Goal: Task Accomplishment & Management: Complete application form

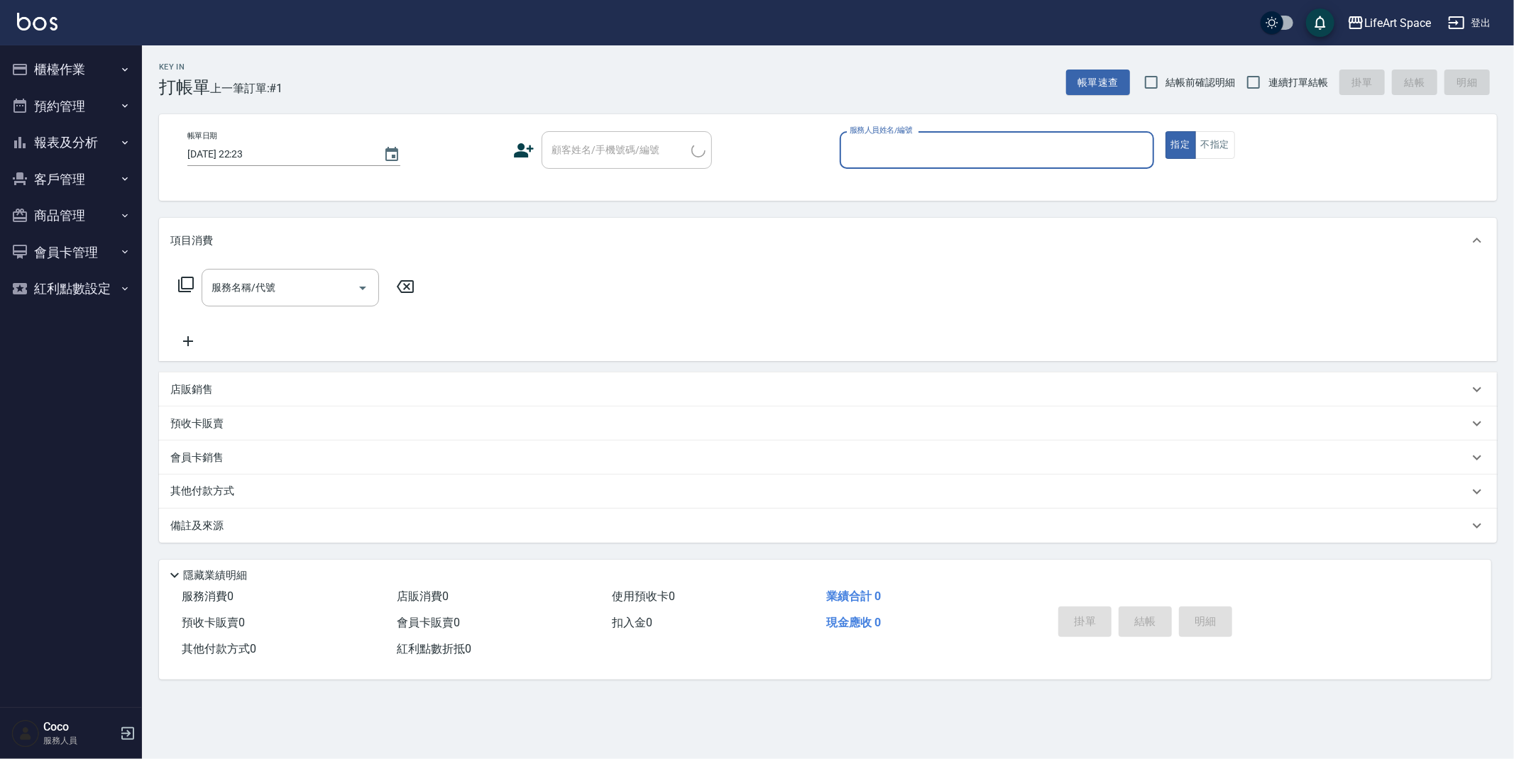
click at [870, 152] on input "服務人員姓名/編號" at bounding box center [997, 150] width 302 height 25
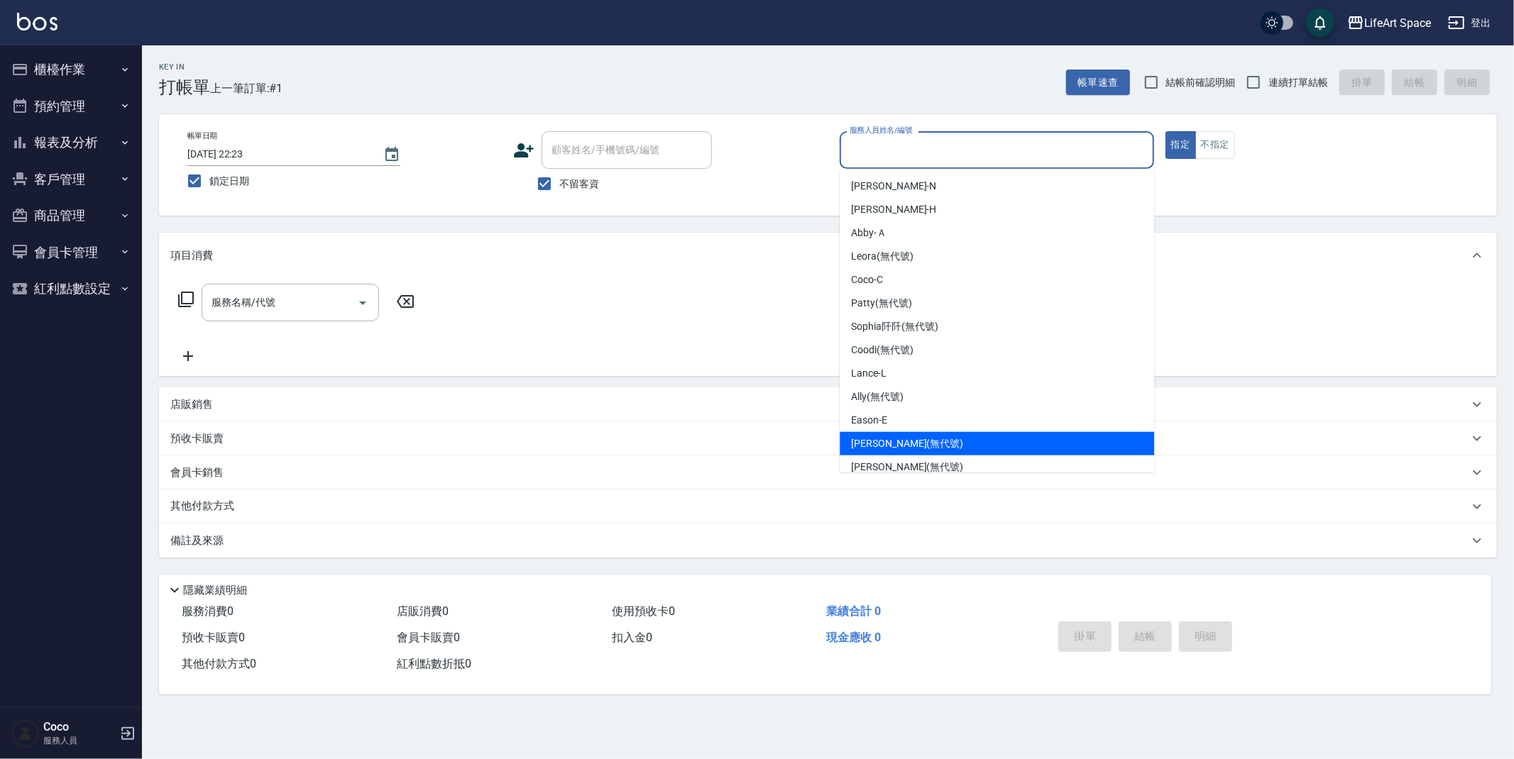
scroll to position [246, 0]
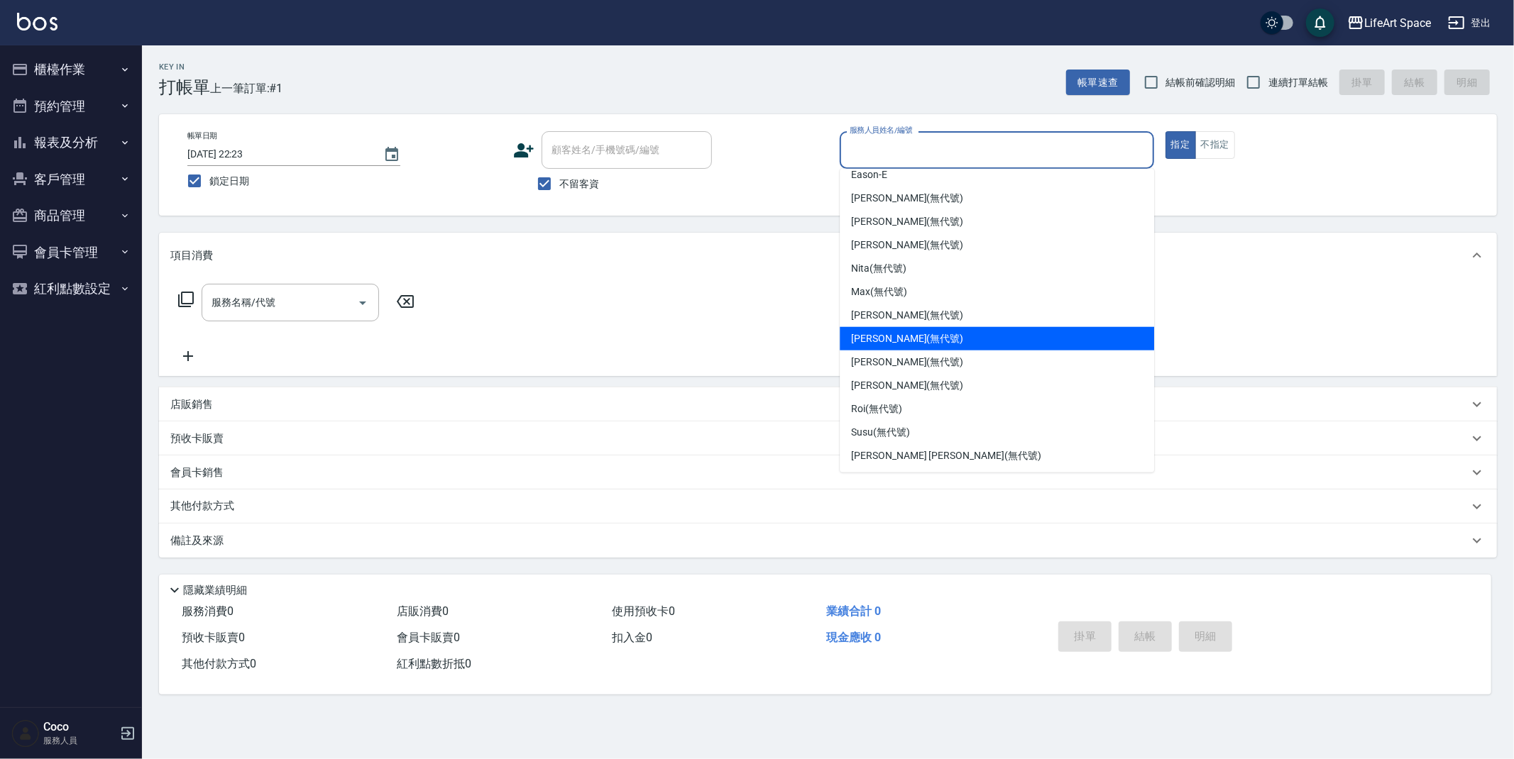
click at [912, 335] on span "[PERSON_NAME] (無代號)" at bounding box center [907, 338] width 112 height 15
type input "[PERSON_NAME](無代號)"
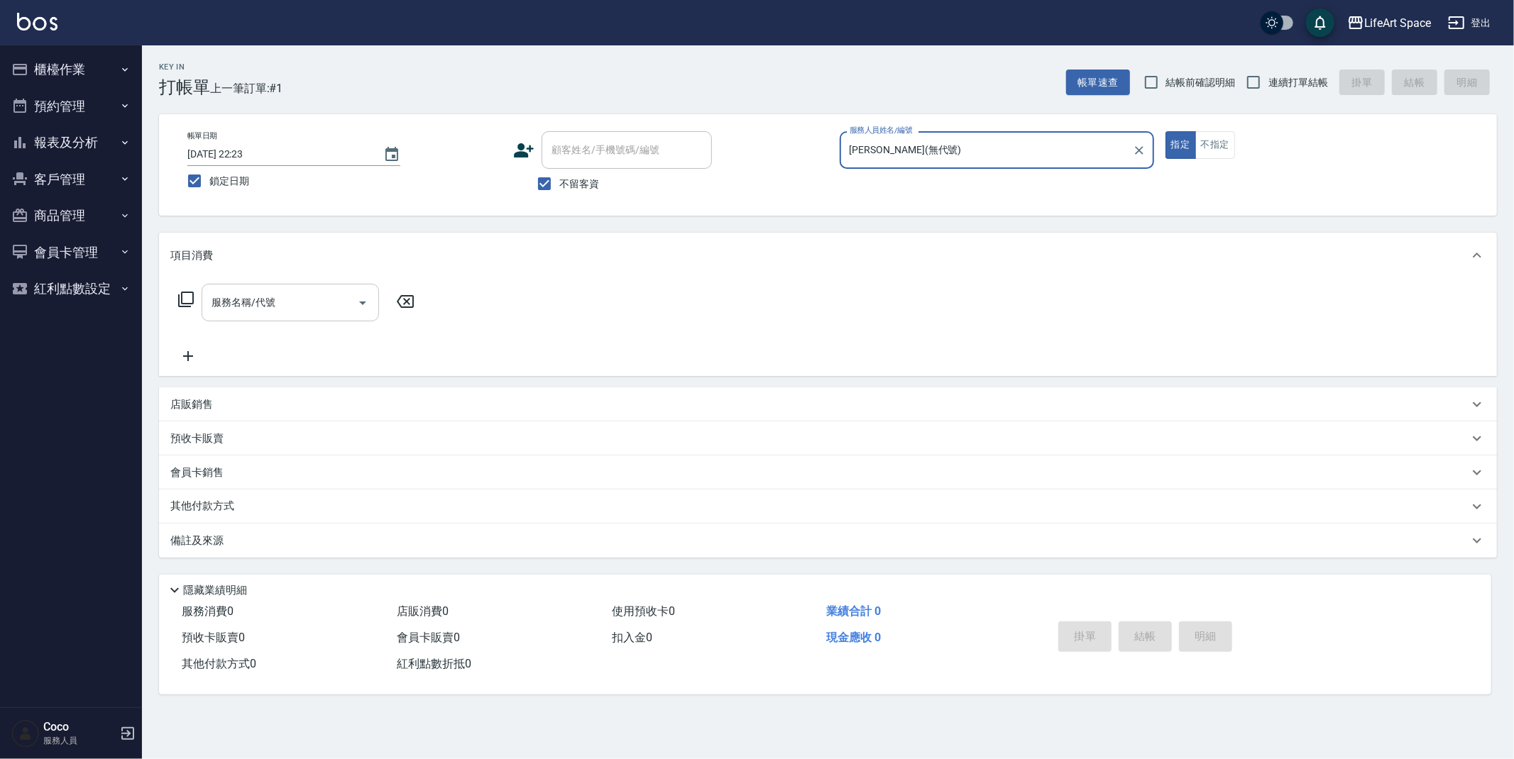
click at [283, 298] on input "服務名稱/代號" at bounding box center [279, 302] width 143 height 25
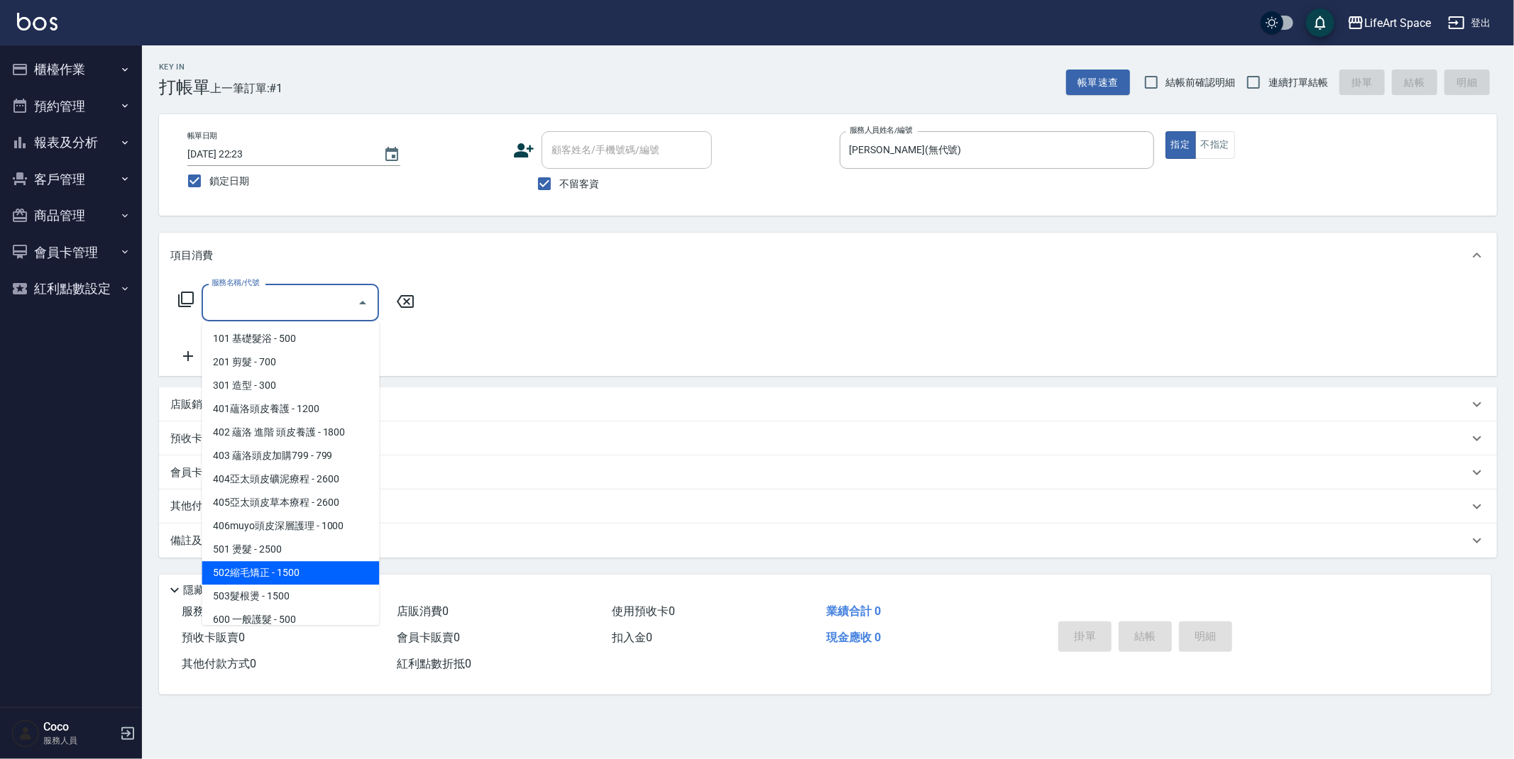
click at [258, 574] on span "502縮毛矯正 - 1500" at bounding box center [290, 572] width 177 height 23
type input "502縮毛矯正 (502)"
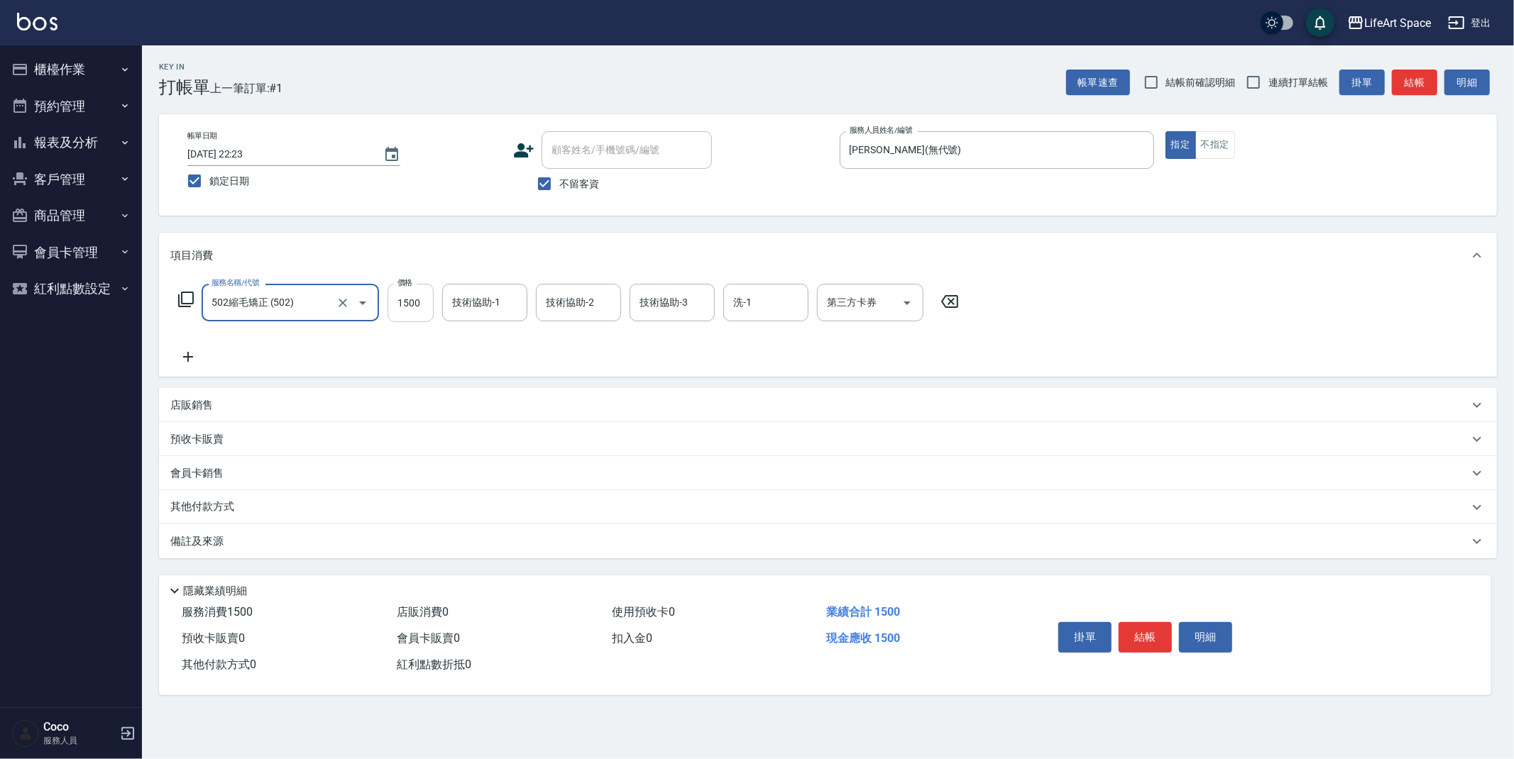
click at [431, 301] on input "1500" at bounding box center [410, 303] width 46 height 38
type input "4300"
click at [493, 309] on div "技術協助-1 技術協助-1" at bounding box center [484, 303] width 85 height 38
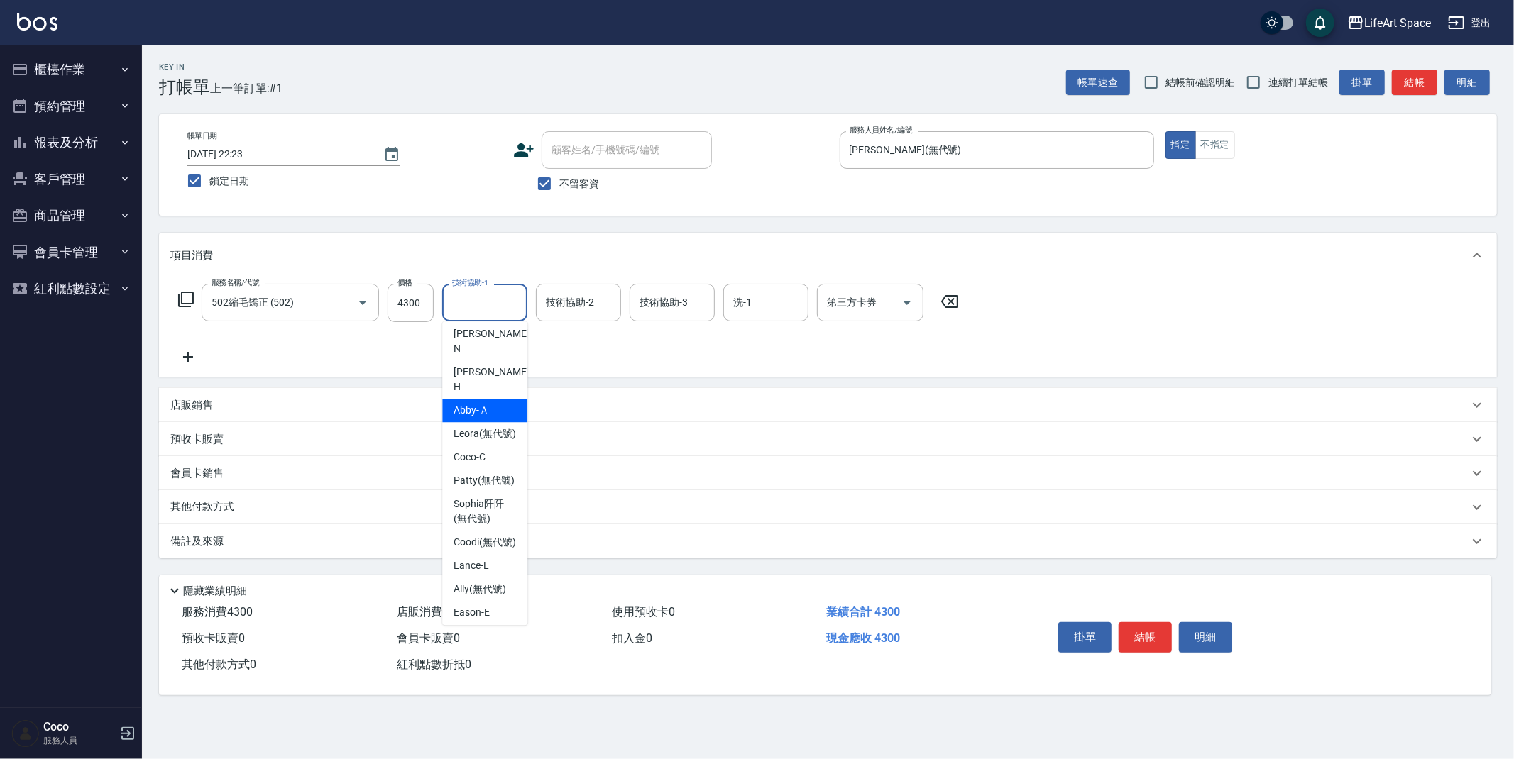
scroll to position [0, 0]
drag, startPoint x: 494, startPoint y: 474, endPoint x: 545, endPoint y: 361, distance: 123.9
click at [494, 478] on span "[PERSON_NAME] (無代號)" at bounding box center [483, 485] width 61 height 15
type input "Patty(無代號)"
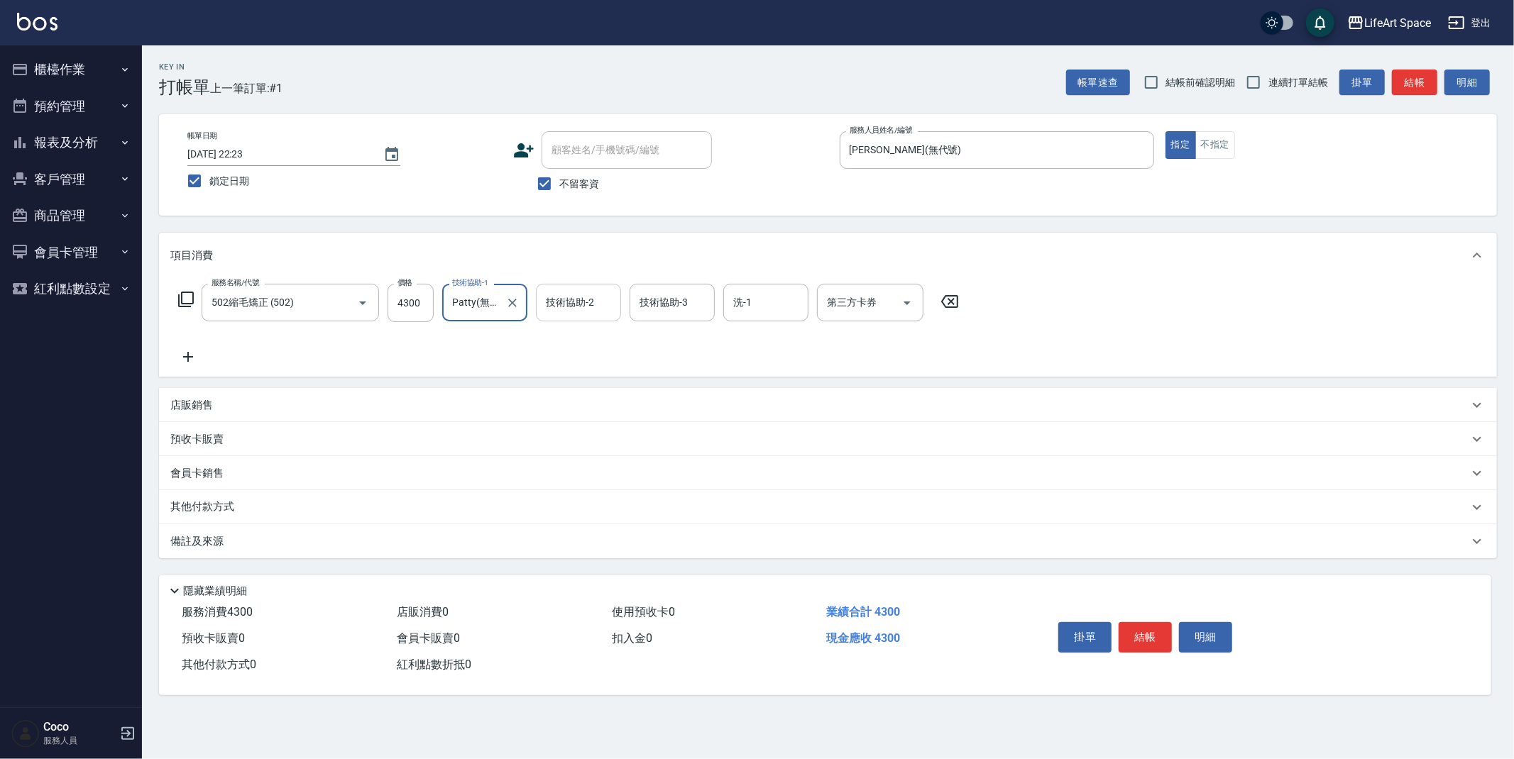
click at [585, 297] on div "技術協助-2 技術協助-2" at bounding box center [578, 303] width 85 height 38
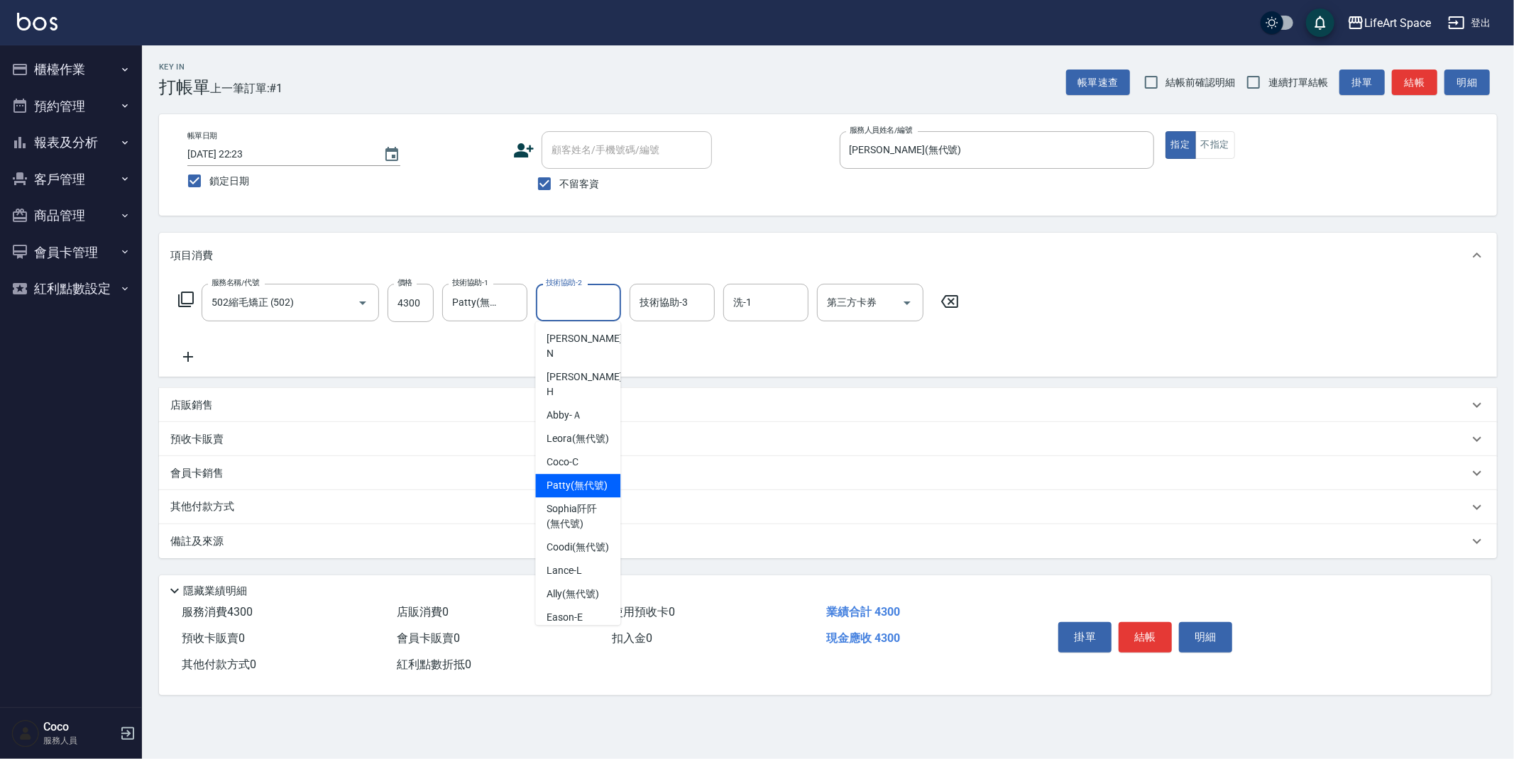
click at [578, 478] on span "[PERSON_NAME] (無代號)" at bounding box center [576, 485] width 61 height 15
type input "Patty(無代號)"
click at [667, 303] on div "技術協助-3 技術協助-3" at bounding box center [671, 303] width 85 height 38
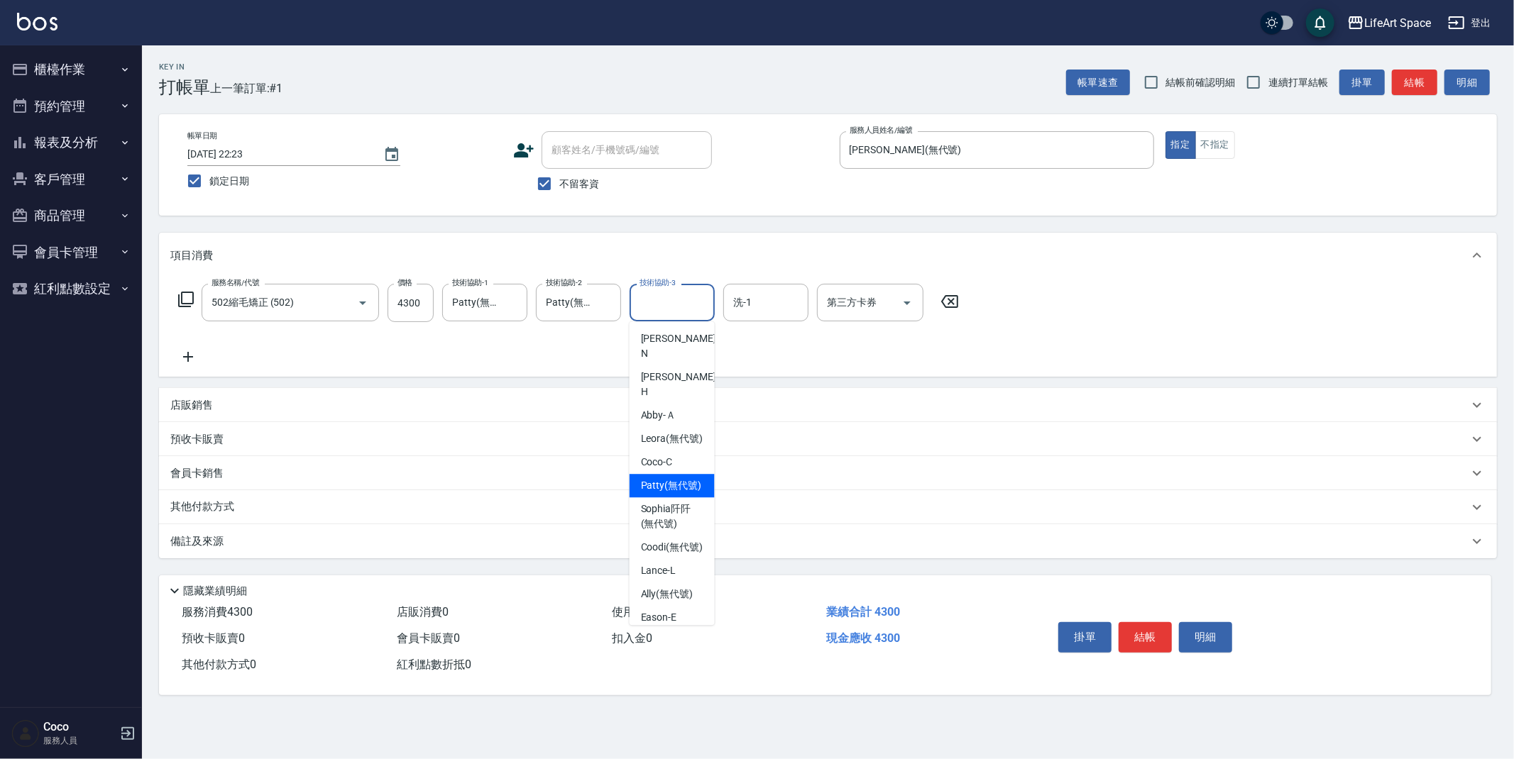
click at [664, 478] on span "[PERSON_NAME] (無代號)" at bounding box center [671, 485] width 61 height 15
type input "Patty(無代號)"
drag, startPoint x: 223, startPoint y: 497, endPoint x: 274, endPoint y: 521, distance: 56.5
click at [223, 497] on div "其他付款方式" at bounding box center [828, 507] width 1338 height 34
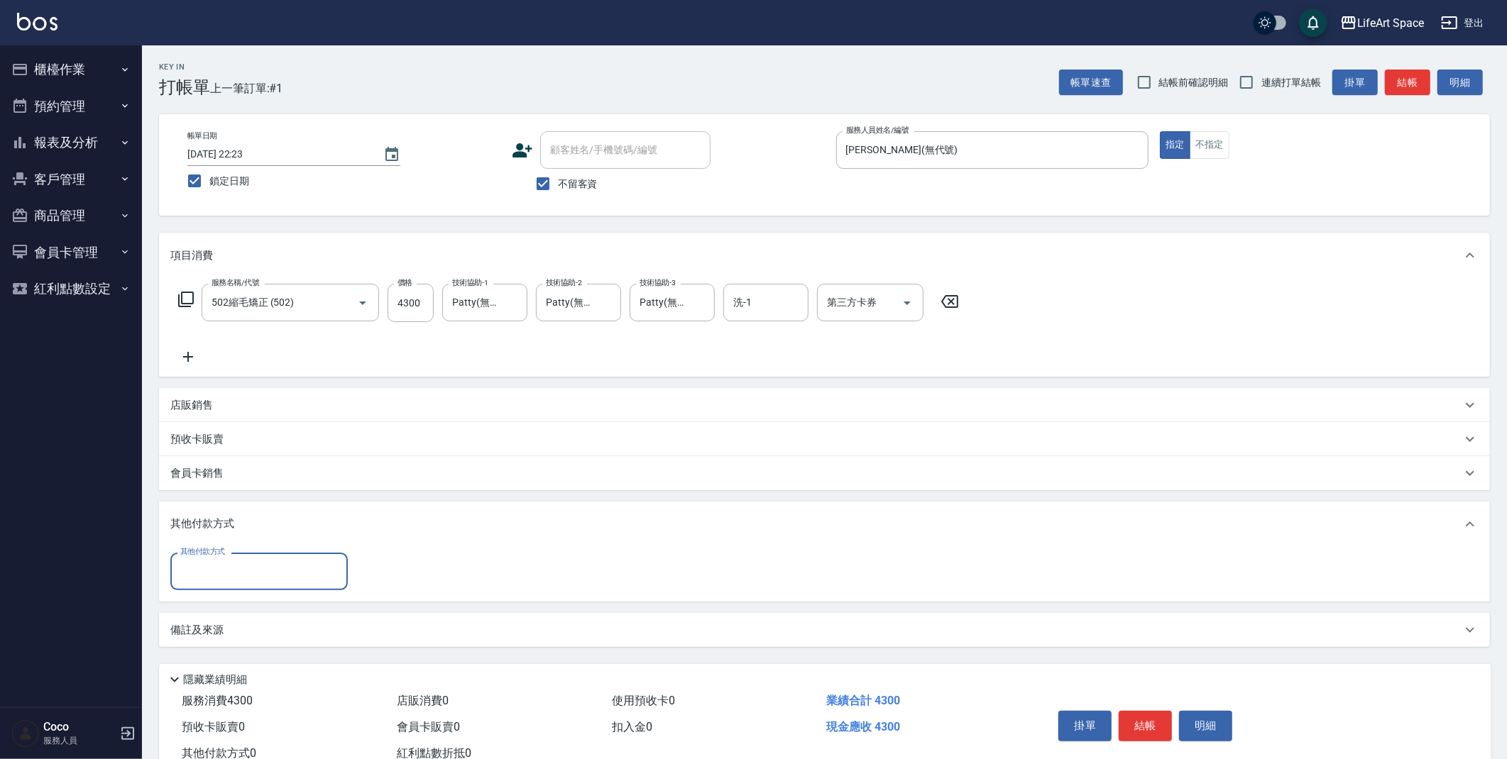
click at [265, 576] on input "其他付款方式" at bounding box center [259, 571] width 165 height 25
click at [260, 637] on span "Linepay" at bounding box center [258, 631] width 177 height 23
type input "Linepay"
type input "4300"
click at [1154, 730] on button "結帳" at bounding box center [1144, 727] width 53 height 30
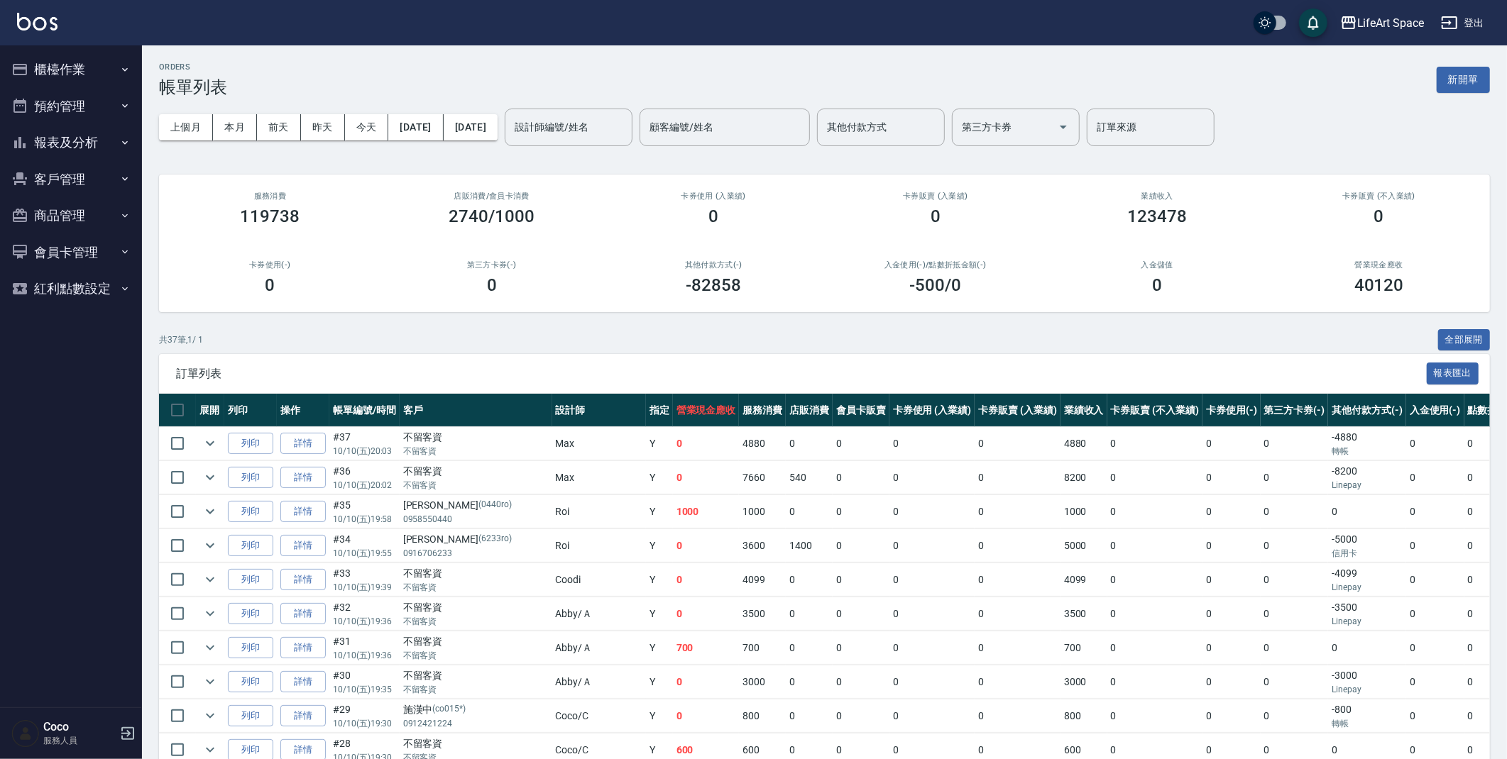
click at [79, 67] on button "櫃檯作業" at bounding box center [71, 69] width 131 height 37
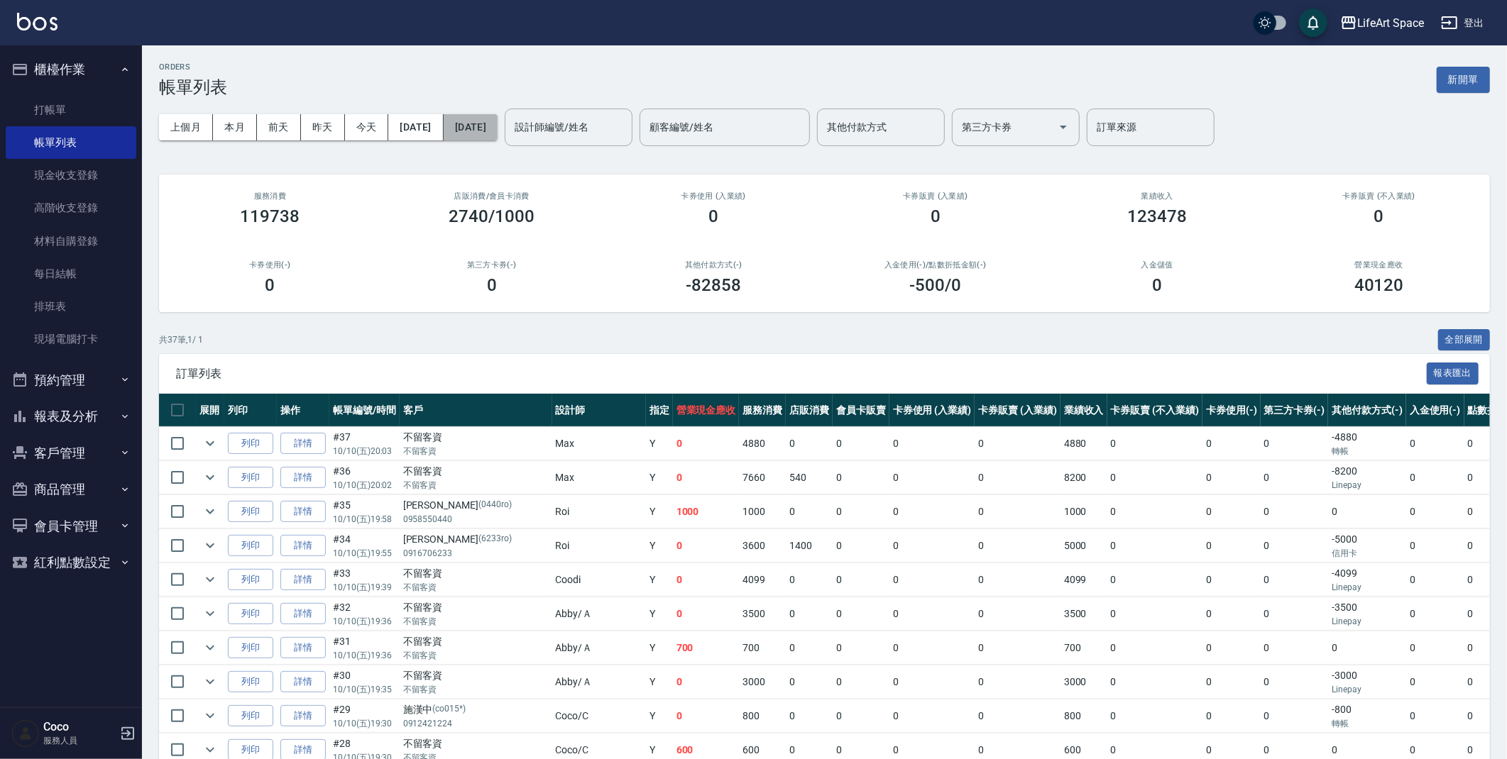
click at [497, 129] on button "[DATE]" at bounding box center [471, 127] width 54 height 26
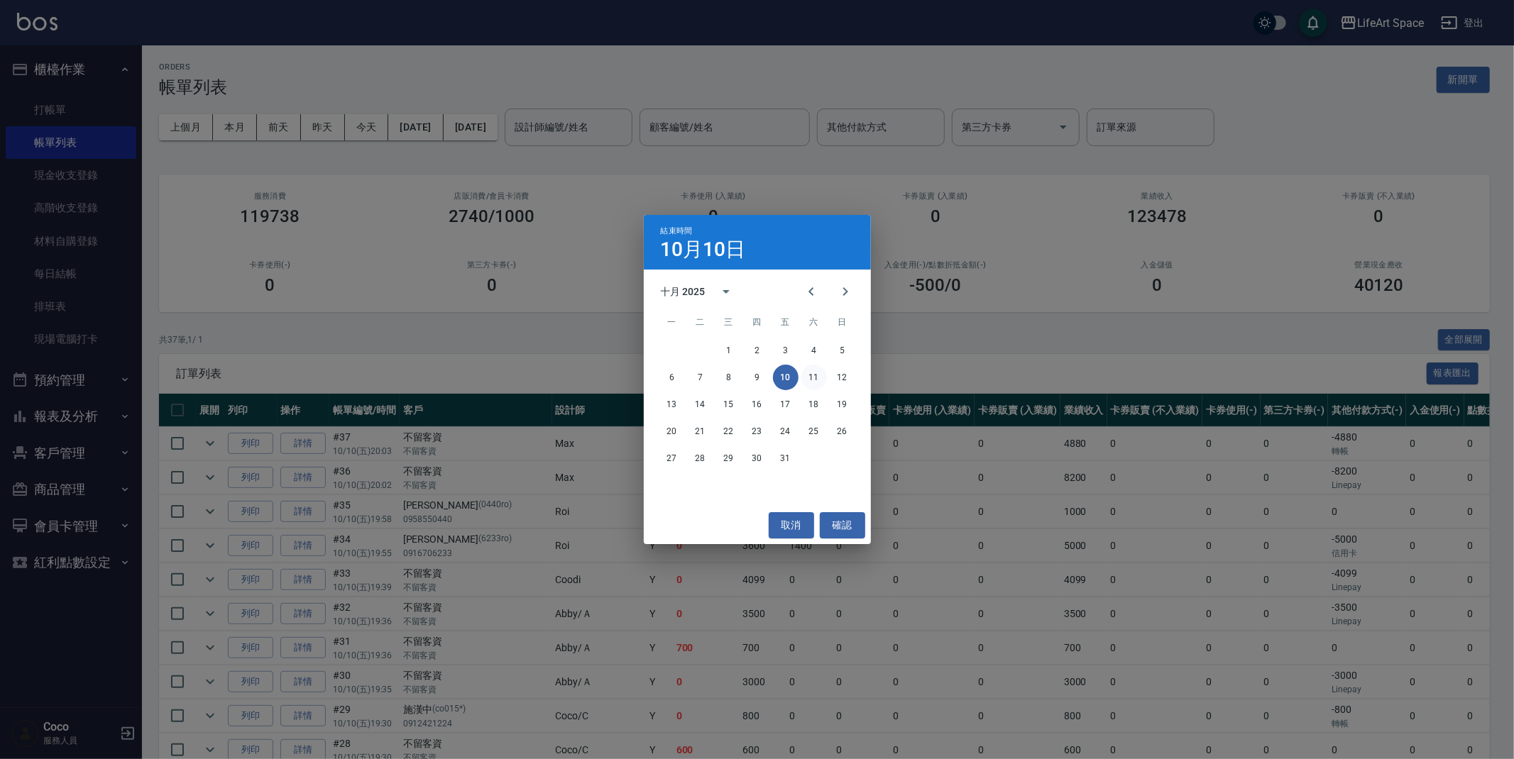
click at [812, 379] on button "11" at bounding box center [814, 378] width 26 height 26
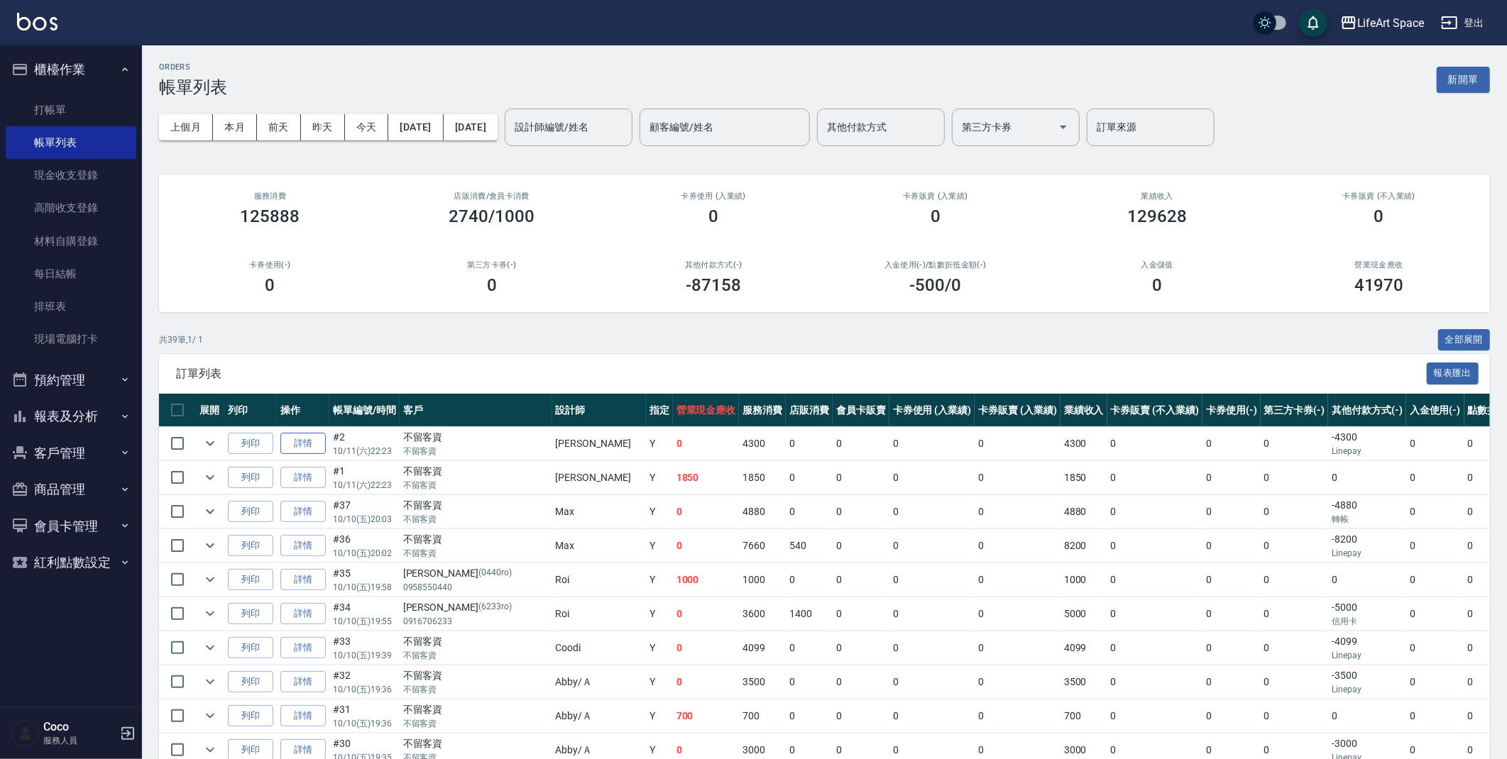
click at [315, 443] on link "詳情" at bounding box center [302, 444] width 45 height 22
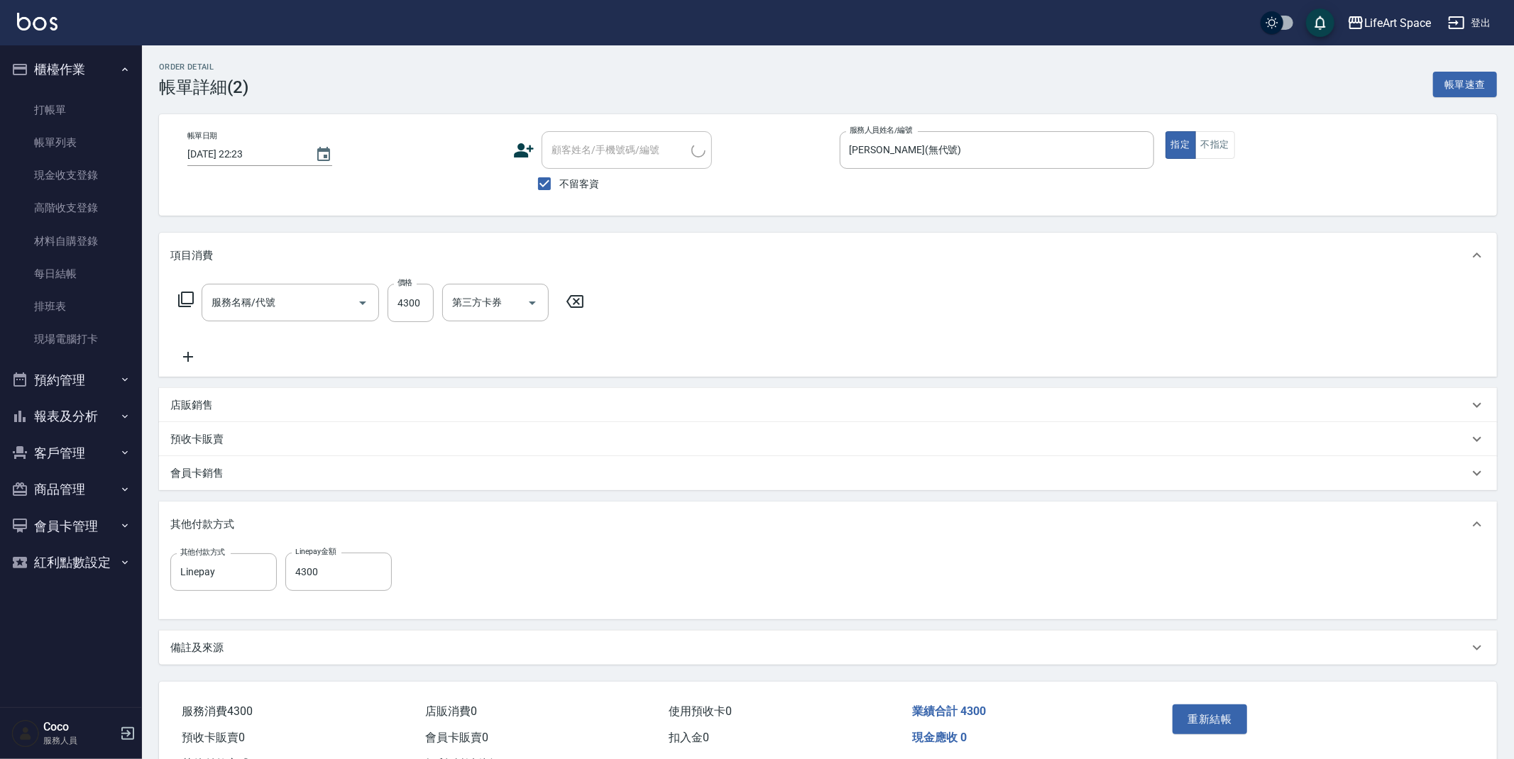
type input "[DATE] 22:23"
checkbox input "true"
type input "[PERSON_NAME](無代號)"
type input "502縮毛矯正 (502)"
click at [323, 153] on icon "Choose date, selected date is 2025-10-11" at bounding box center [323, 154] width 17 height 17
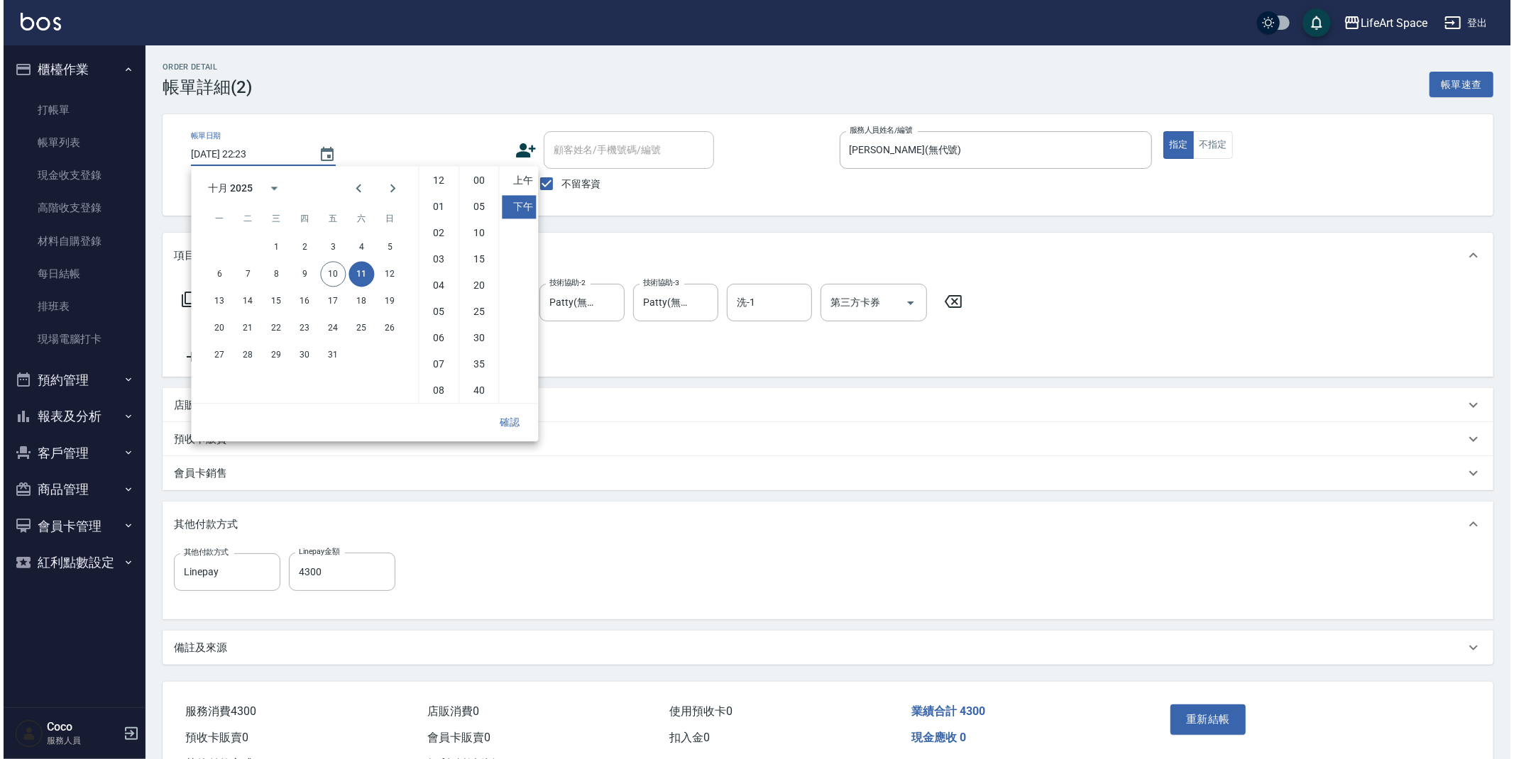
scroll to position [79, 0]
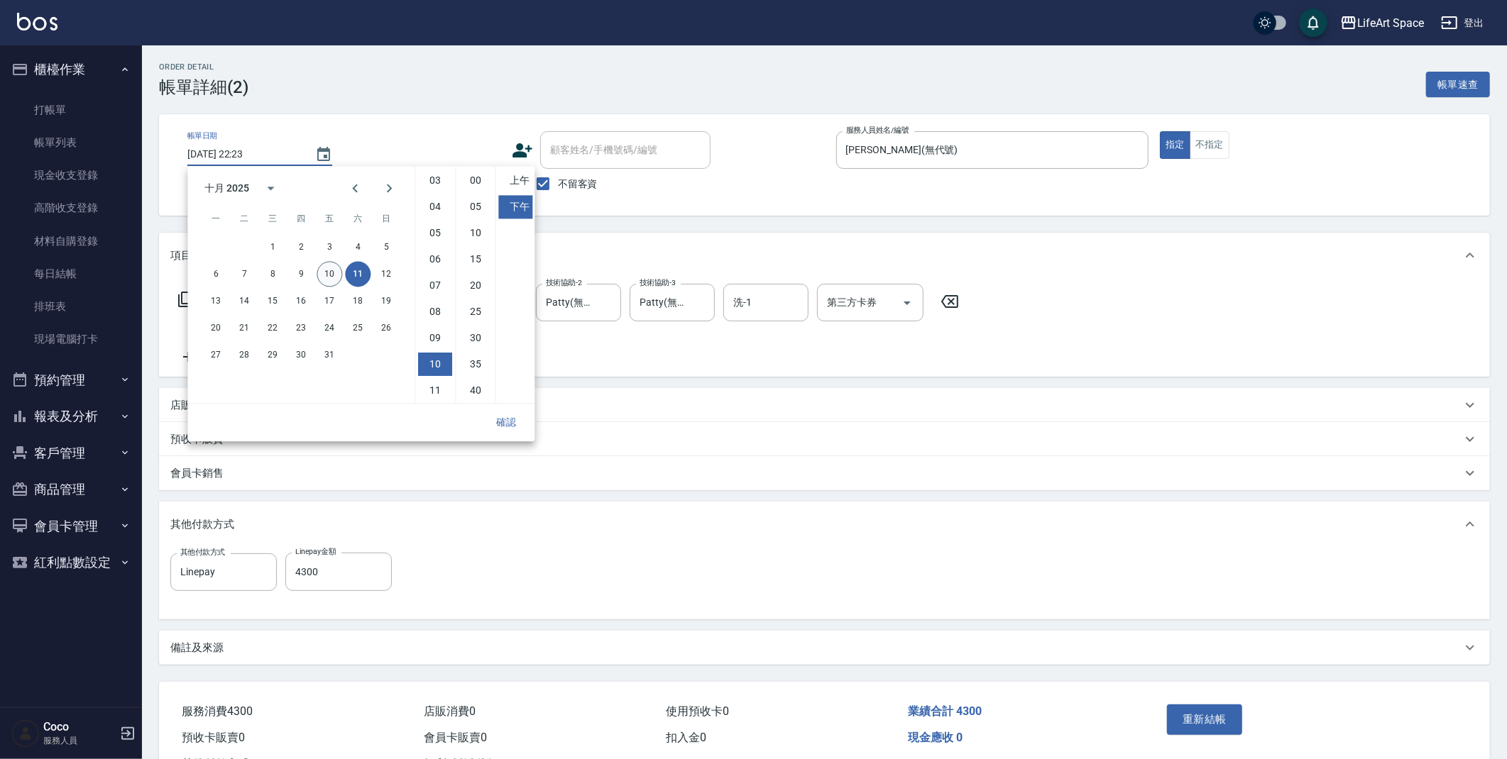
click at [332, 277] on button "10" at bounding box center [330, 274] width 26 height 26
type input "[DATE] 22:23"
click at [505, 416] on button "確認" at bounding box center [505, 422] width 45 height 26
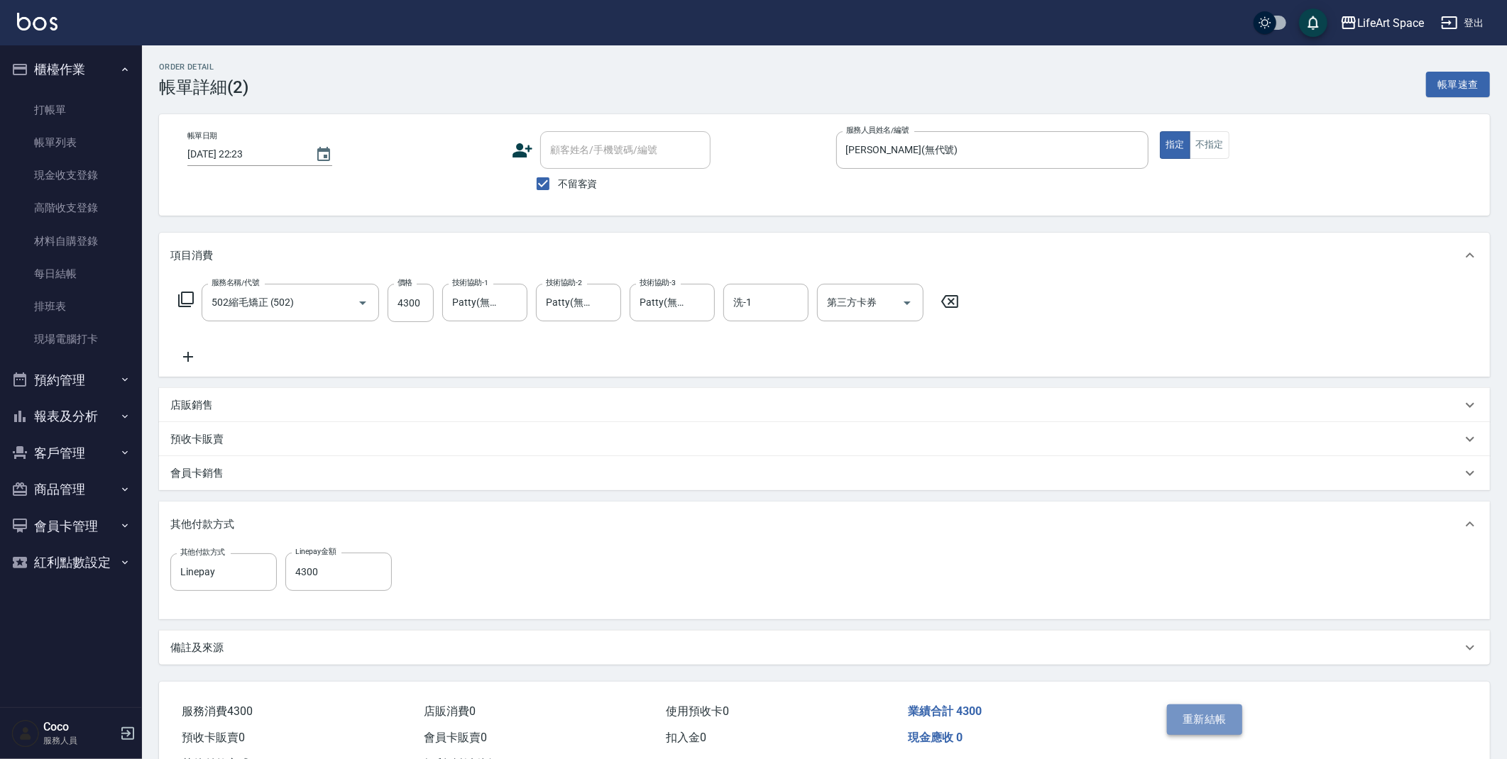
click at [1217, 725] on button "重新結帳" at bounding box center [1204, 720] width 75 height 30
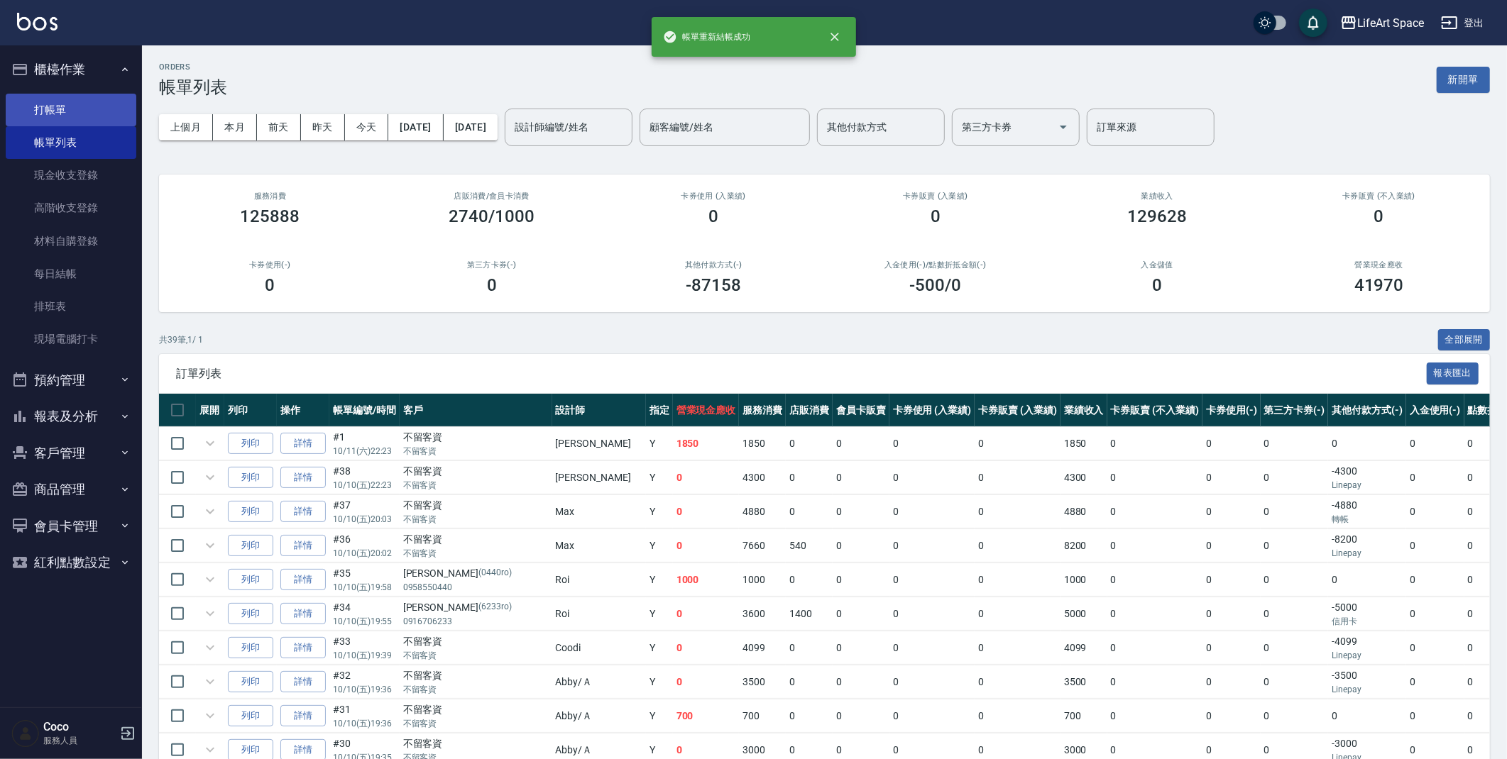
click at [70, 116] on link "打帳單" at bounding box center [71, 110] width 131 height 33
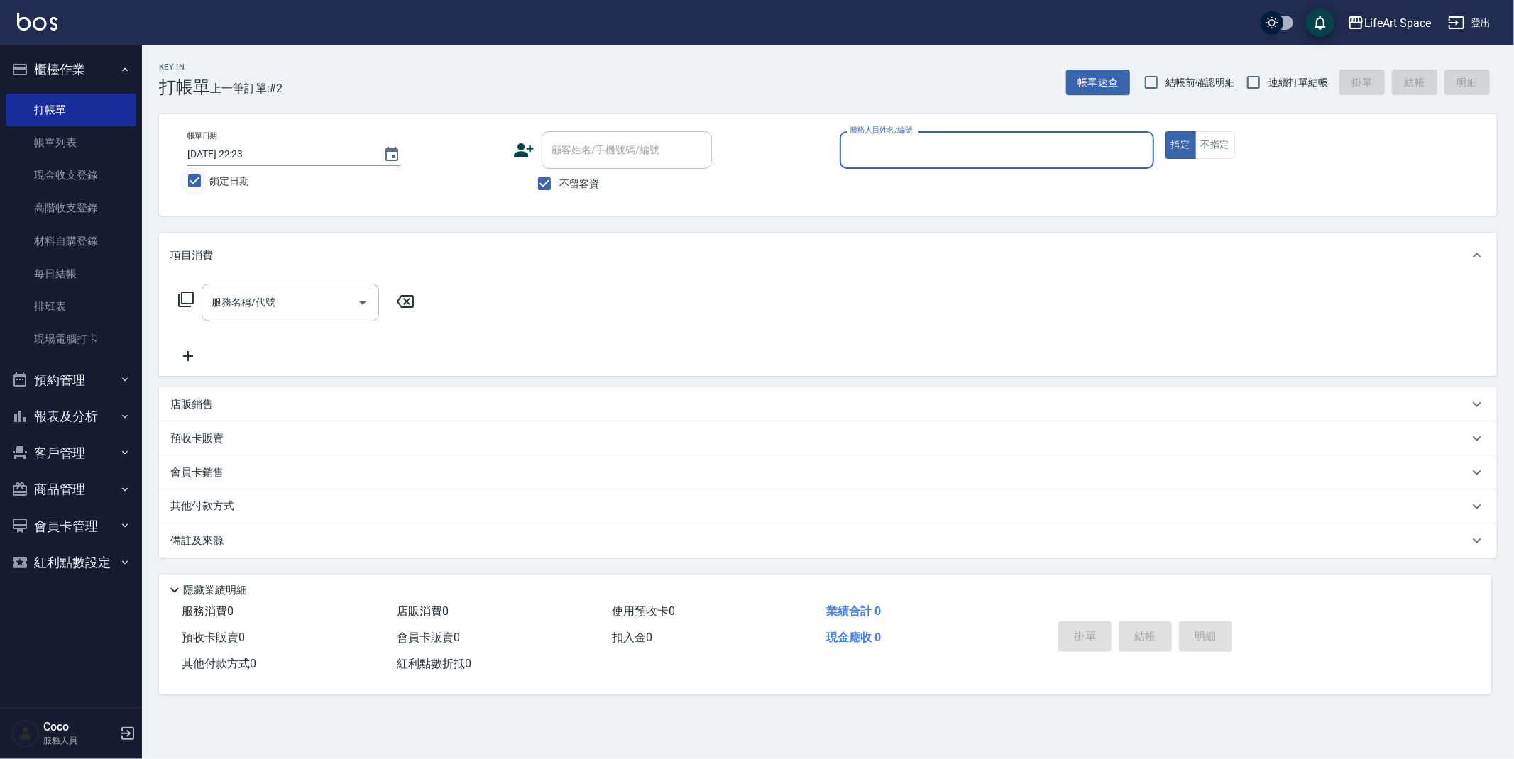
click at [194, 182] on input "鎖定日期" at bounding box center [195, 181] width 30 height 30
checkbox input "false"
type input "[DATE] 23:18"
click at [876, 146] on input "服務人員姓名/編號" at bounding box center [997, 150] width 302 height 25
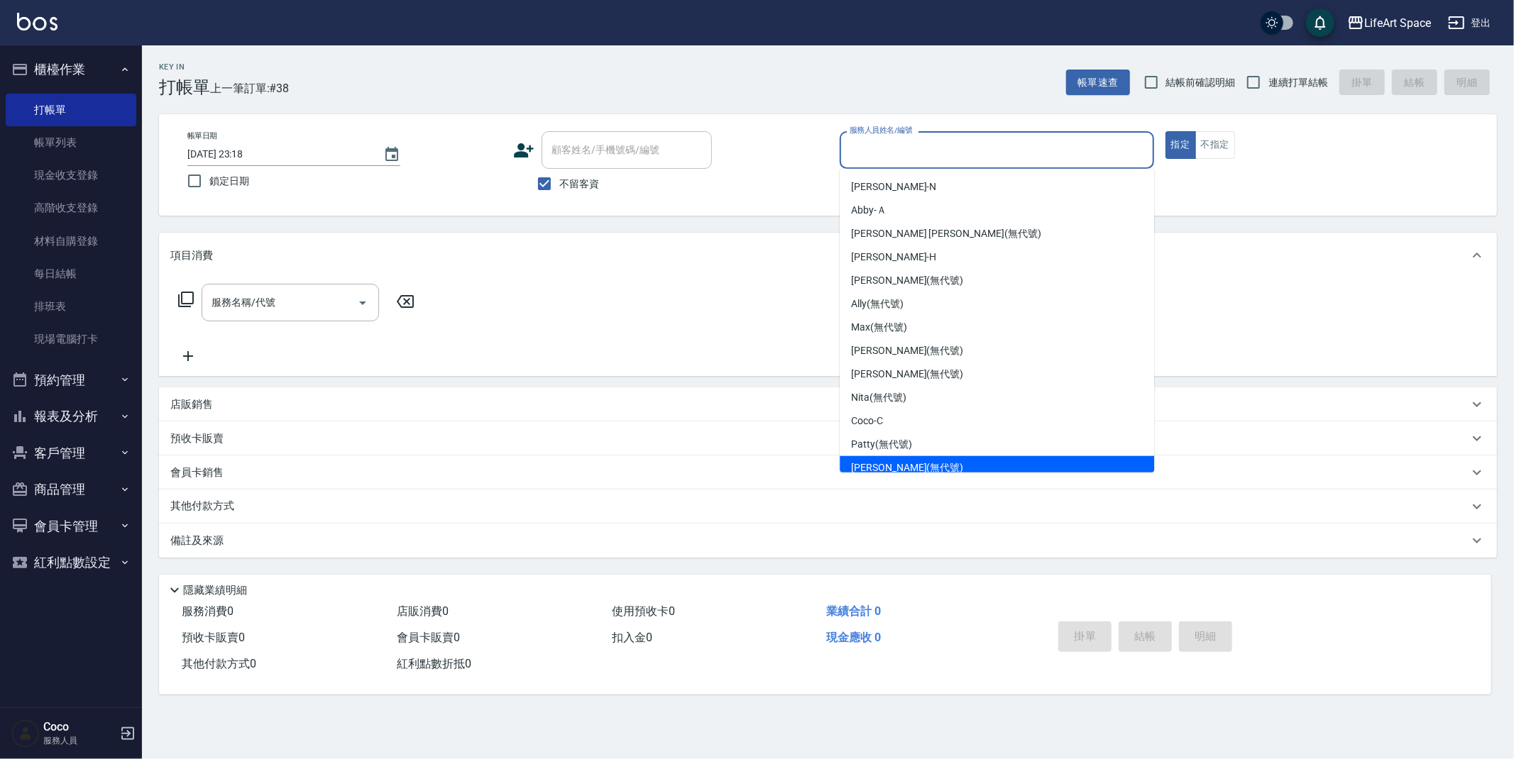
scroll to position [246, 0]
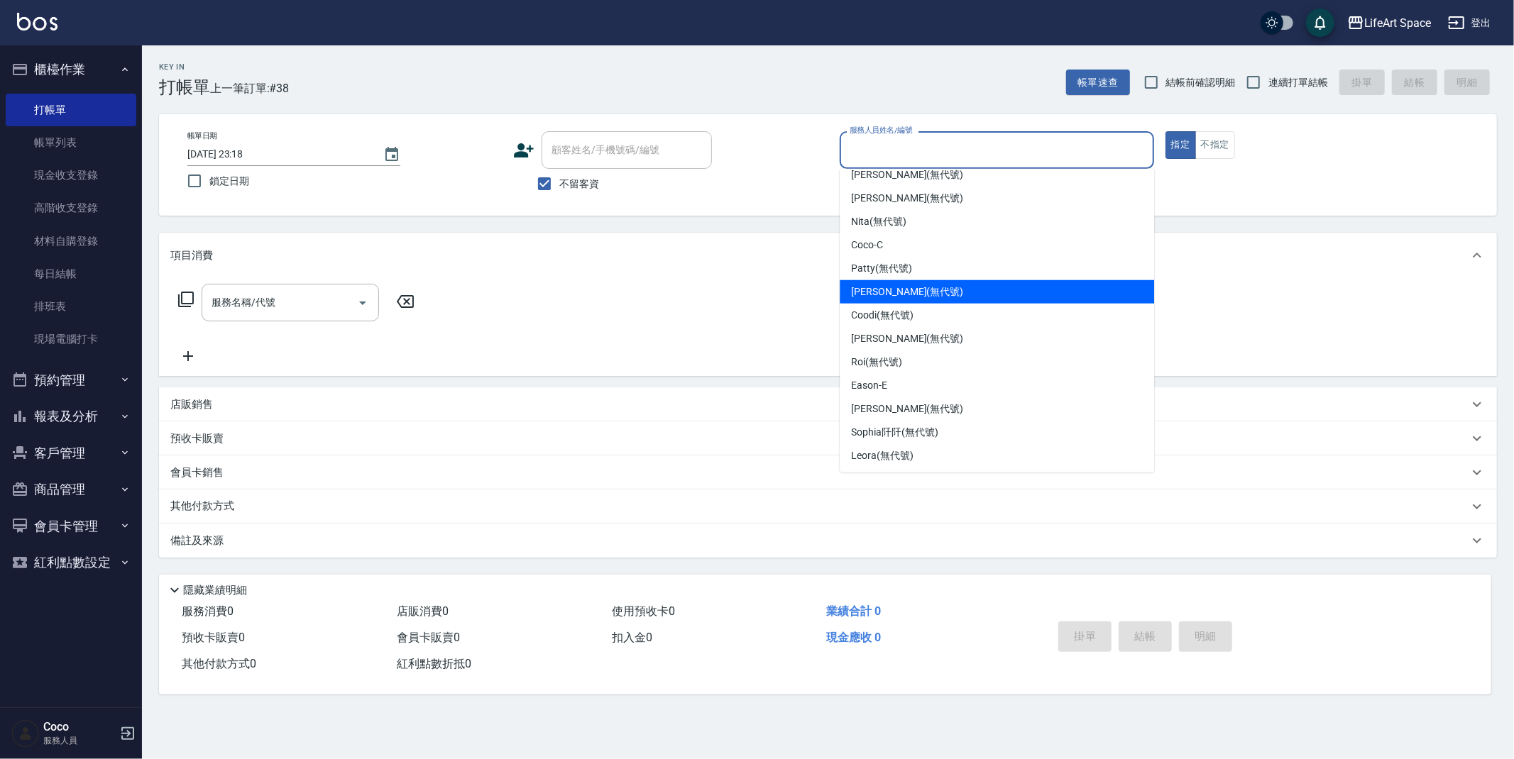
click at [920, 290] on div "[PERSON_NAME] (無代號)" at bounding box center [997, 291] width 314 height 23
type input "[PERSON_NAME](無代號)"
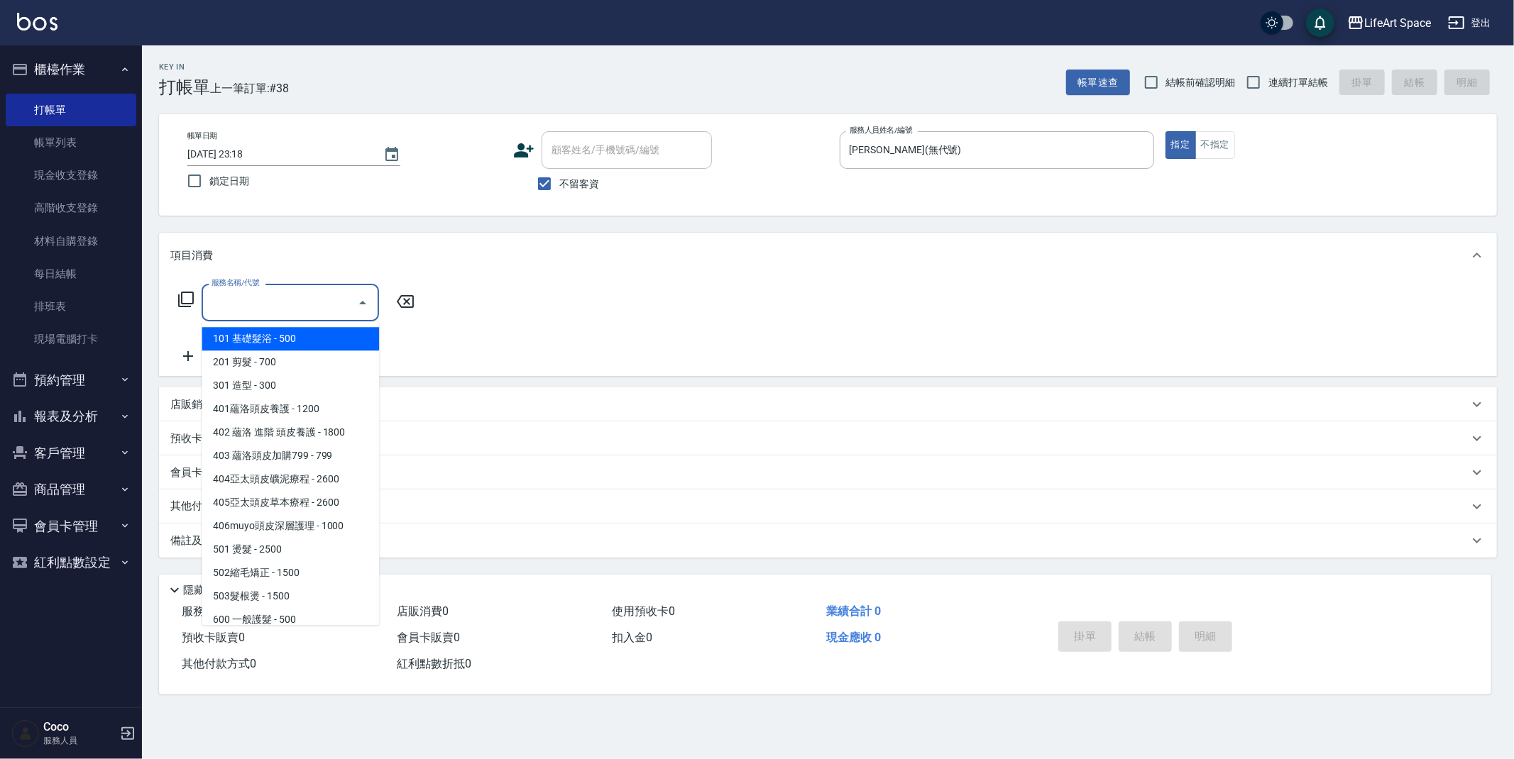
click at [234, 303] on div "服務名稱/代號 服務名稱/代號" at bounding box center [290, 303] width 177 height 38
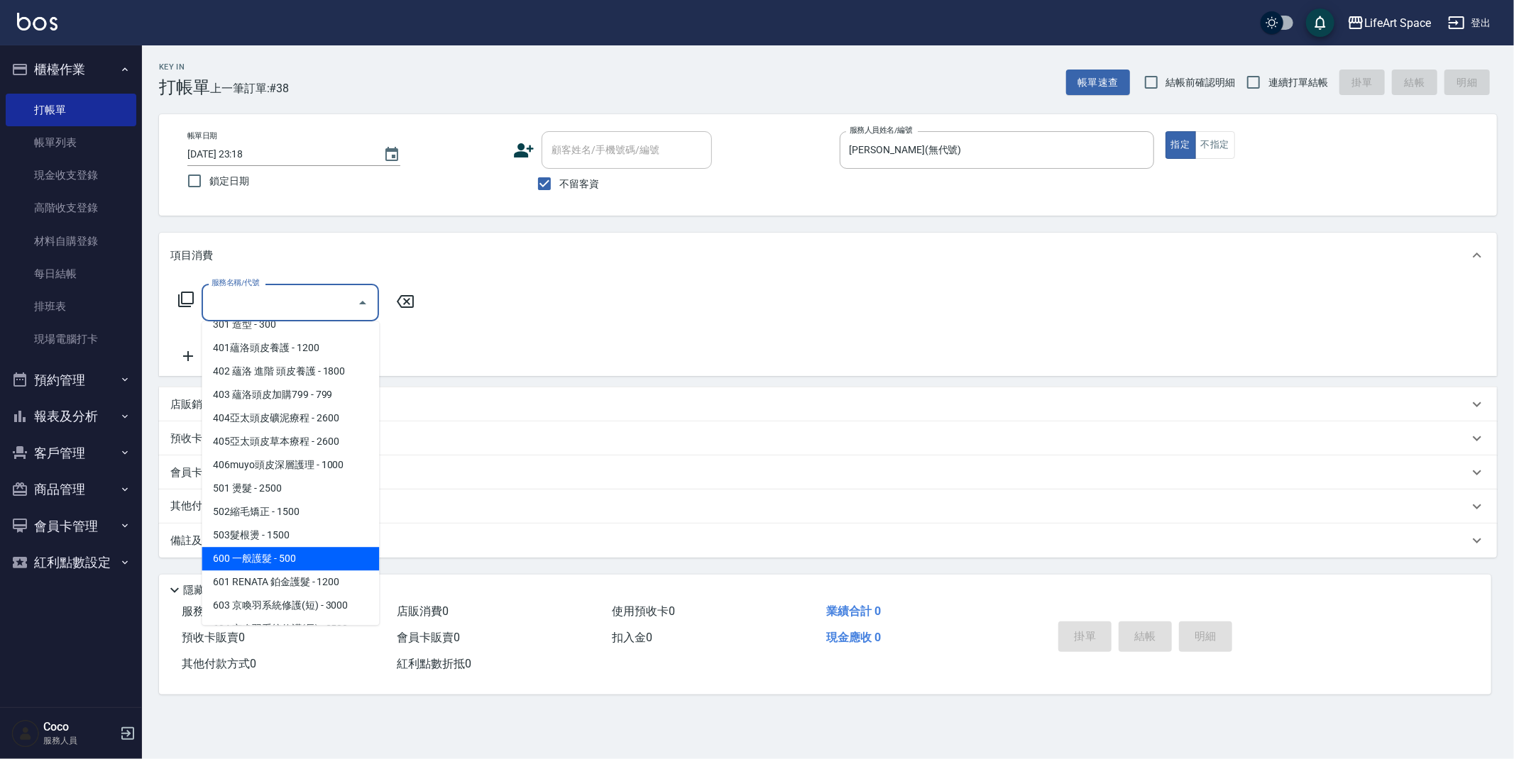
scroll to position [128, 0]
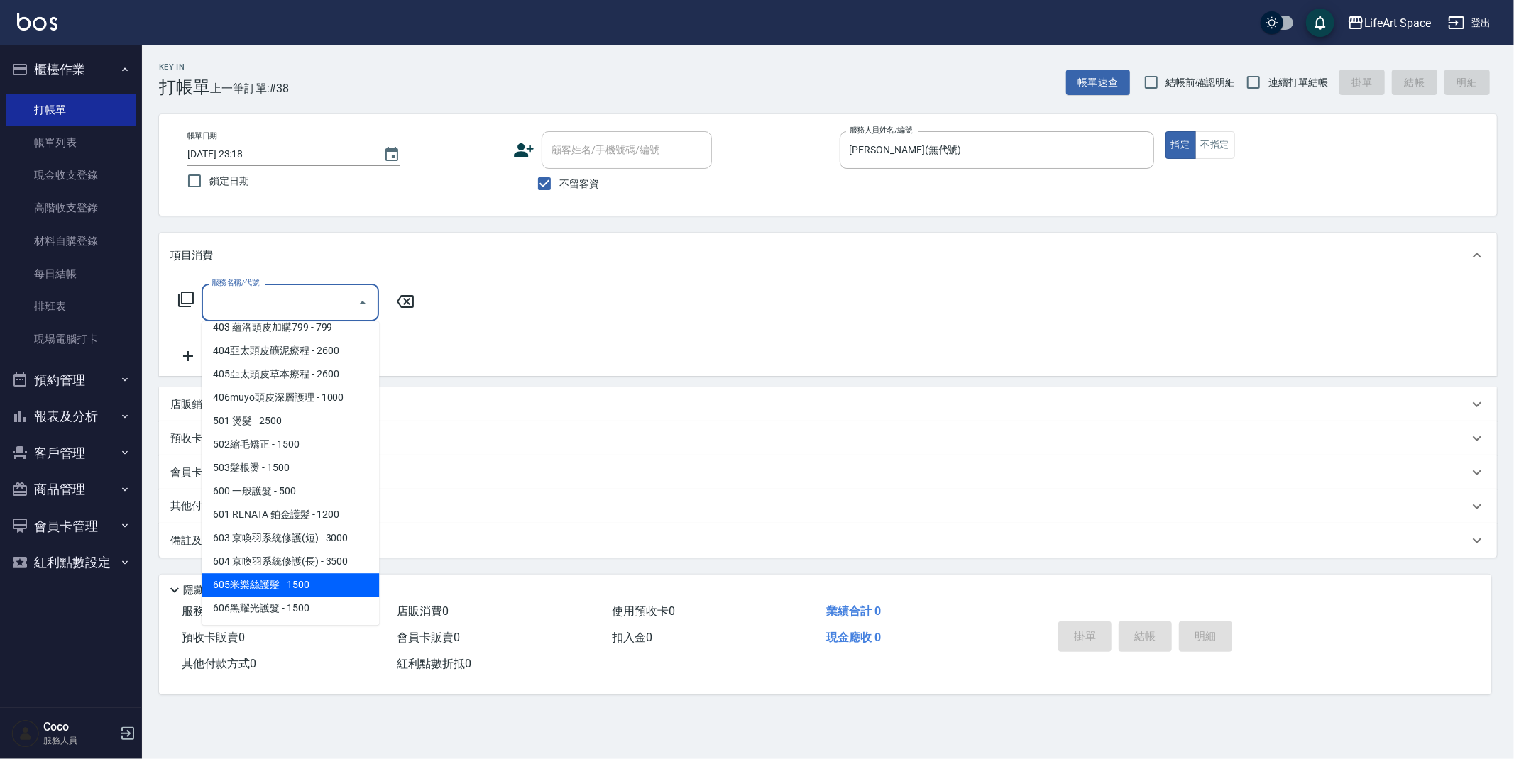
click at [293, 586] on span "605米樂絲護髮 - 1500" at bounding box center [290, 584] width 177 height 23
type input "605米樂絲護髮(605)"
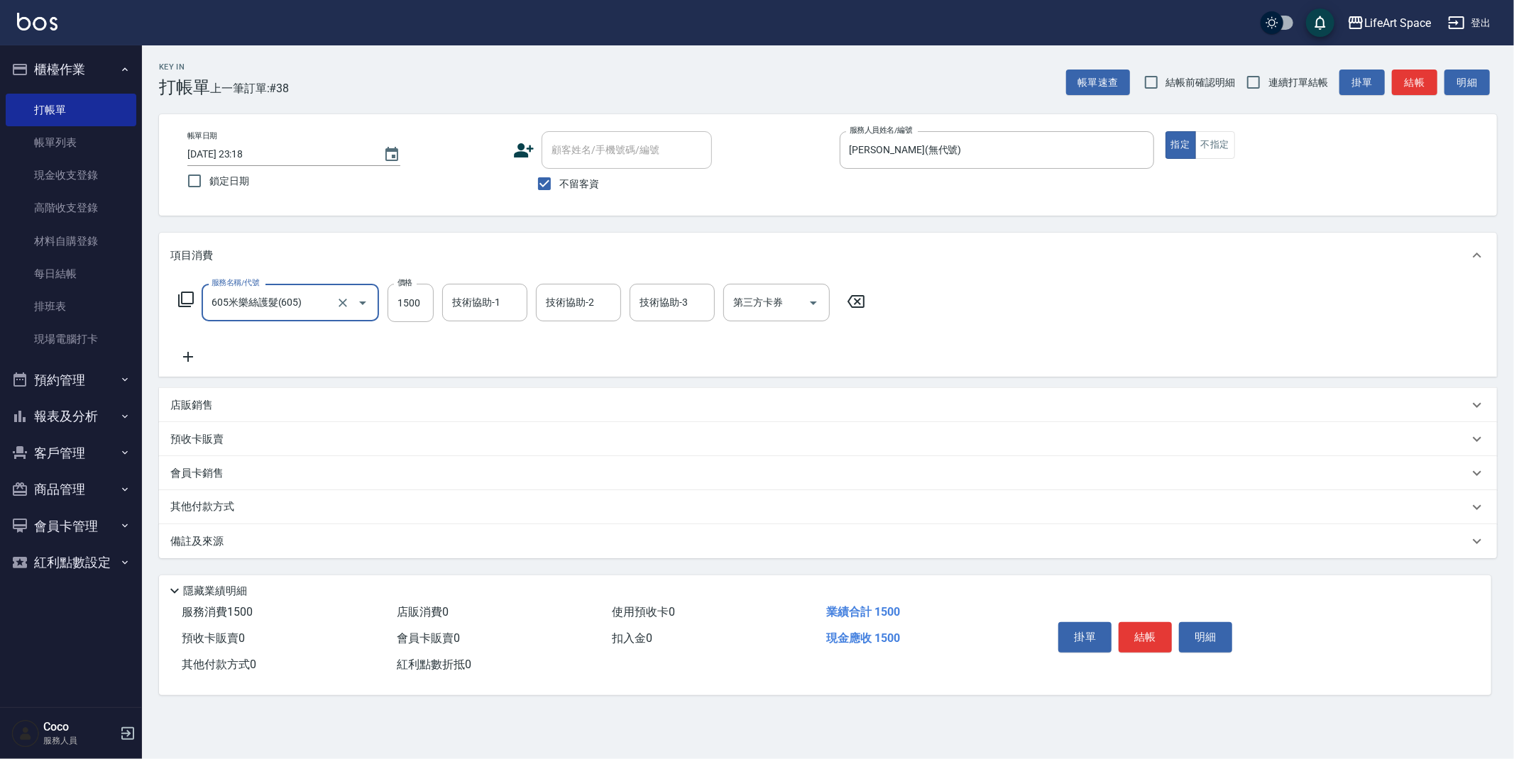
click at [465, 299] on div "技術協助-1 技術協助-1" at bounding box center [484, 303] width 85 height 38
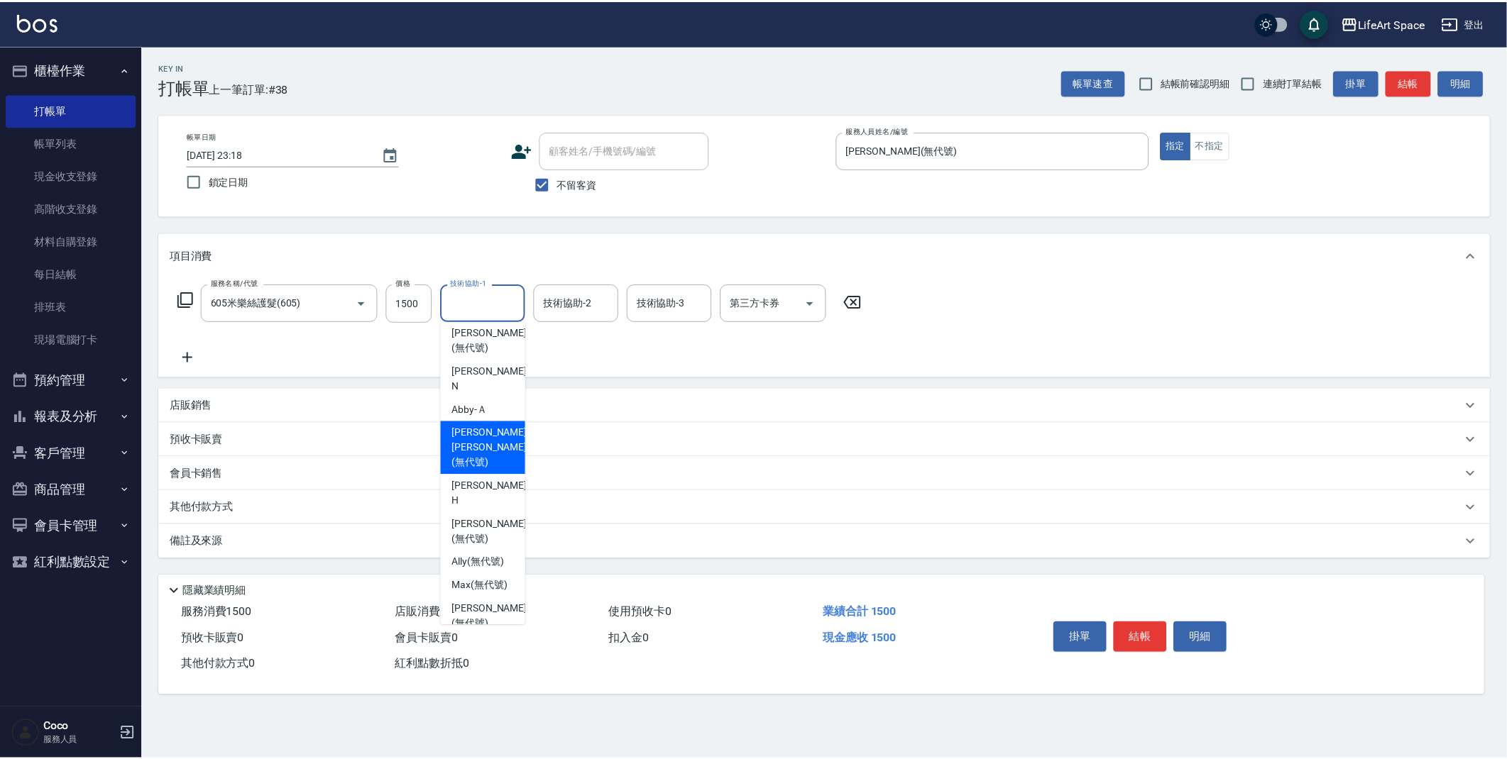
scroll to position [0, 0]
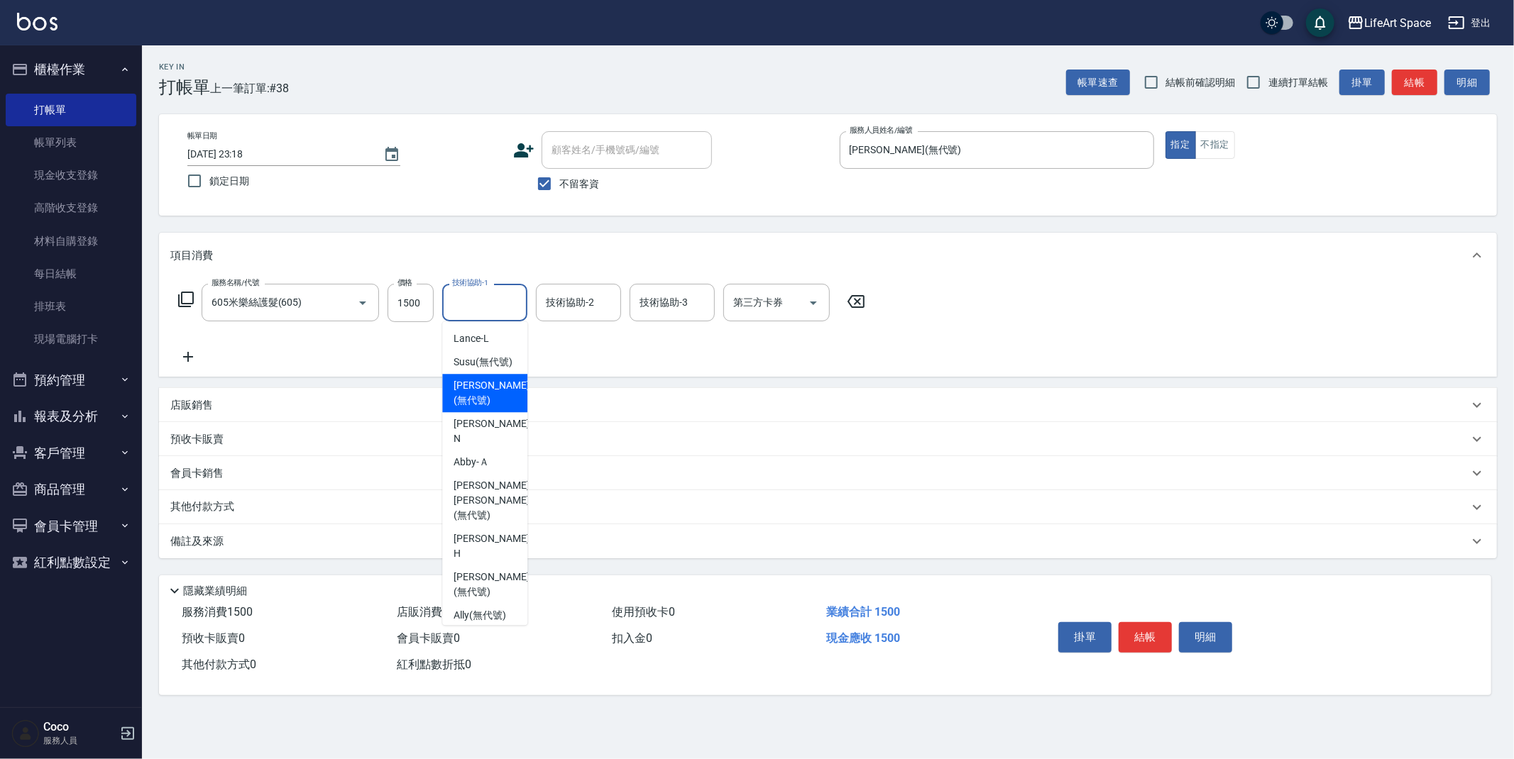
drag, startPoint x: 483, startPoint y: 413, endPoint x: 518, endPoint y: 342, distance: 79.0
click at [483, 408] on span "[PERSON_NAME] (無代號)" at bounding box center [490, 393] width 75 height 30
type input "[PERSON_NAME](無代號)"
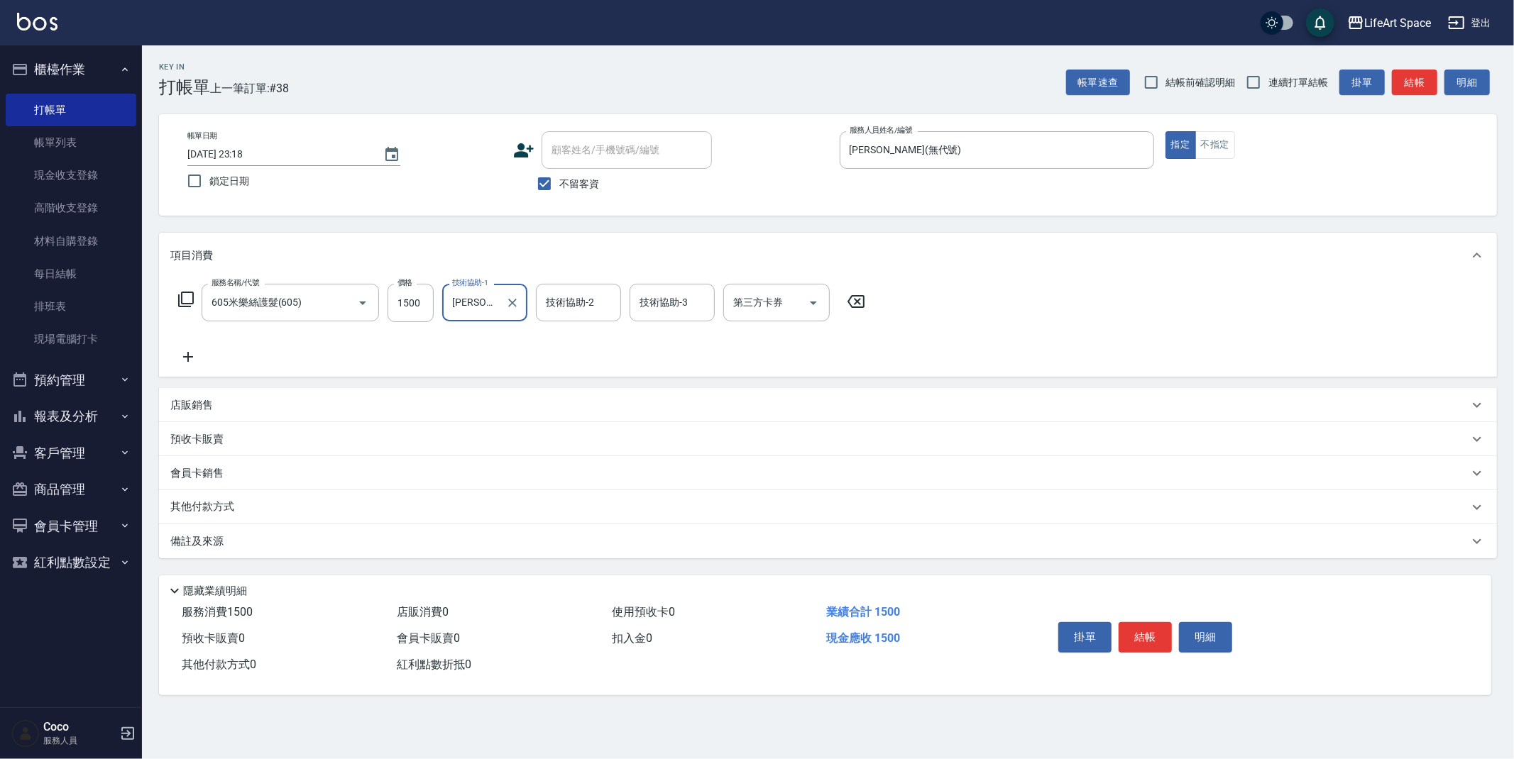
click at [187, 361] on icon at bounding box center [188, 357] width 10 height 10
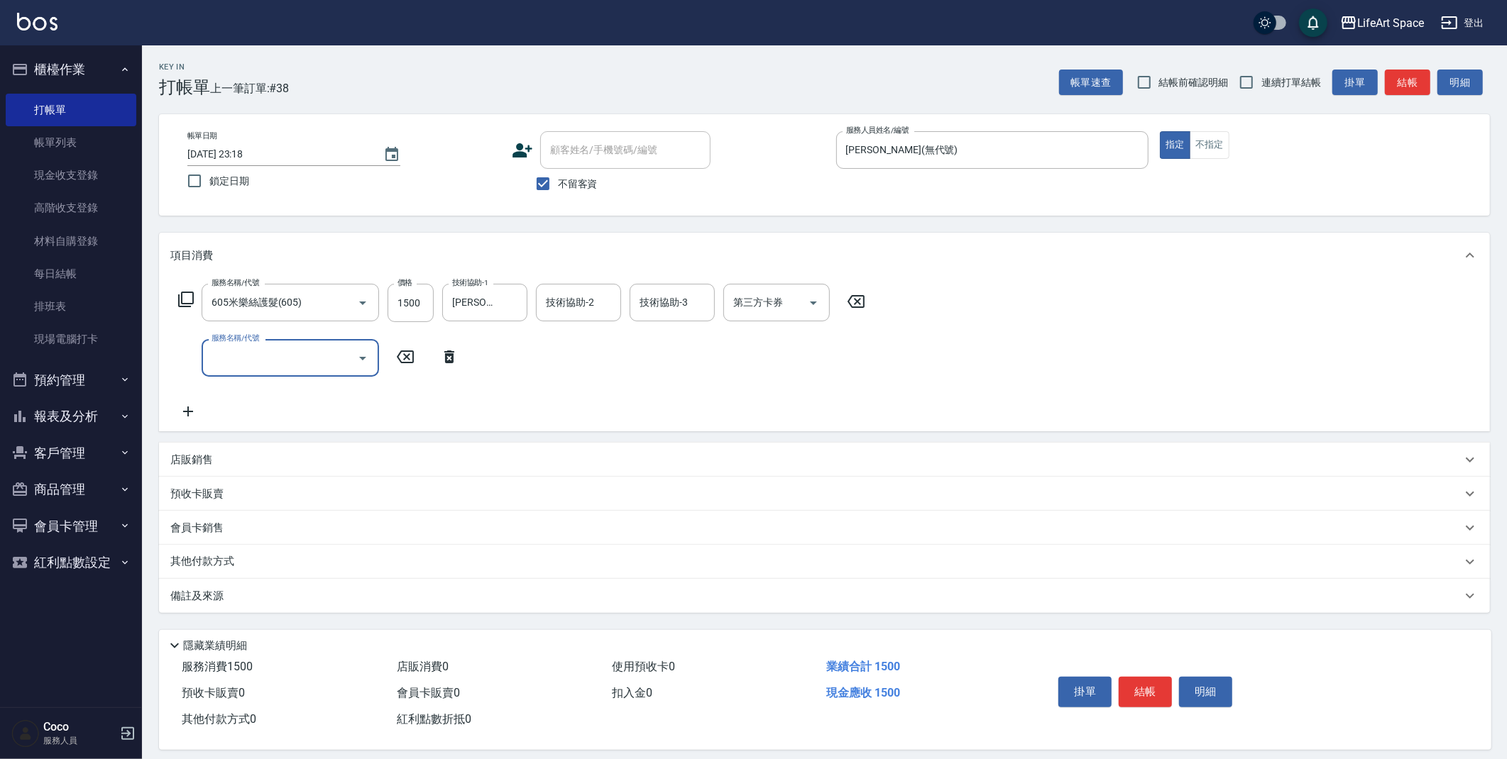
click at [262, 358] on input "服務名稱/代號" at bounding box center [279, 358] width 143 height 25
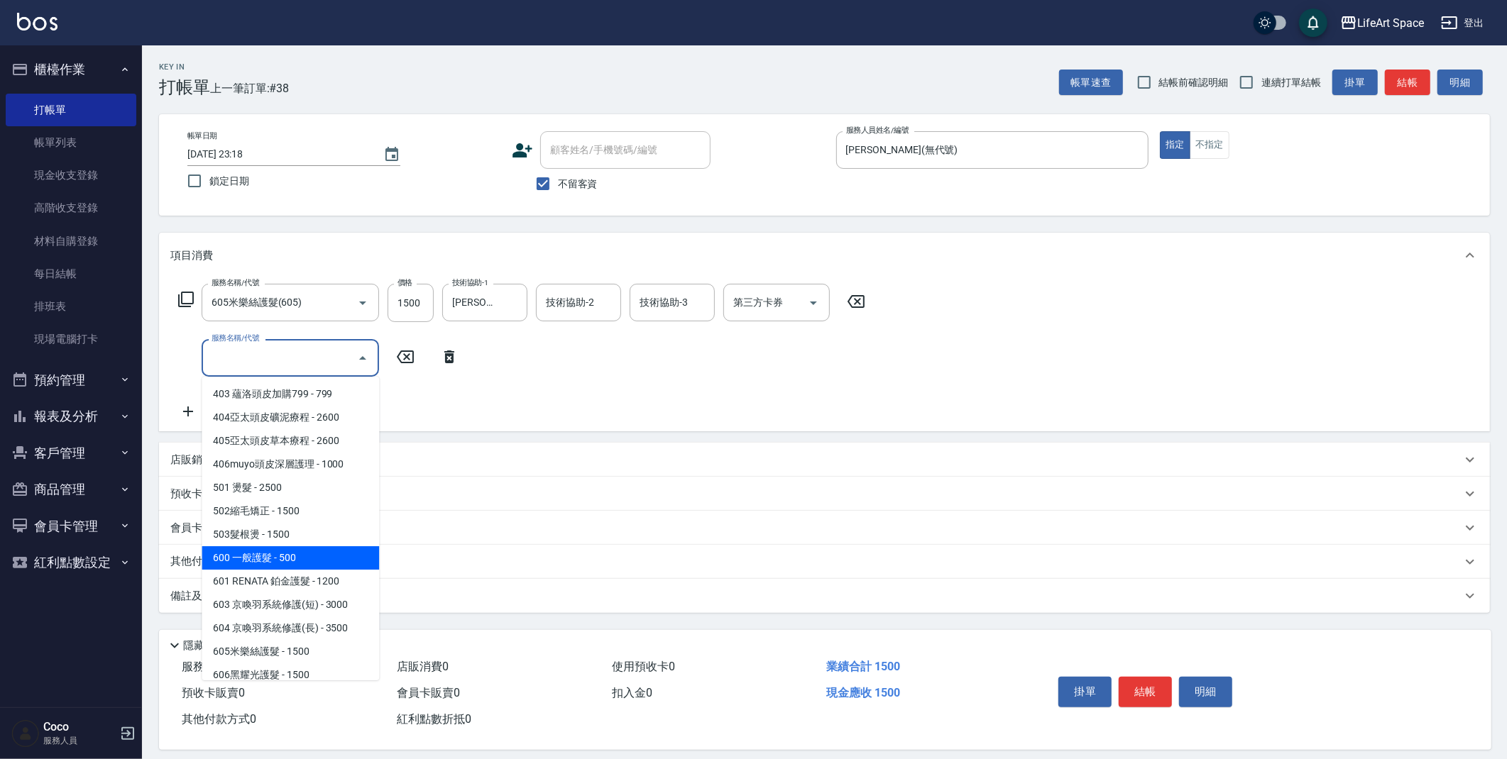
scroll to position [222, 0]
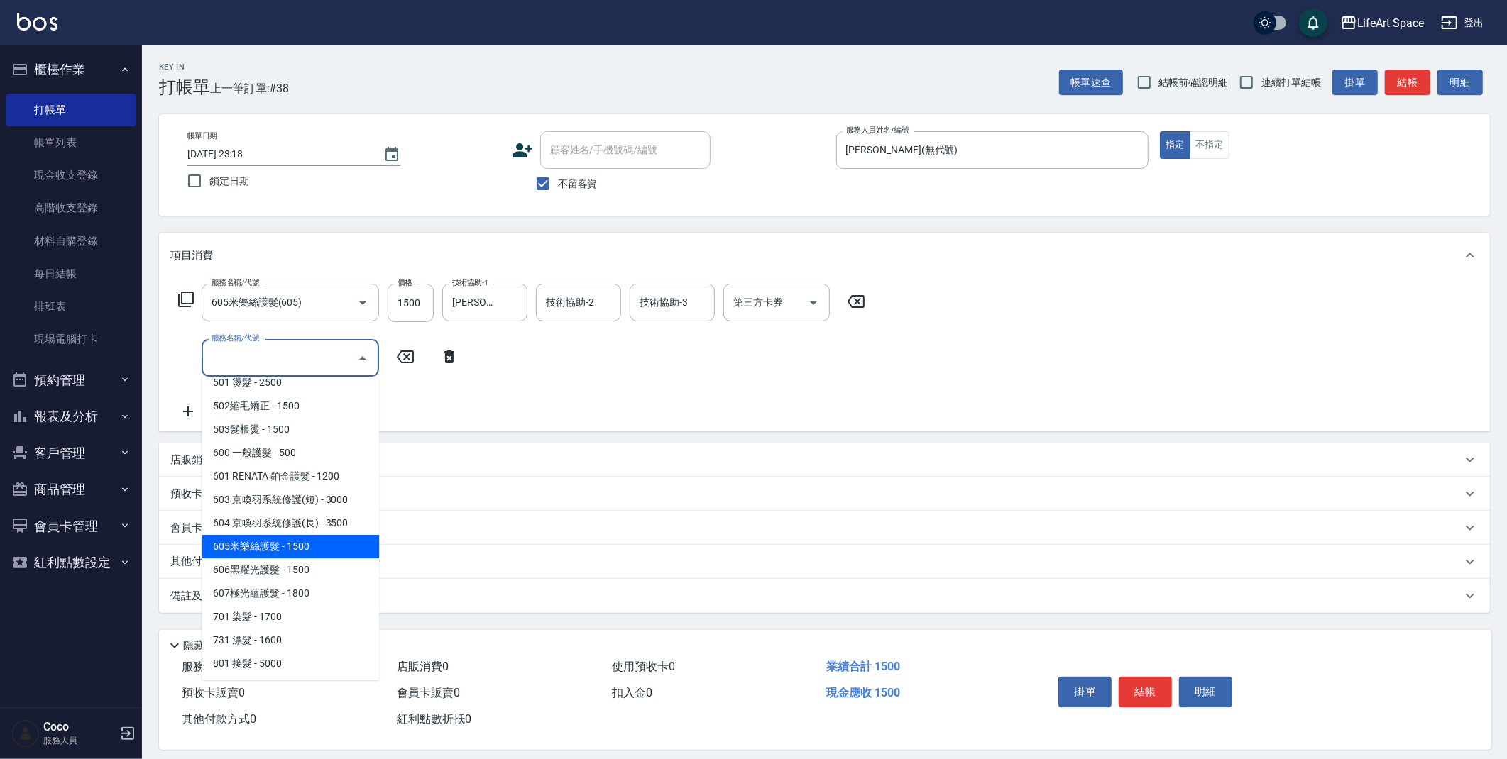
drag, startPoint x: 318, startPoint y: 551, endPoint x: 439, endPoint y: 345, distance: 238.9
click at [318, 551] on span "605米樂絲護髮 - 1500" at bounding box center [290, 546] width 177 height 23
type input "605米樂絲護髮(605)"
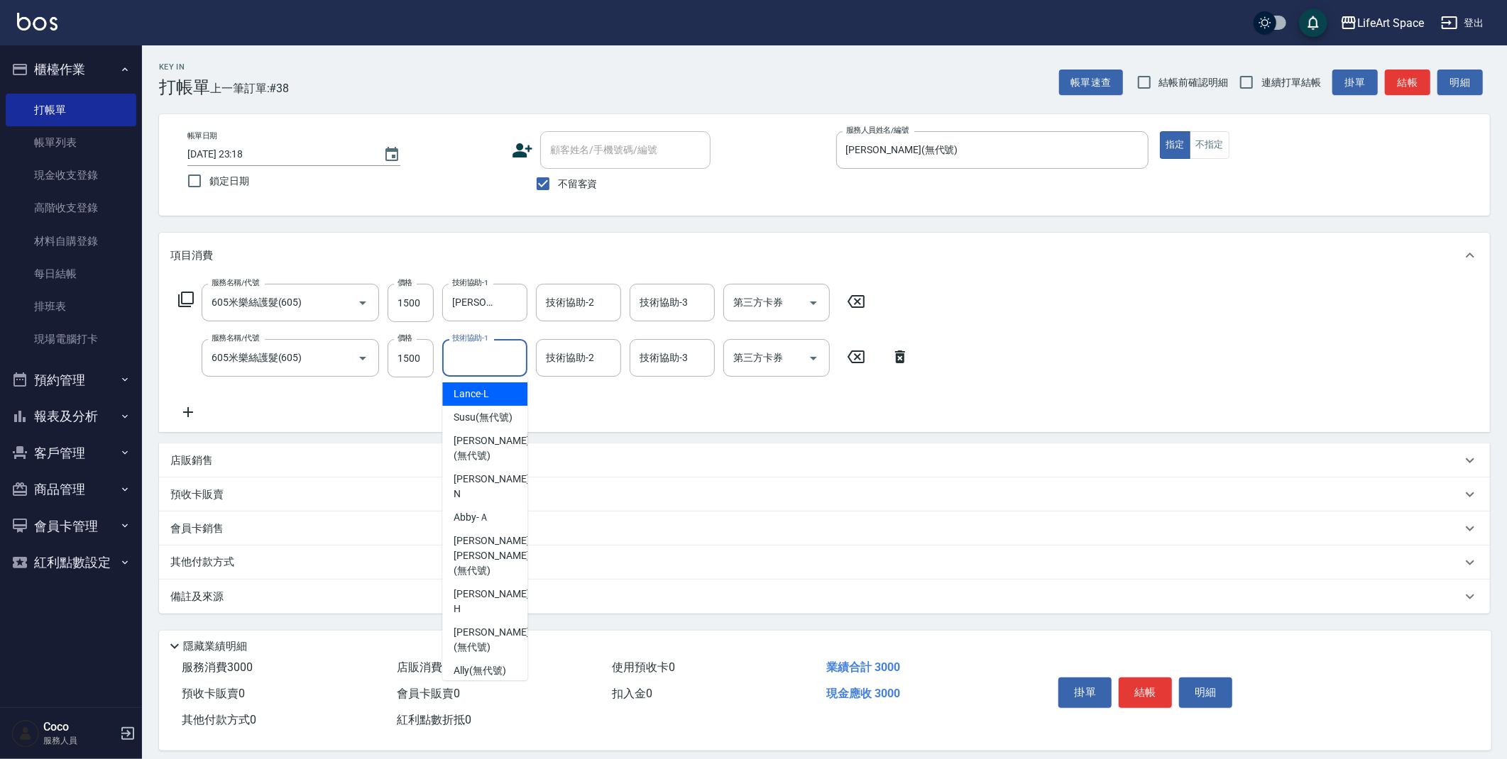
click at [485, 351] on div "技術協助-1 技術協助-1" at bounding box center [484, 358] width 85 height 38
click at [488, 444] on div "[PERSON_NAME] (無代號)" at bounding box center [484, 448] width 85 height 38
type input "[PERSON_NAME](無代號)"
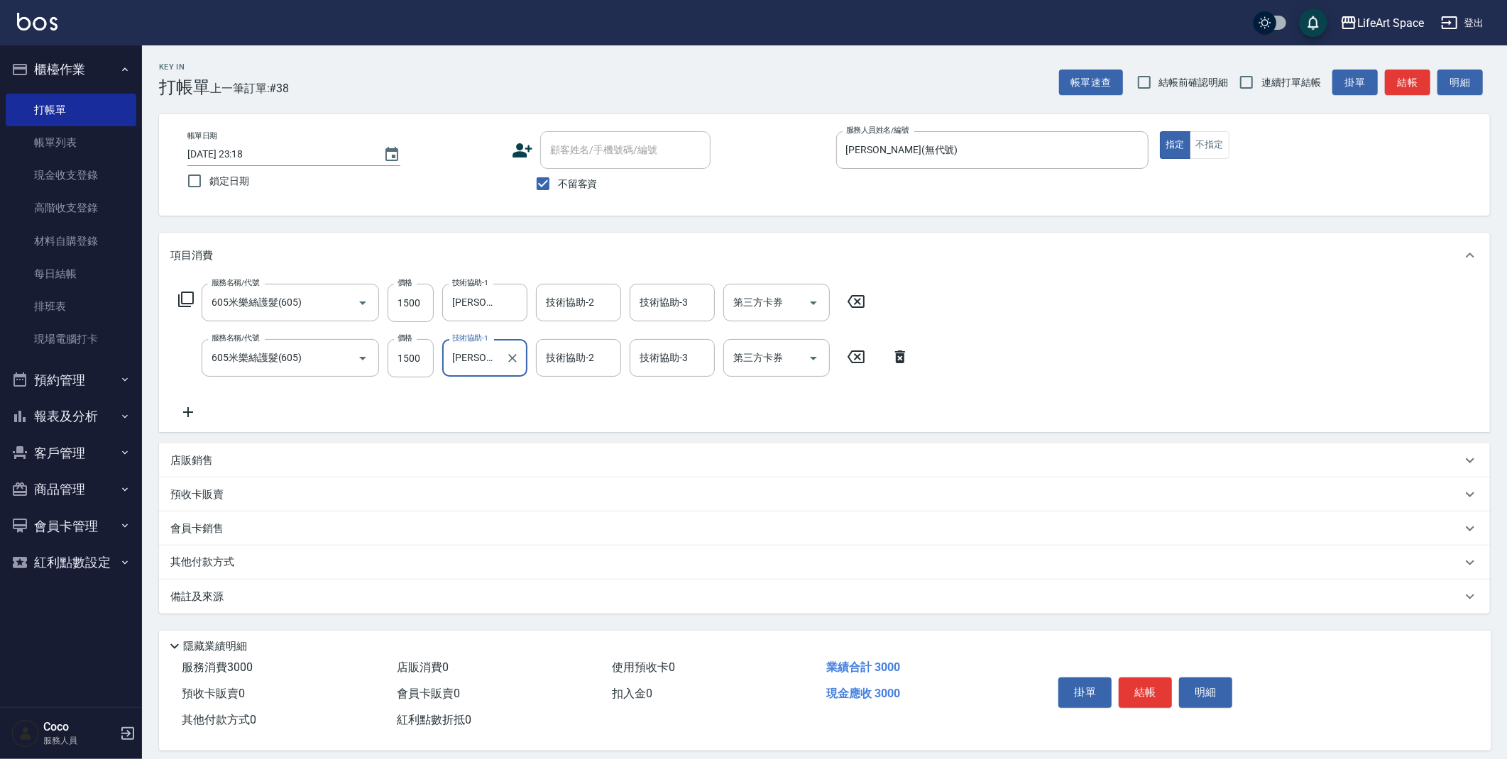
click at [189, 413] on icon at bounding box center [187, 412] width 35 height 17
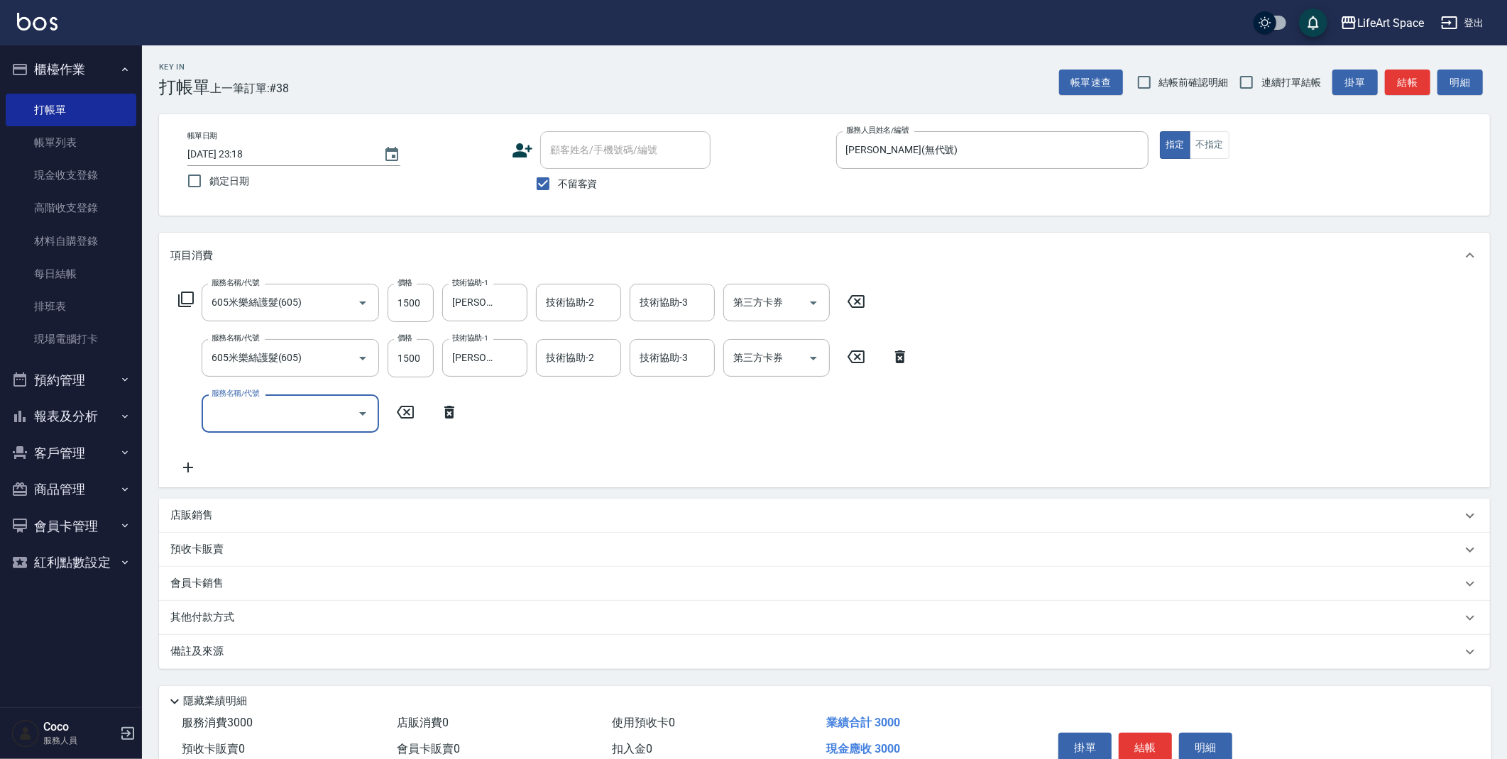
click at [241, 412] on input "服務名稱/代號" at bounding box center [279, 413] width 143 height 25
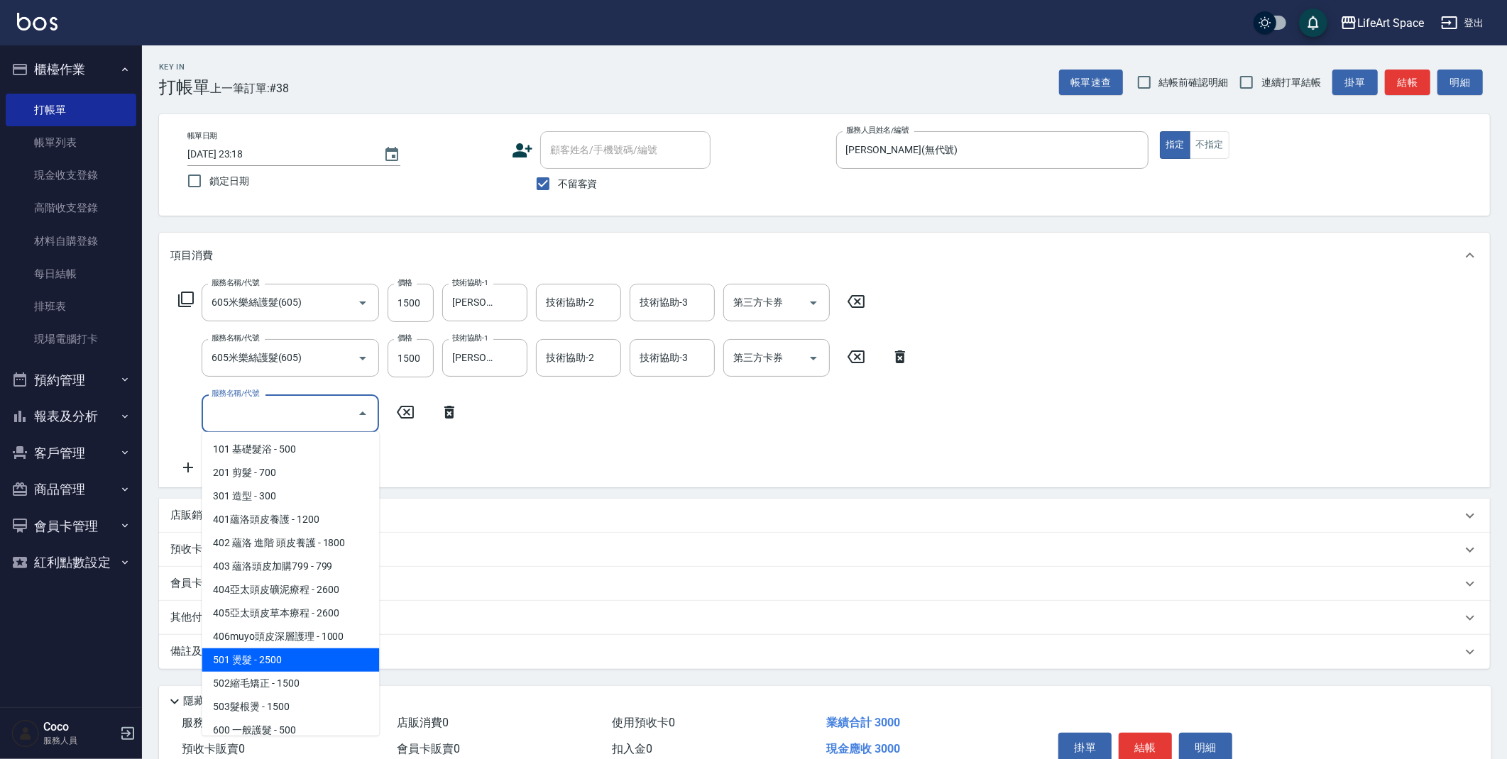
click at [308, 658] on span "501 燙髮 - 2500" at bounding box center [290, 660] width 177 height 23
type input "501 燙髮(501)"
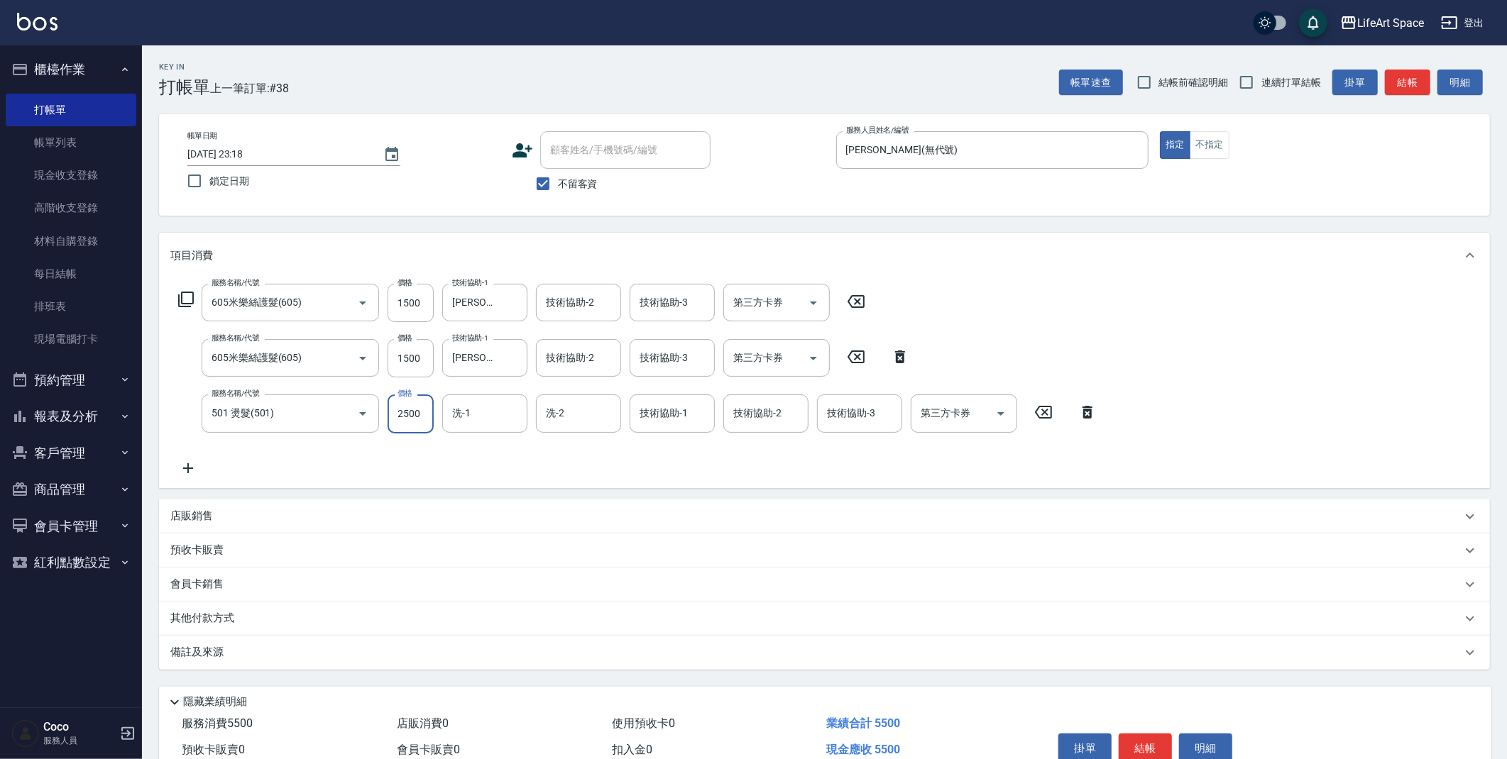
click at [433, 417] on input "2500" at bounding box center [410, 414] width 46 height 38
type input "3000"
click at [463, 418] on div "洗-1 洗-1" at bounding box center [484, 414] width 85 height 38
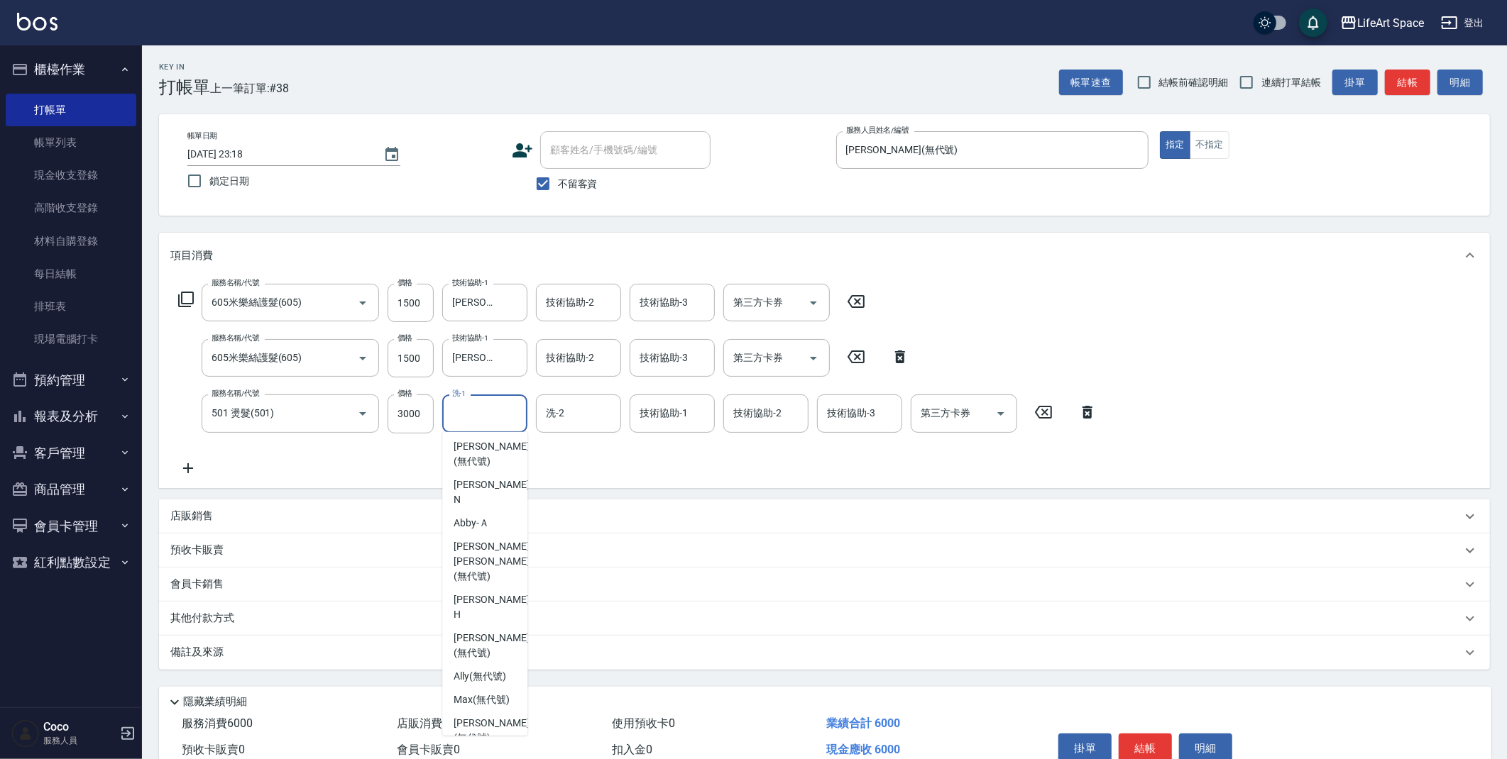
scroll to position [0, 0]
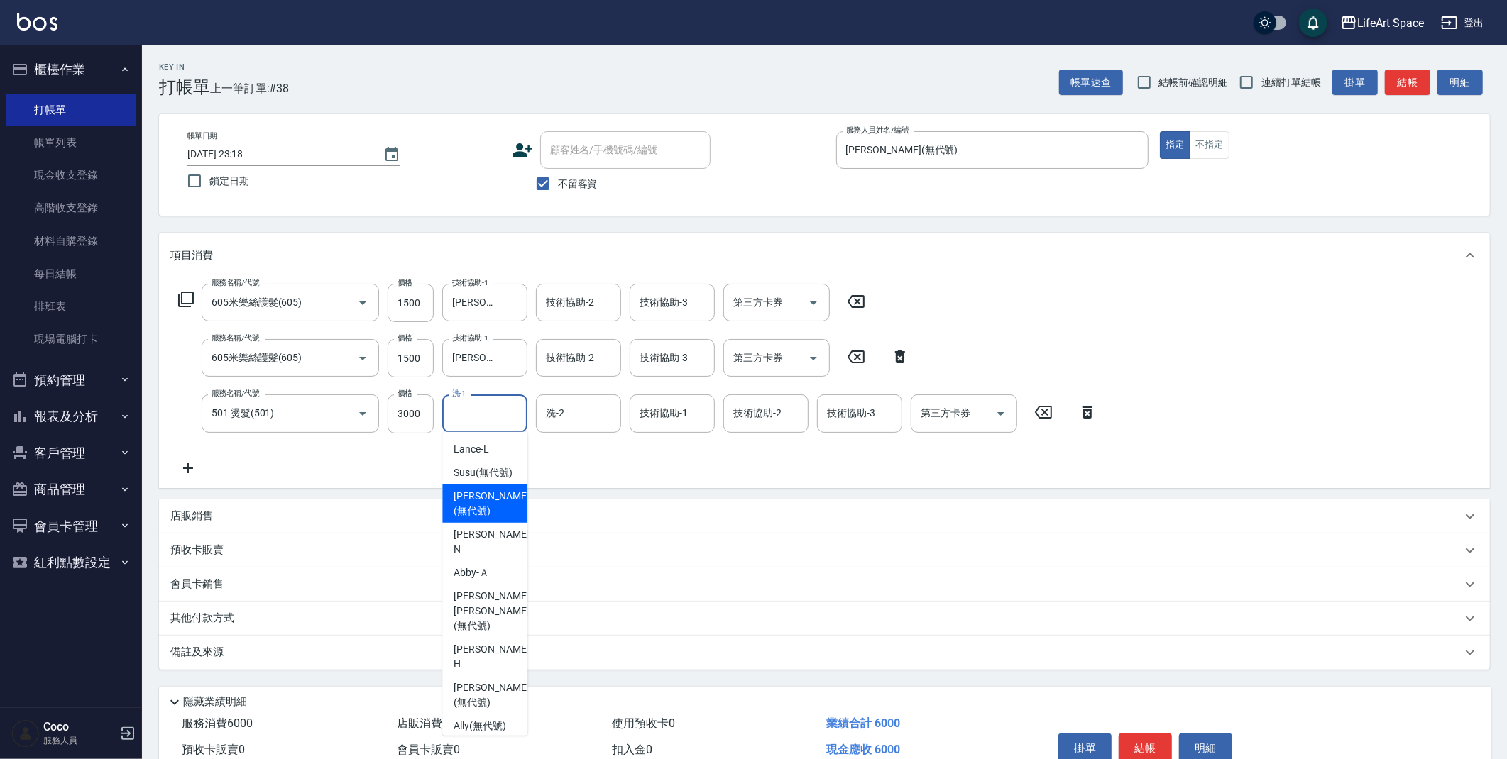
click at [490, 515] on span "[PERSON_NAME] (無代號)" at bounding box center [490, 504] width 75 height 30
type input "[PERSON_NAME](無代號)"
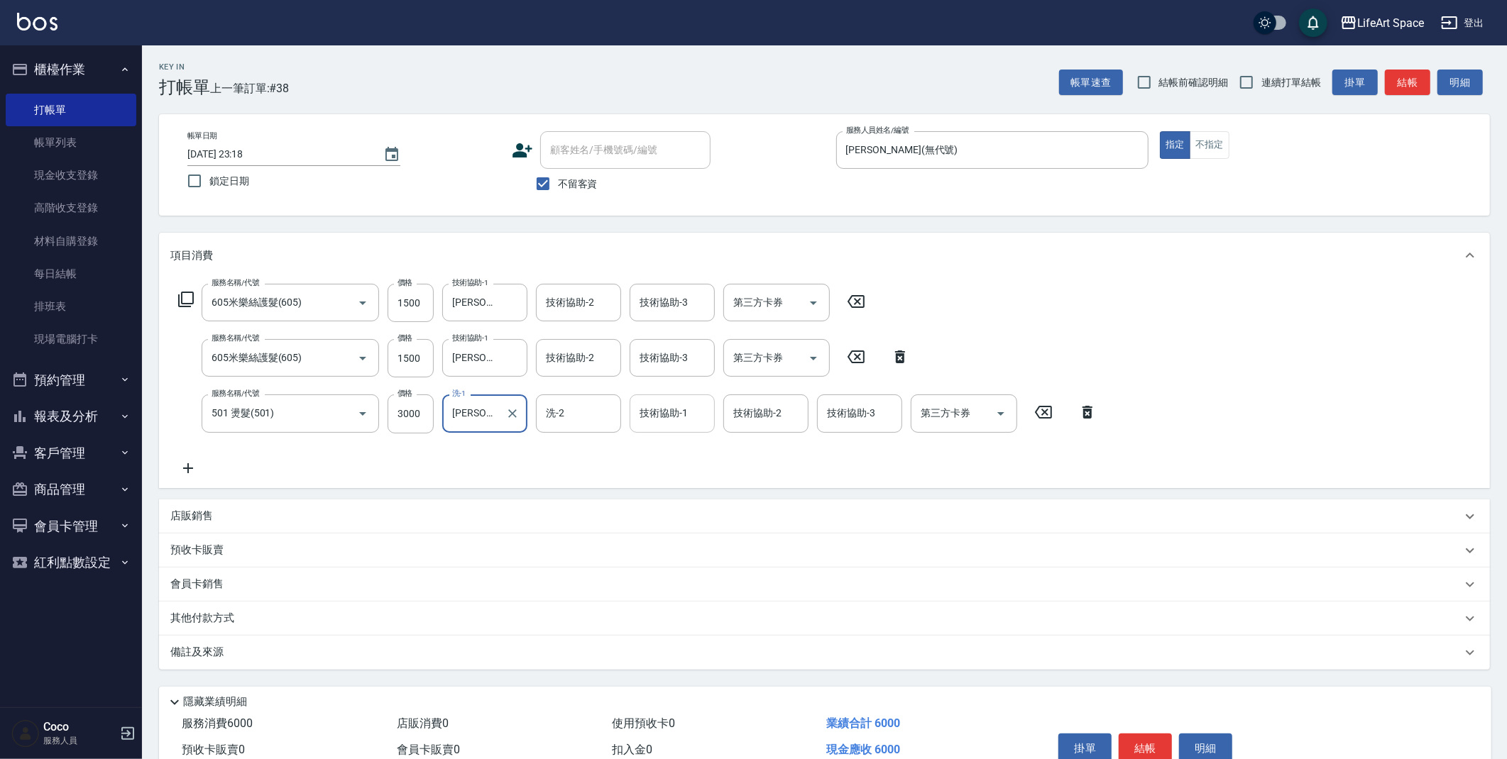
click at [661, 419] on div "技術協助-1 技術協助-1" at bounding box center [671, 414] width 85 height 38
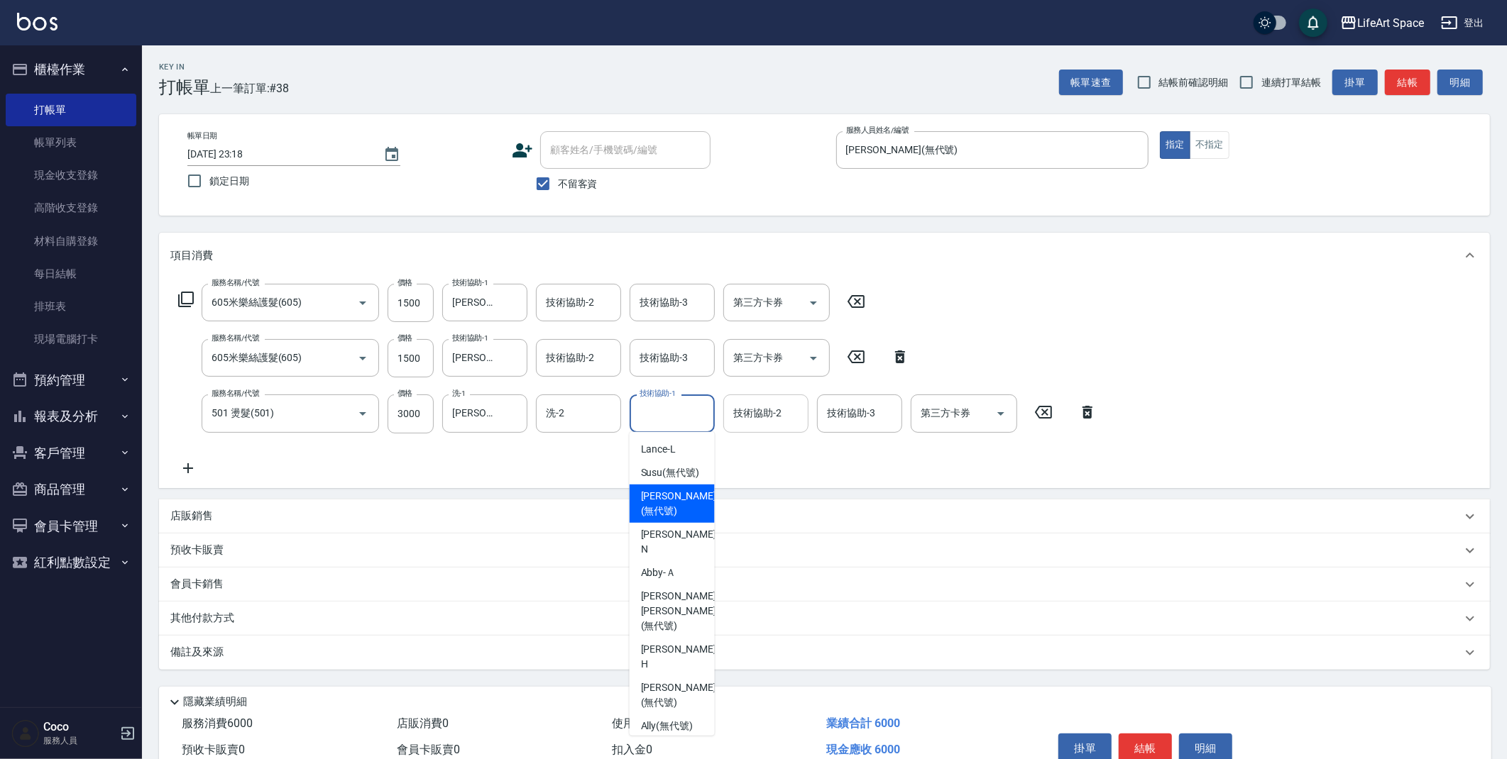
drag, startPoint x: 661, startPoint y: 522, endPoint x: 737, endPoint y: 419, distance: 128.5
click at [661, 519] on span "[PERSON_NAME] (無代號)" at bounding box center [678, 504] width 75 height 30
type input "[PERSON_NAME](無代號)"
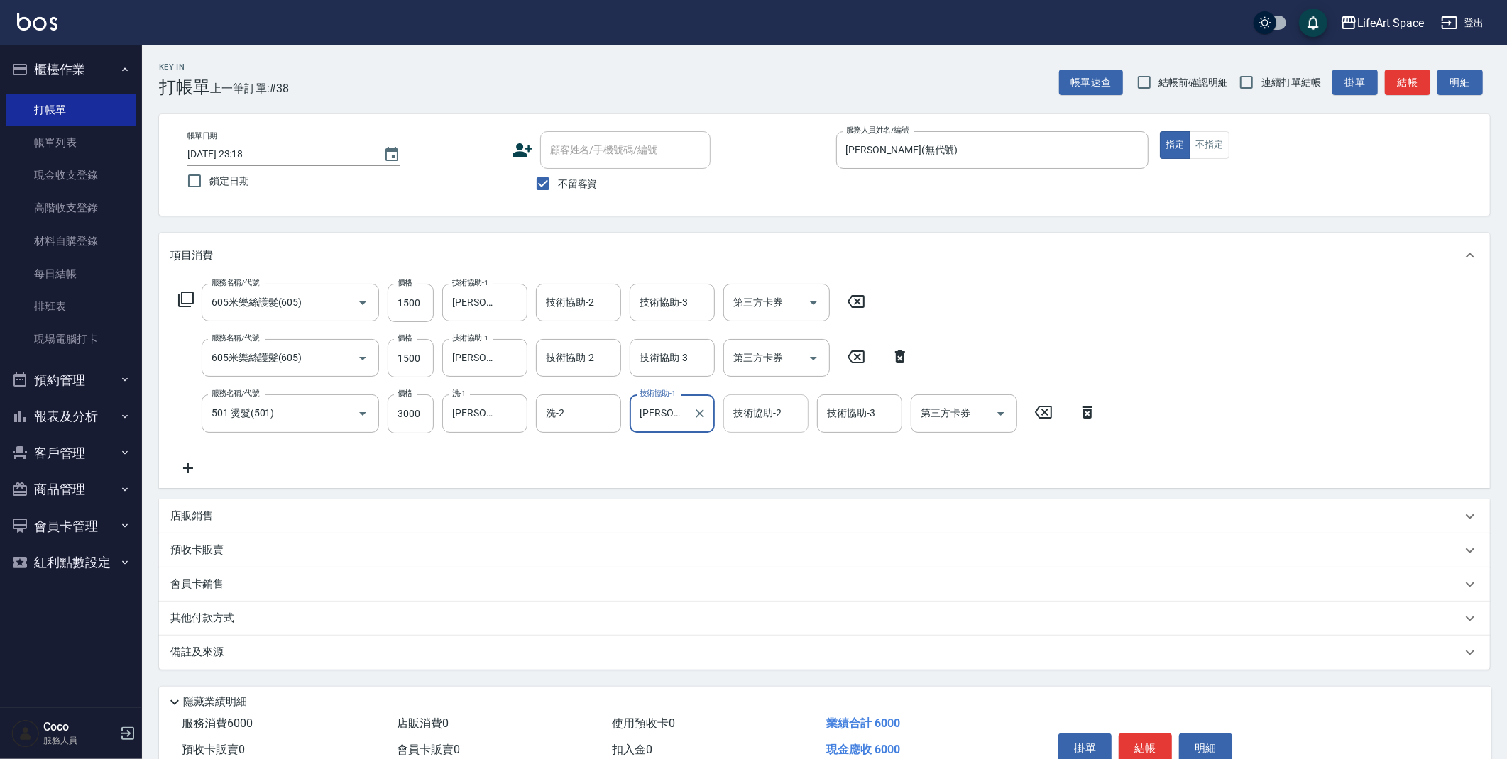
click at [753, 412] on div "技術協助-2 技術協助-2" at bounding box center [765, 414] width 85 height 38
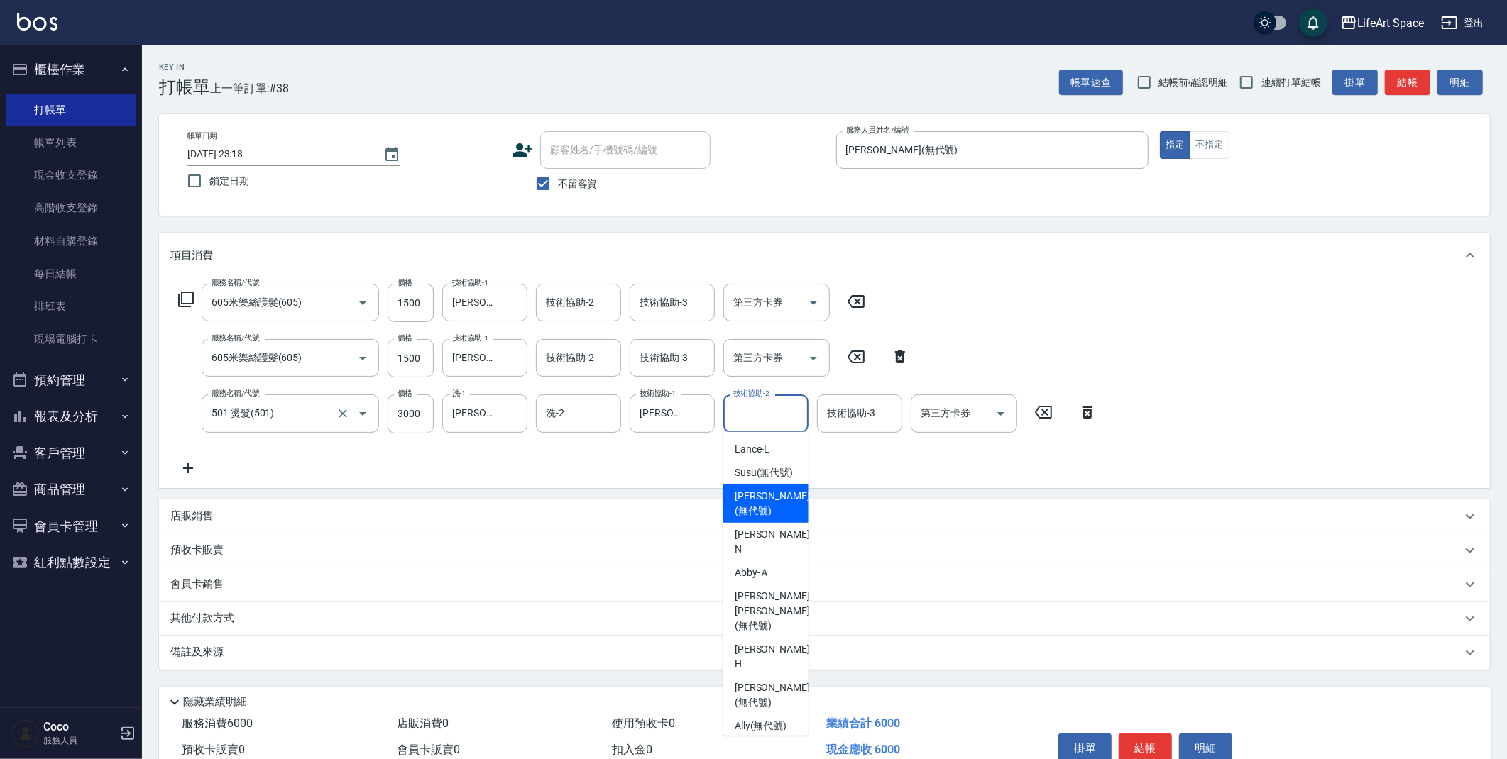
drag, startPoint x: 758, startPoint y: 506, endPoint x: 224, endPoint y: 390, distance: 546.1
click at [757, 500] on div "[PERSON_NAME] (無代號)" at bounding box center [765, 504] width 85 height 38
type input "[PERSON_NAME](無代號)"
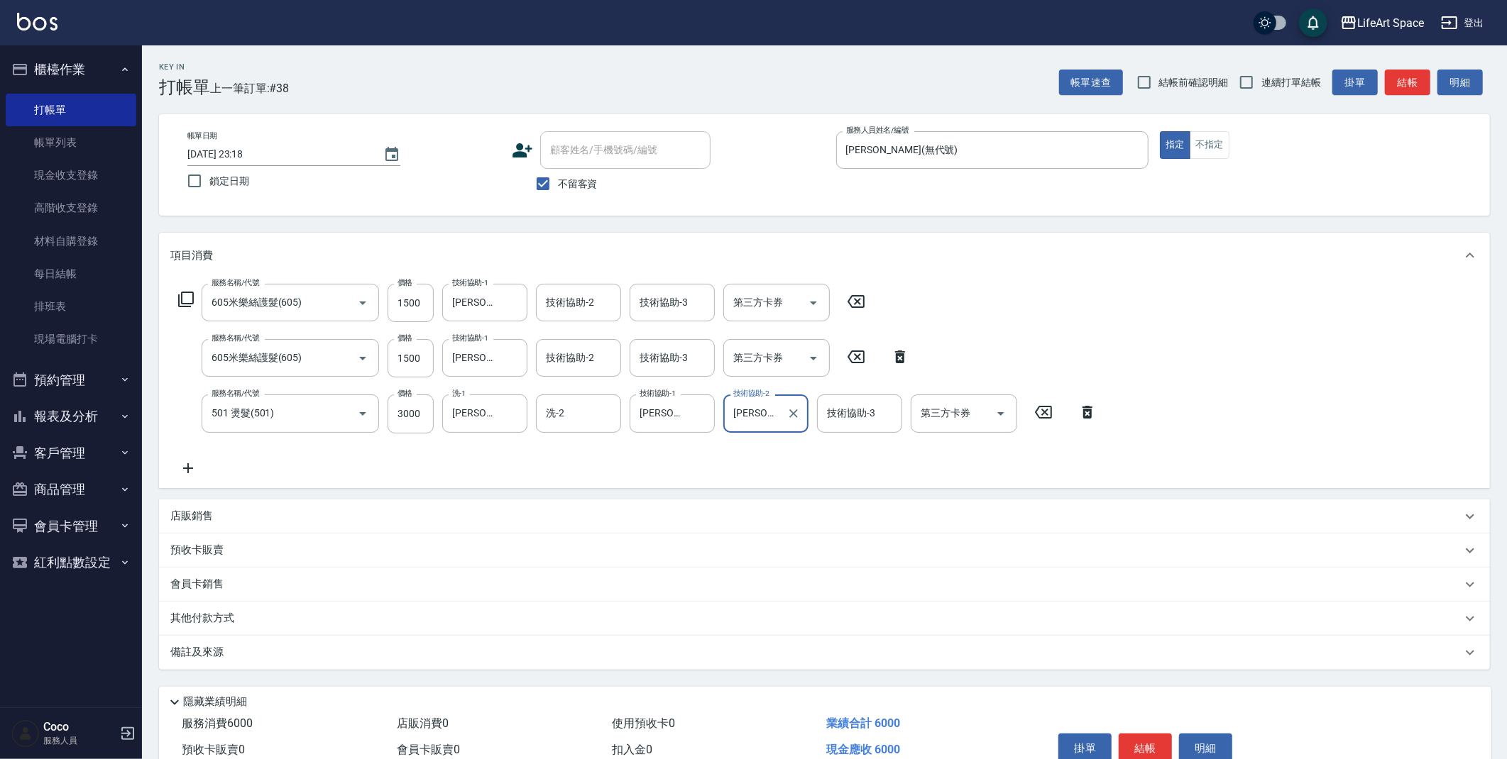
click at [185, 462] on icon at bounding box center [187, 468] width 35 height 17
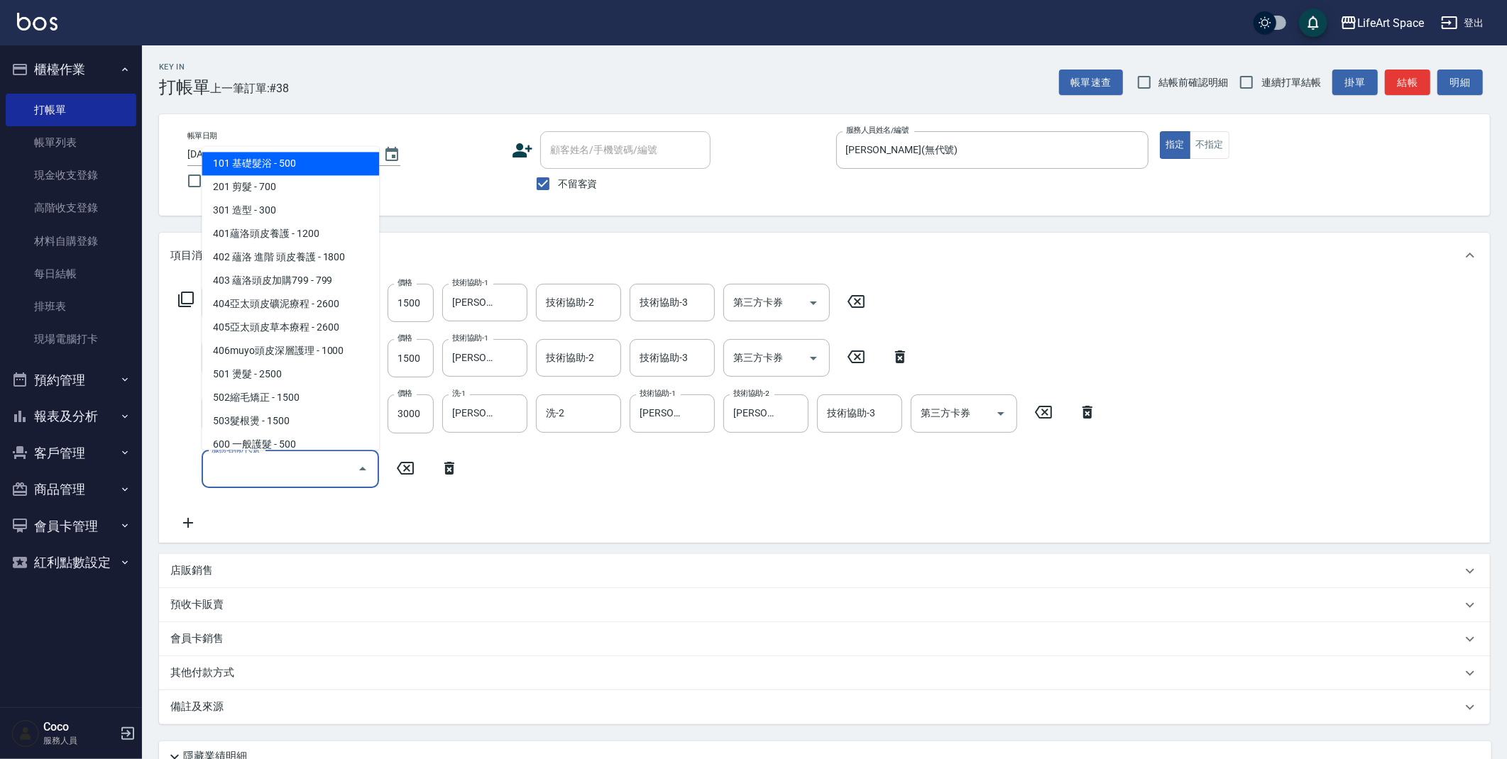
click at [248, 474] on input "服務名稱/代號" at bounding box center [279, 469] width 143 height 25
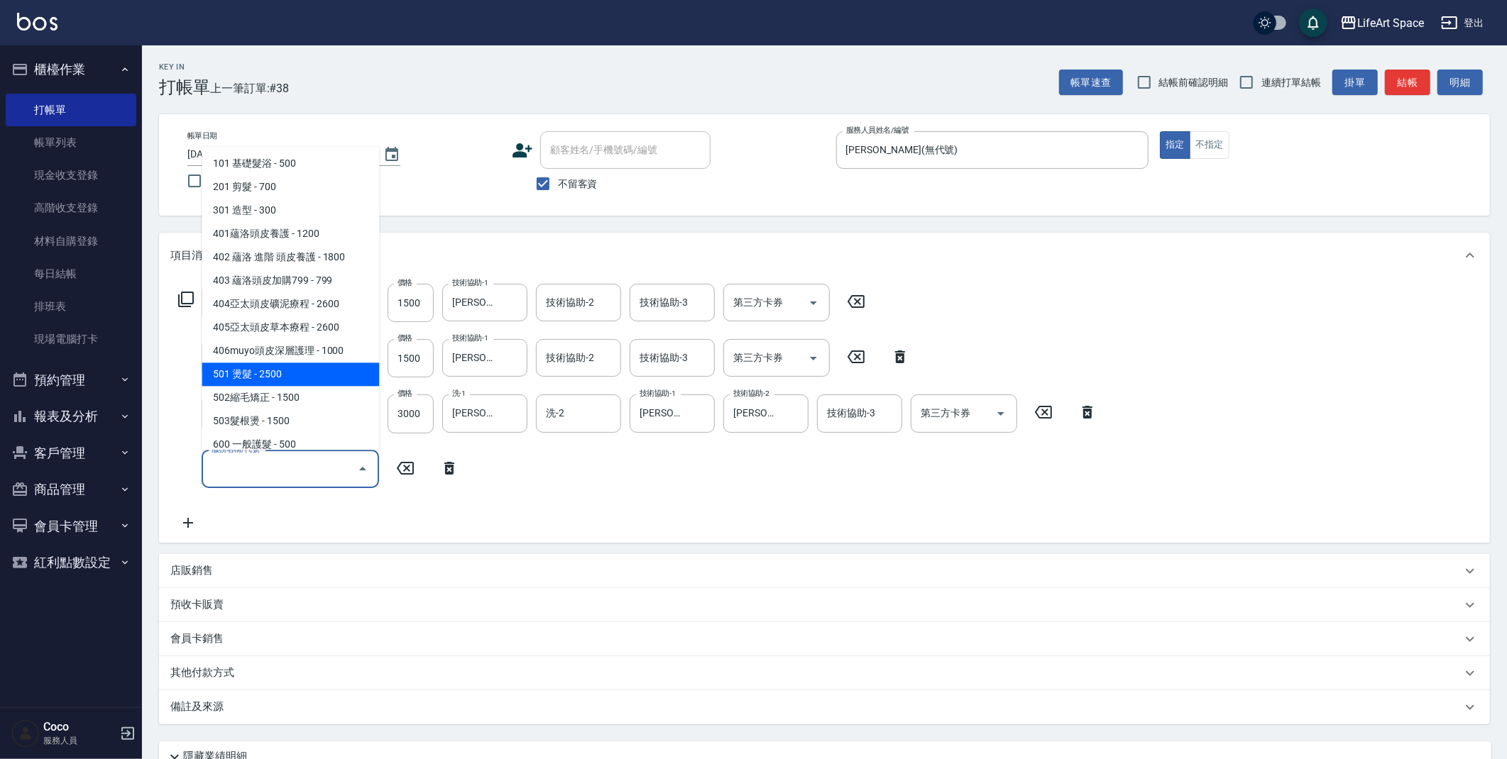
click at [277, 366] on span "501 燙髮 - 2500" at bounding box center [290, 374] width 177 height 23
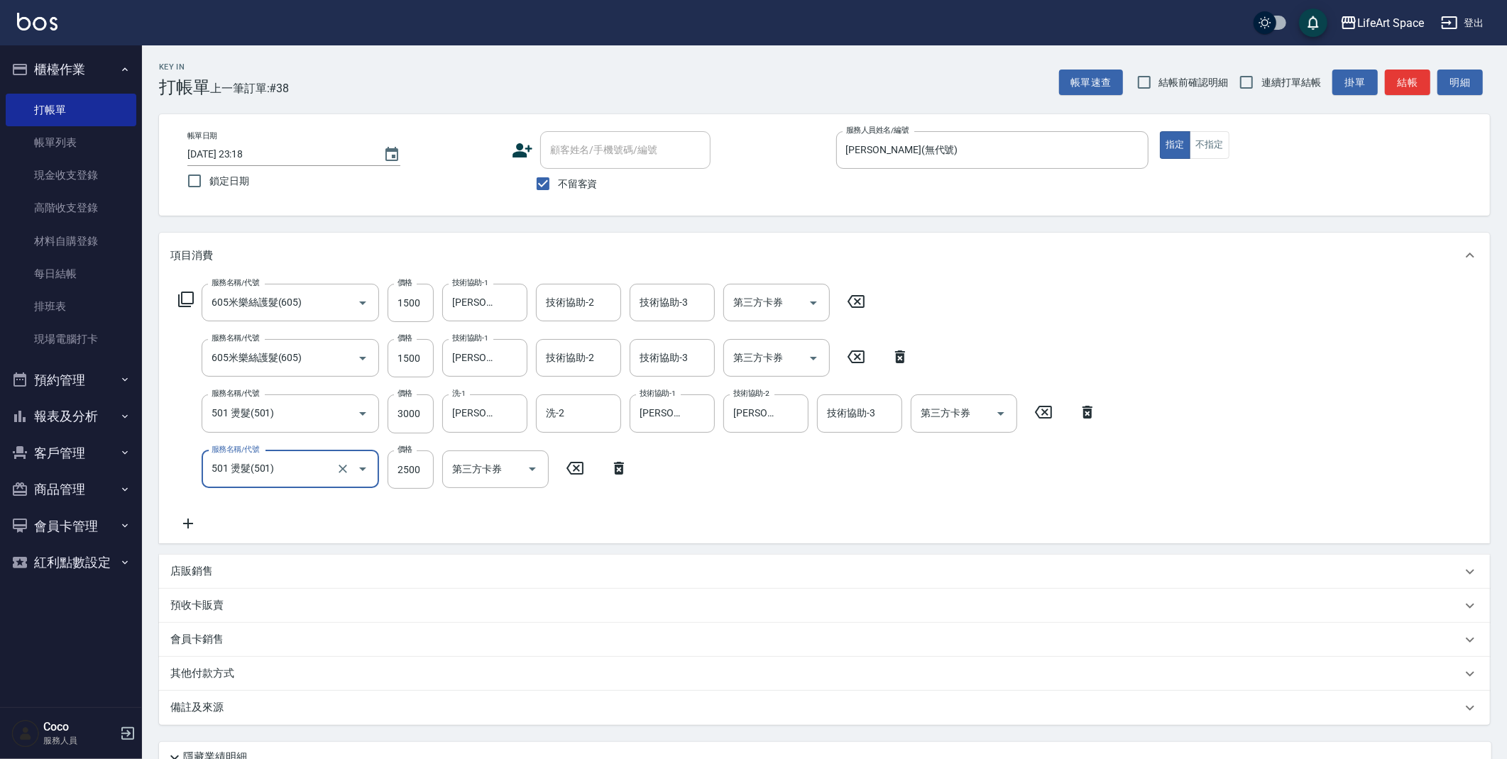
type input "501 燙髮(501)"
click at [422, 471] on input "2500" at bounding box center [410, 470] width 46 height 38
type input "3000"
click at [693, 471] on input "技術協助-1" at bounding box center [672, 469] width 72 height 25
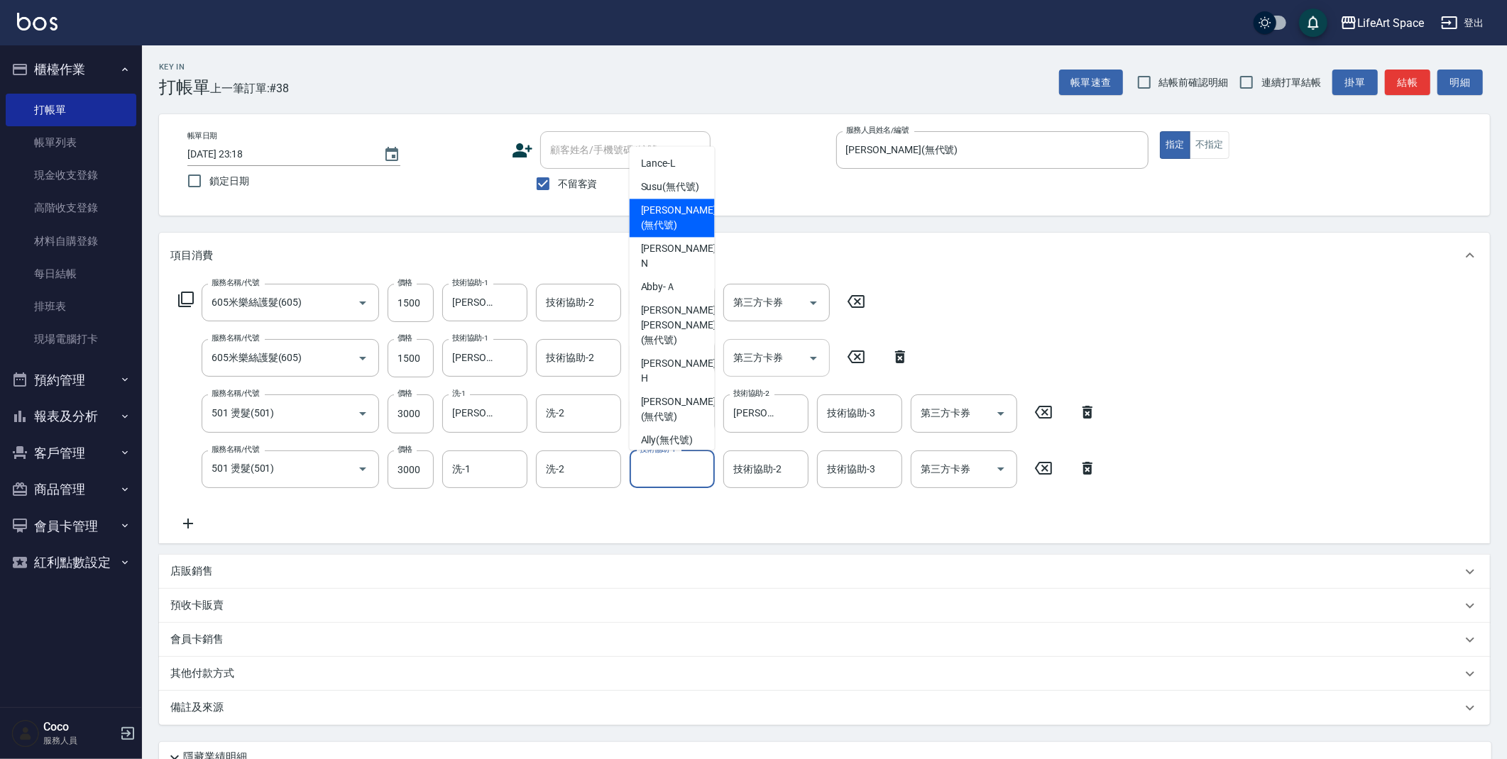
drag, startPoint x: 666, startPoint y: 230, endPoint x: 741, endPoint y: 372, distance: 160.3
click at [666, 229] on span "[PERSON_NAME] (無代號)" at bounding box center [678, 218] width 75 height 30
type input "[PERSON_NAME](無代號)"
click at [761, 473] on div "技術協助-2 技術協助-2" at bounding box center [765, 470] width 85 height 38
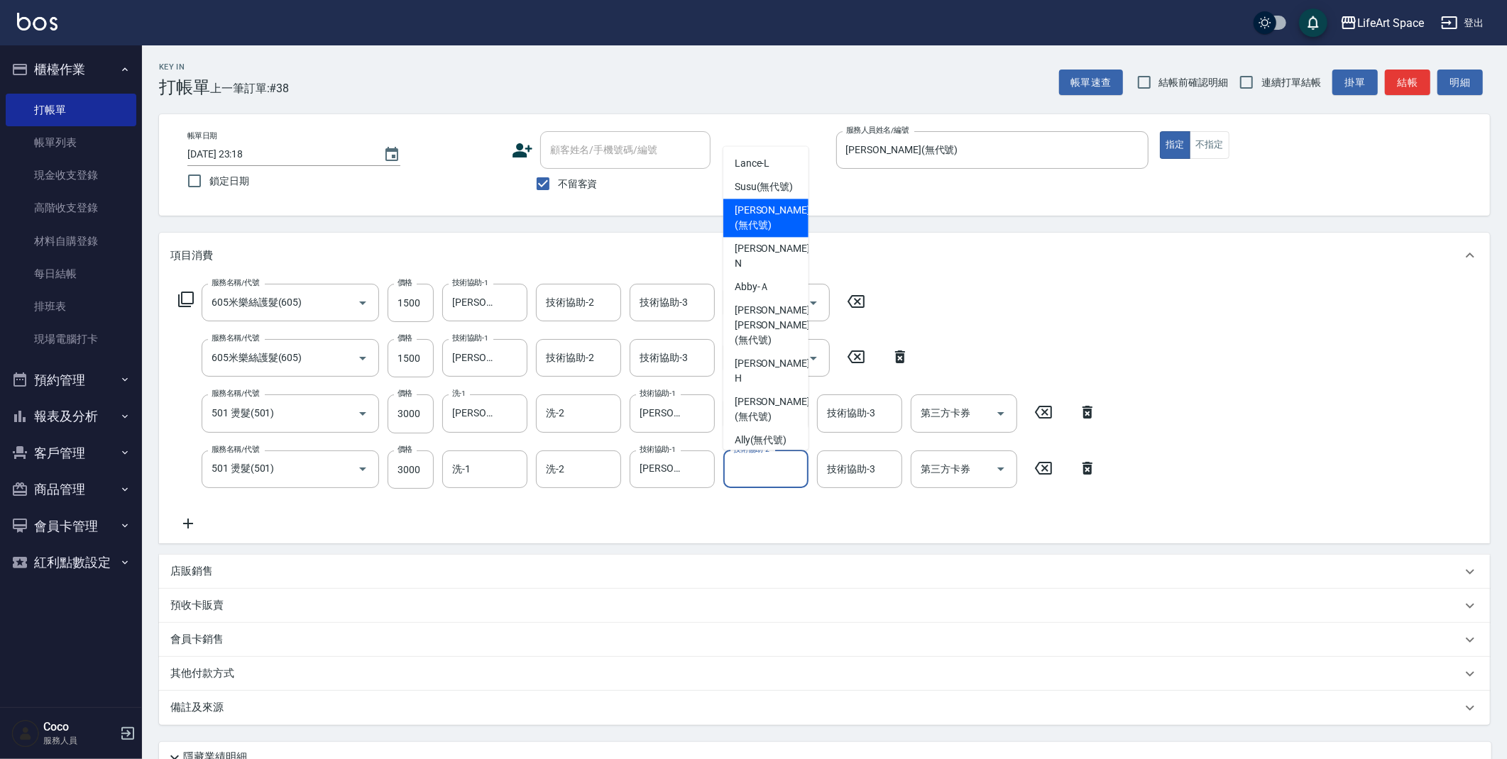
click at [774, 233] on span "[PERSON_NAME] (無代號)" at bounding box center [772, 218] width 75 height 30
type input "[PERSON_NAME](無代號)"
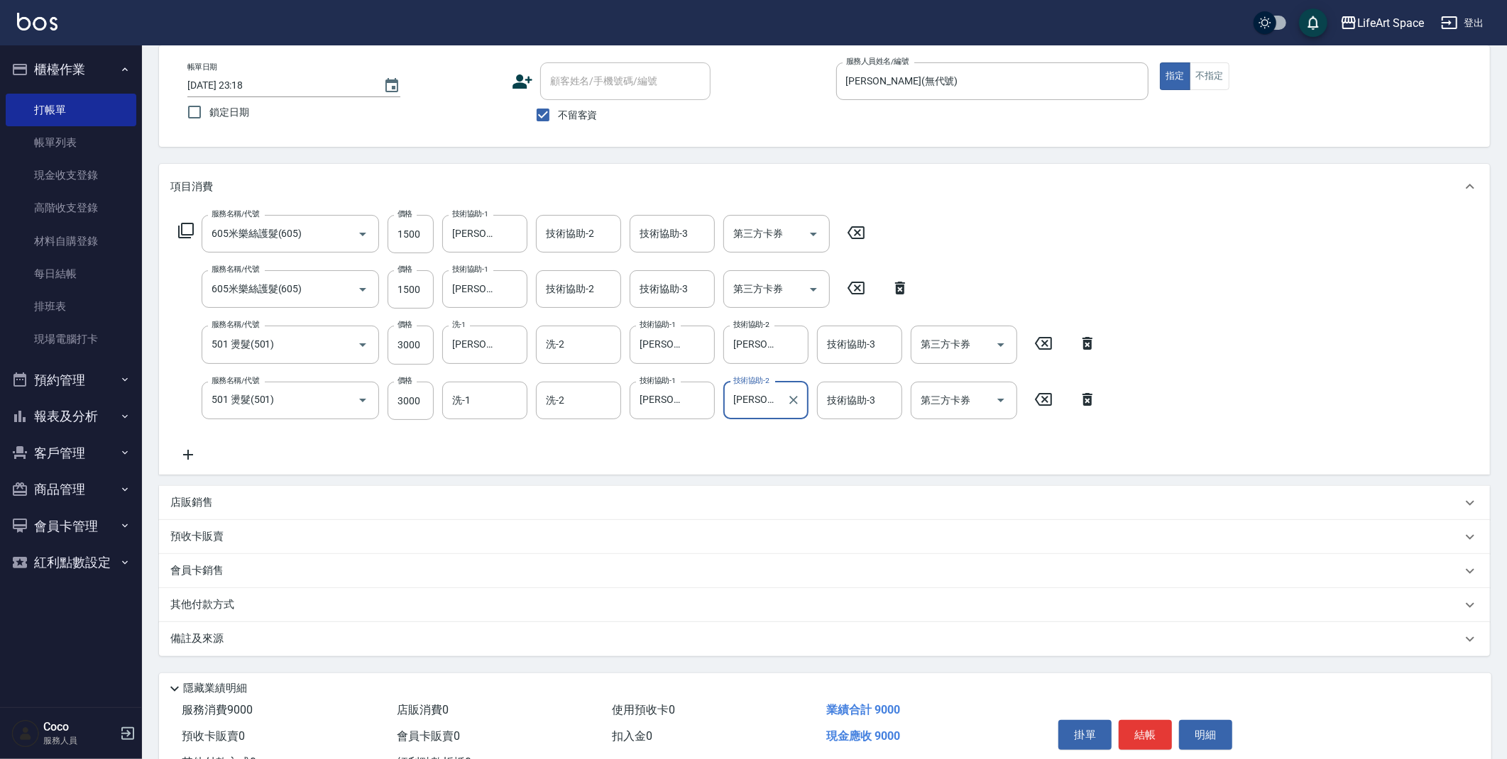
scroll to position [124, 0]
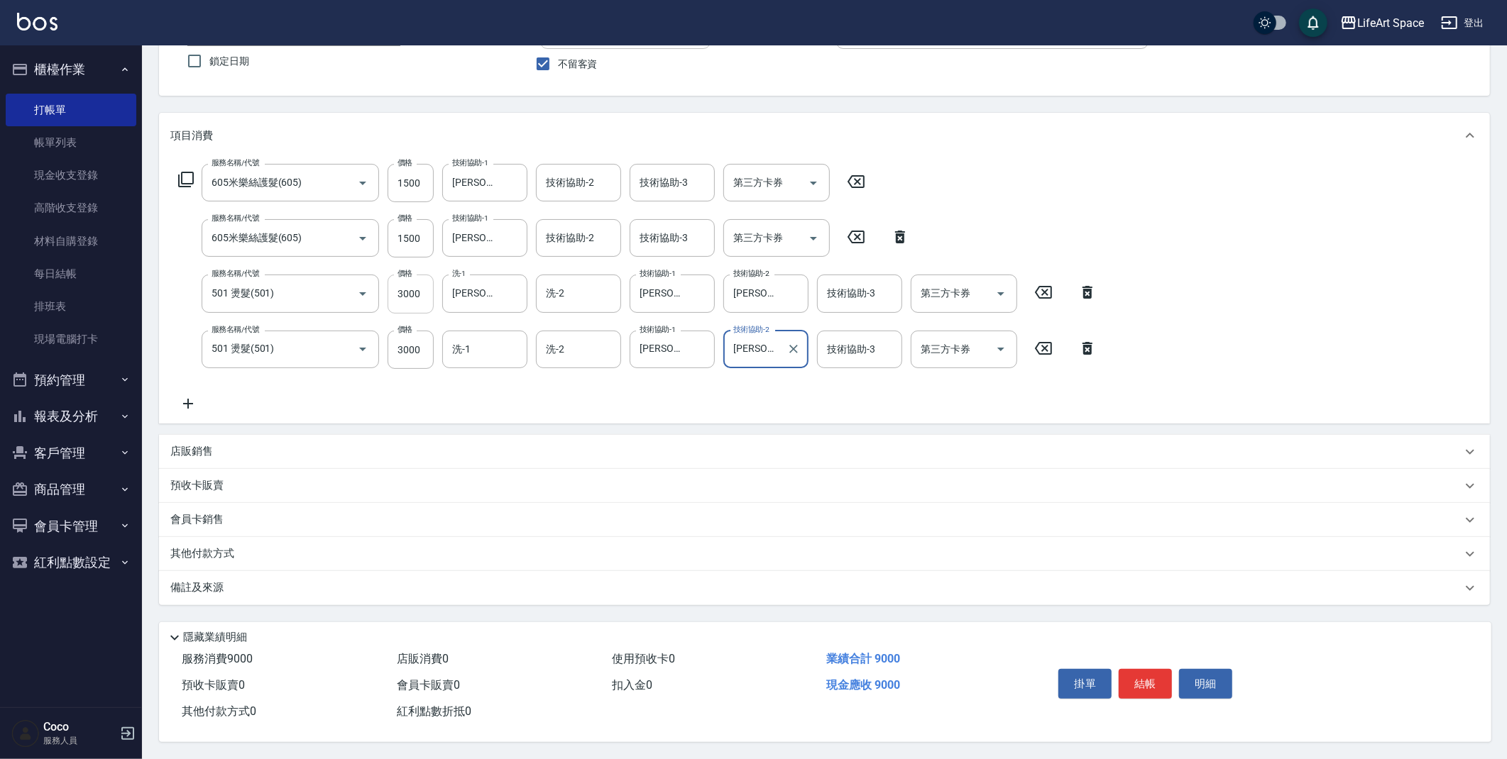
click at [419, 292] on input "3000" at bounding box center [410, 294] width 46 height 38
click at [426, 350] on input "2900" at bounding box center [410, 350] width 46 height 38
type input "3000"
click at [184, 402] on icon at bounding box center [187, 403] width 35 height 17
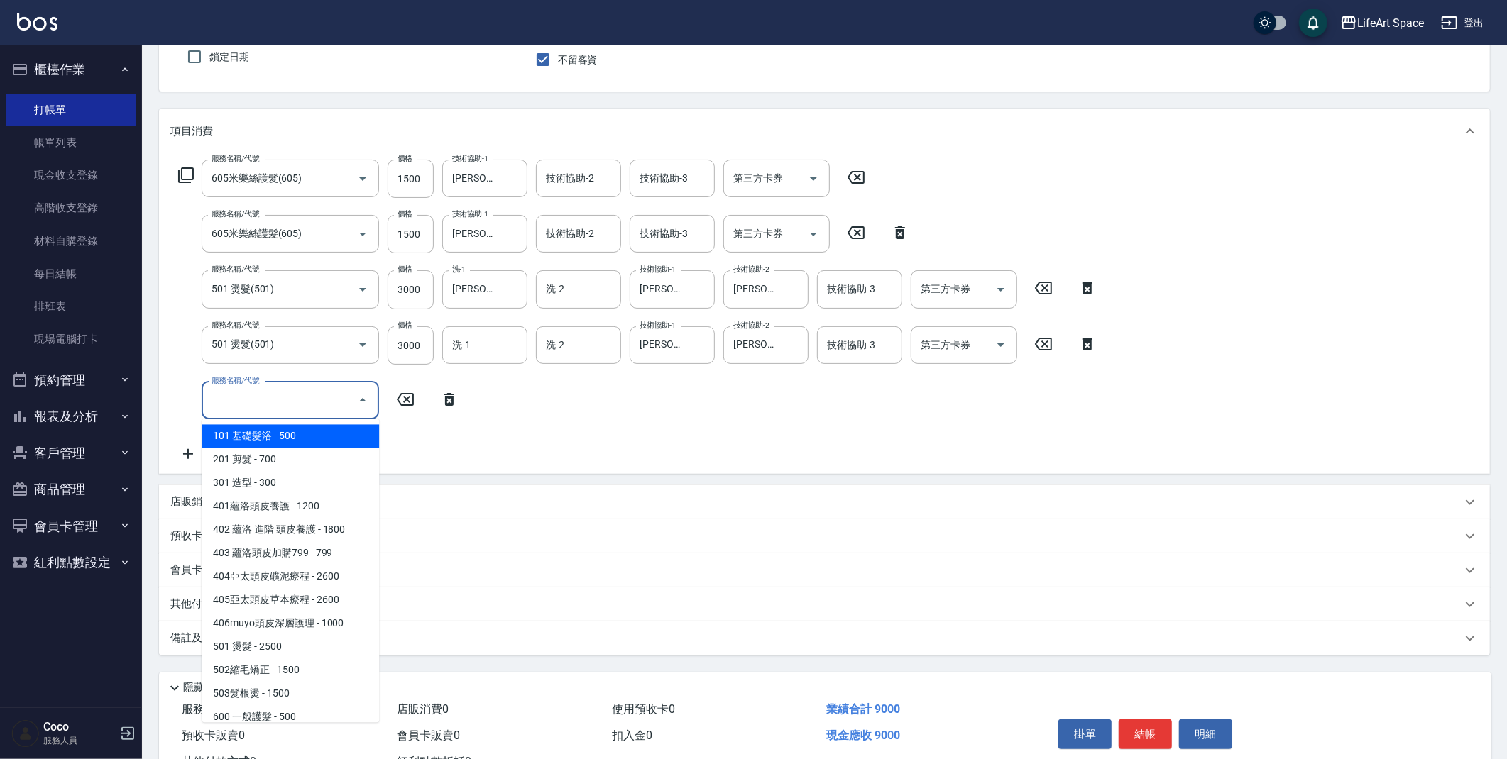
click at [263, 397] on input "服務名稱/代號" at bounding box center [279, 400] width 143 height 25
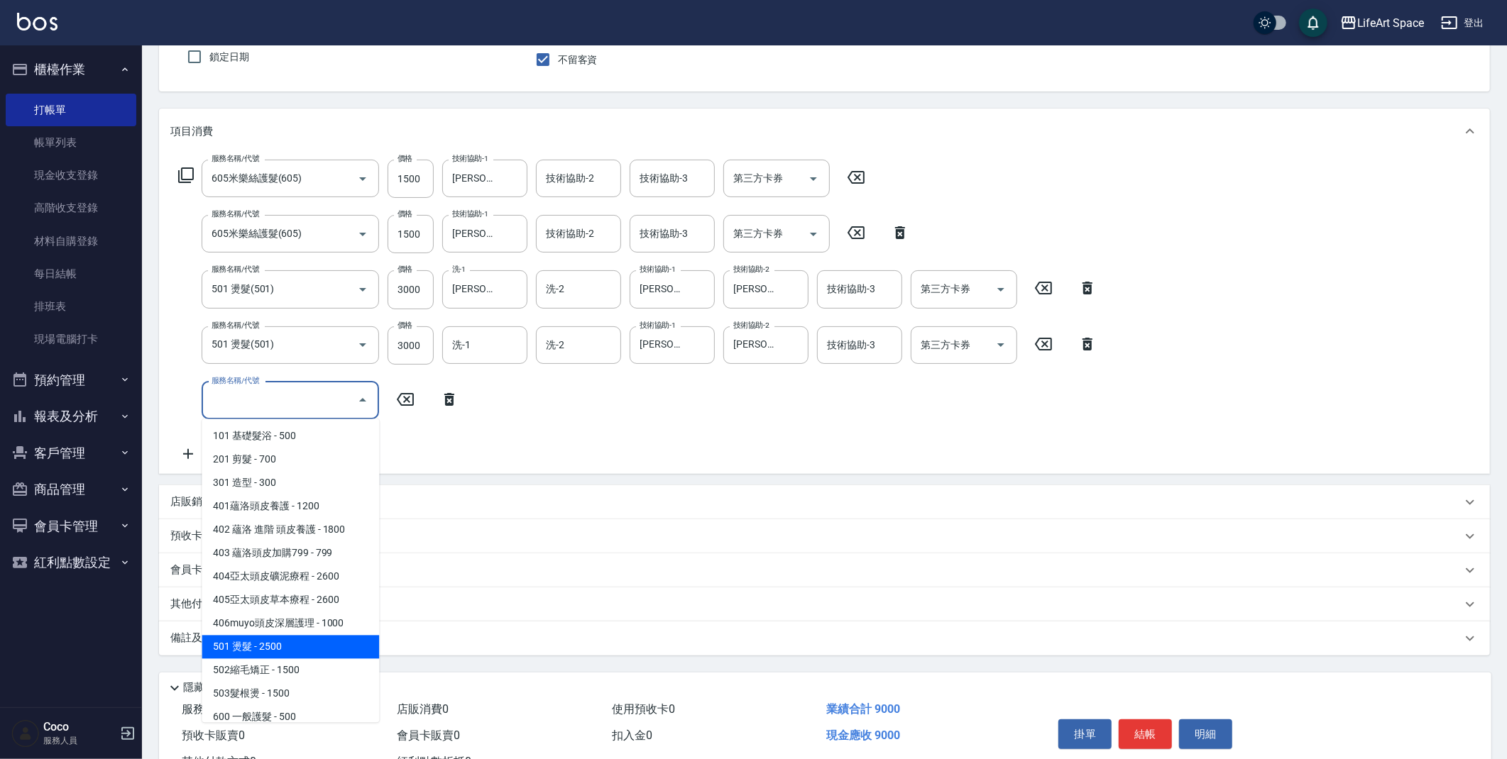
scroll to position [222, 0]
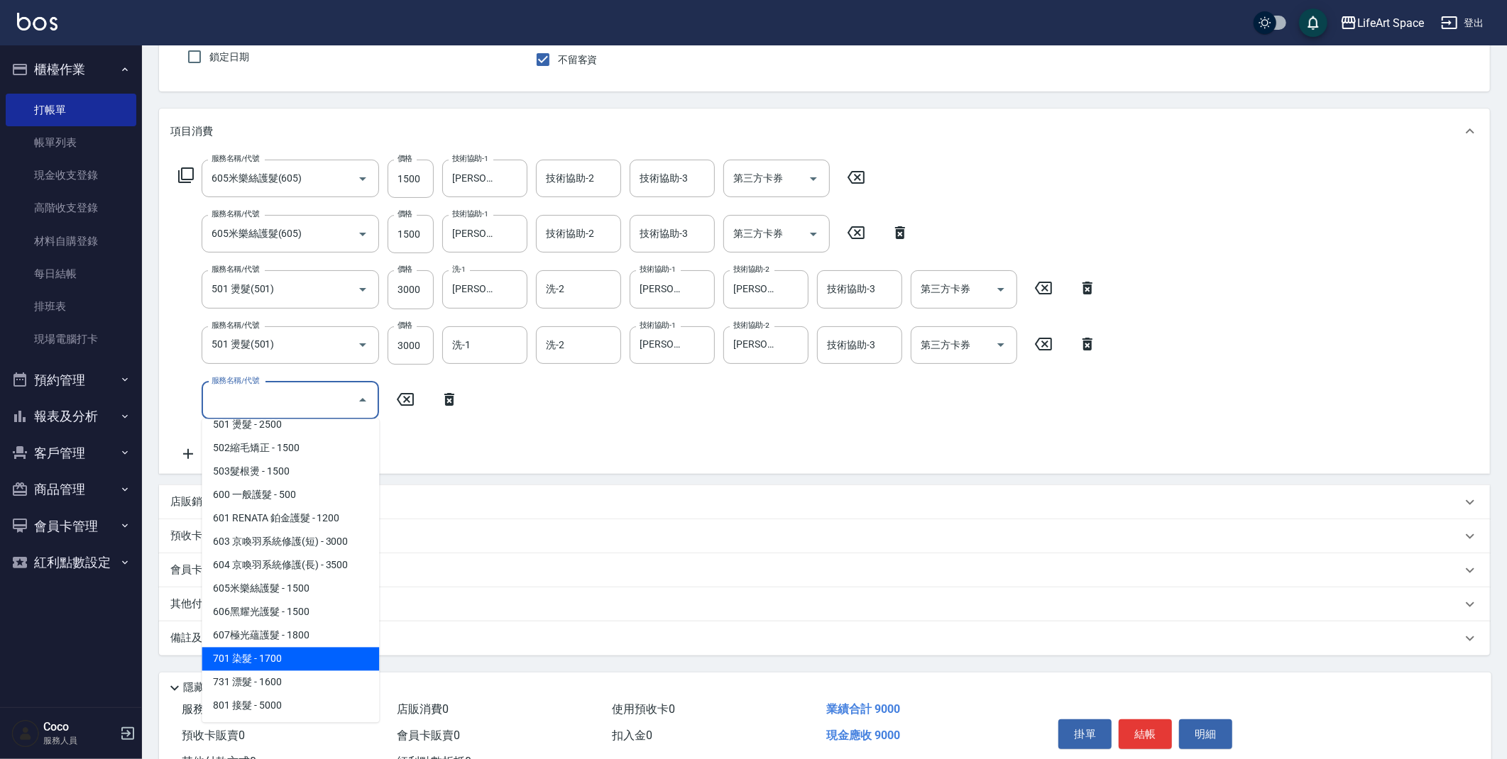
drag, startPoint x: 277, startPoint y: 656, endPoint x: 444, endPoint y: 452, distance: 263.3
click at [278, 656] on span "701 染髮 - 1700" at bounding box center [290, 659] width 177 height 23
type input "701 染髮(701)"
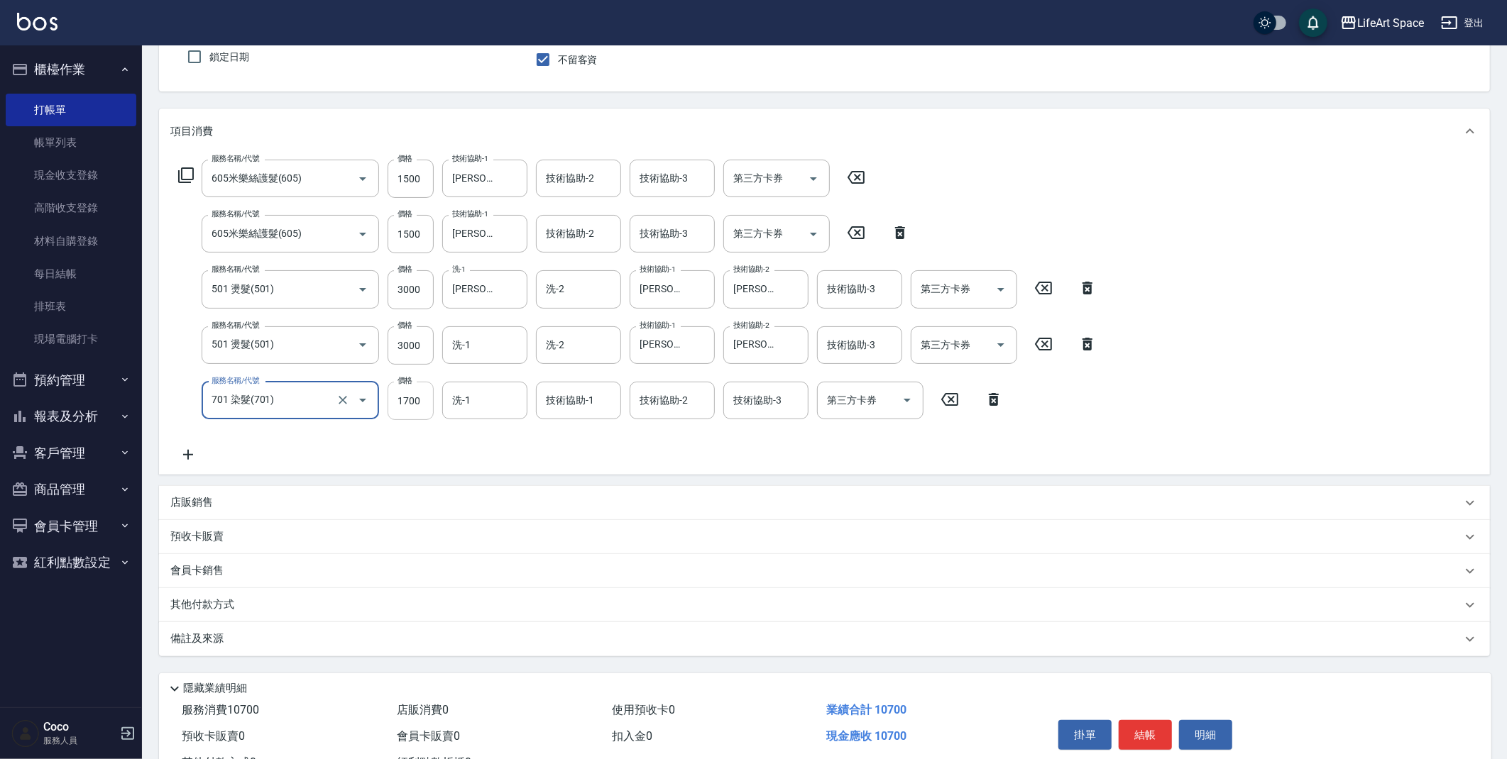
click at [429, 402] on input "1700" at bounding box center [410, 401] width 46 height 38
type input "1500"
click at [507, 403] on input "洗-1" at bounding box center [485, 400] width 72 height 25
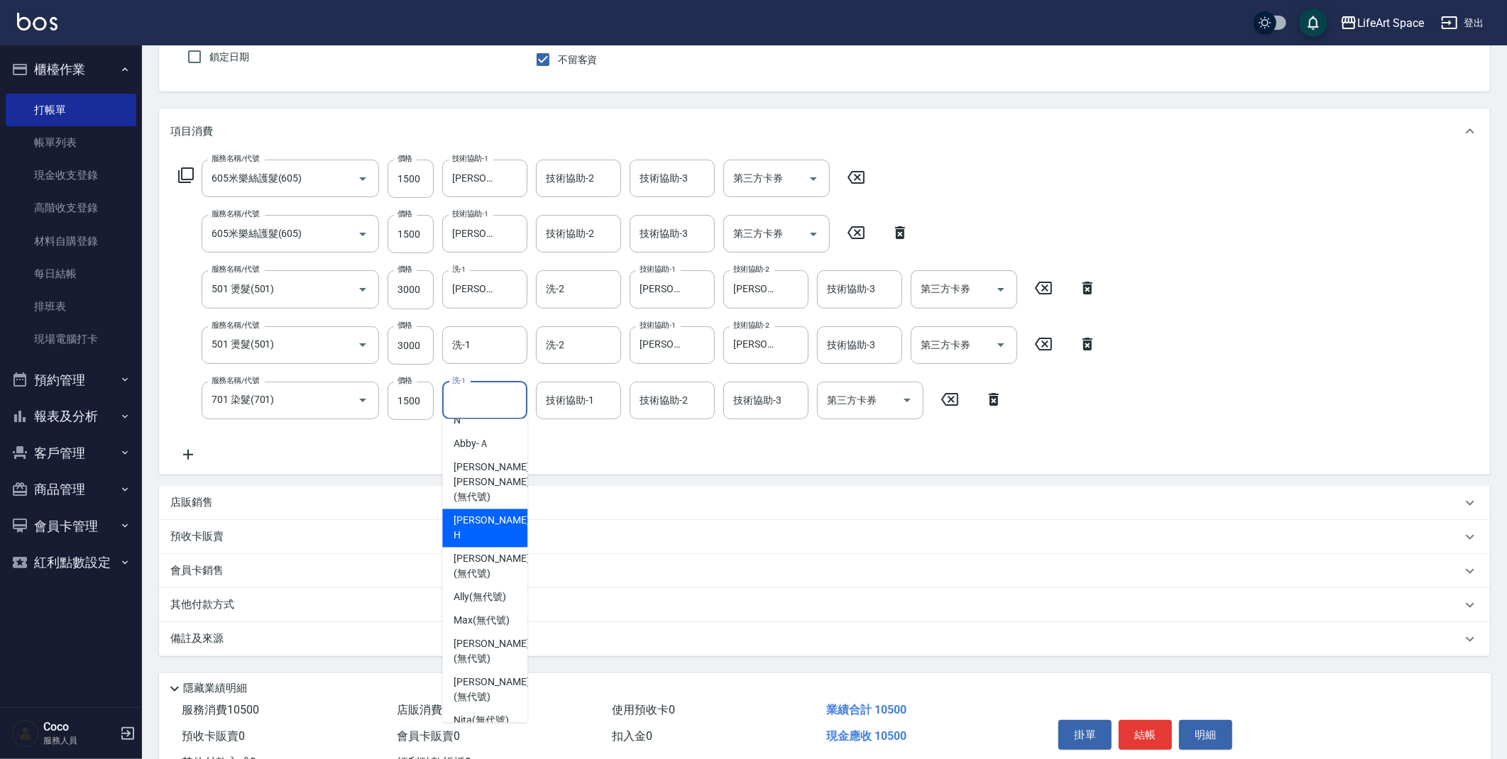
scroll to position [0, 0]
click at [493, 490] on span "[PERSON_NAME] (無代號)" at bounding box center [490, 491] width 75 height 30
type input "[PERSON_NAME](無代號)"
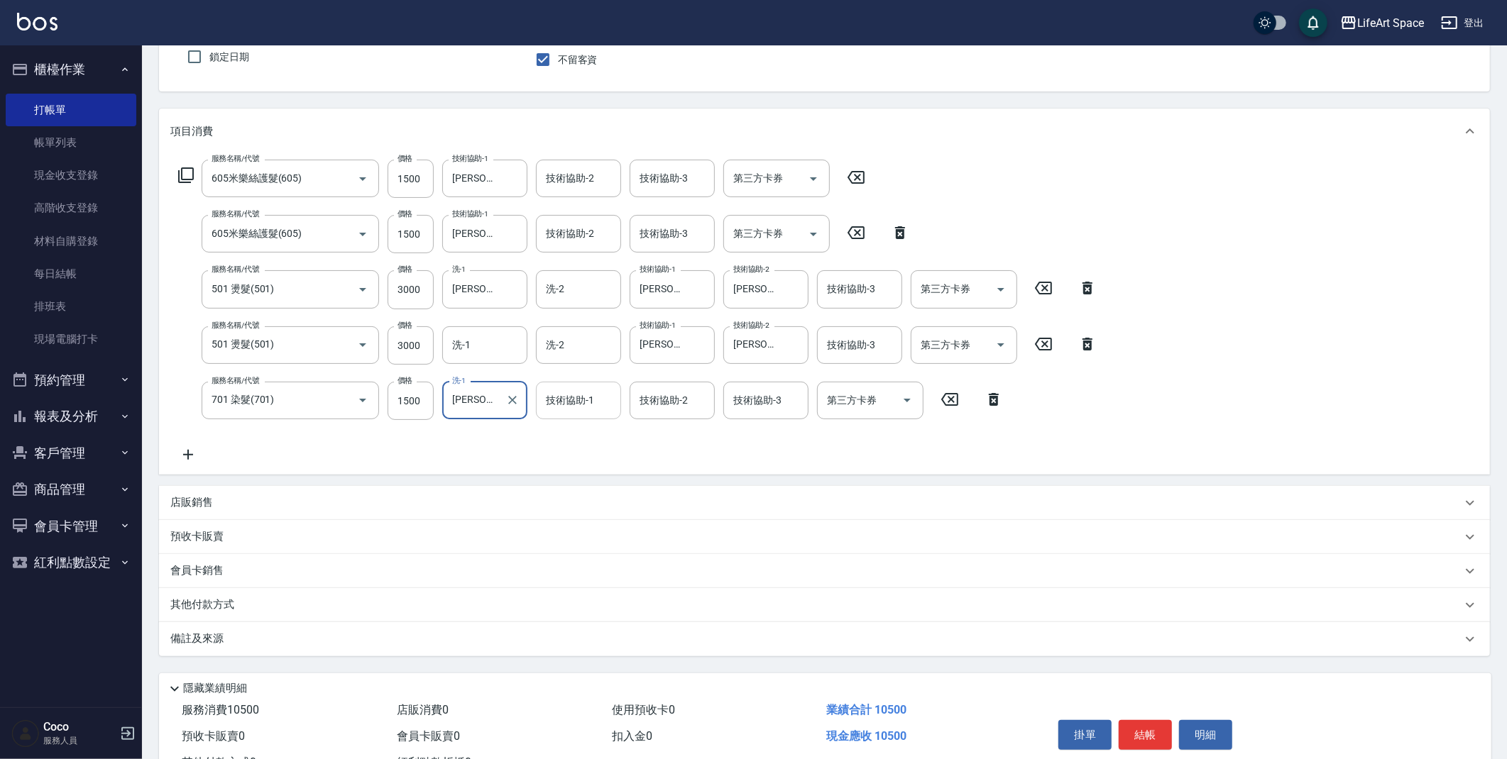
click at [583, 407] on input "技術協助-1" at bounding box center [578, 400] width 72 height 25
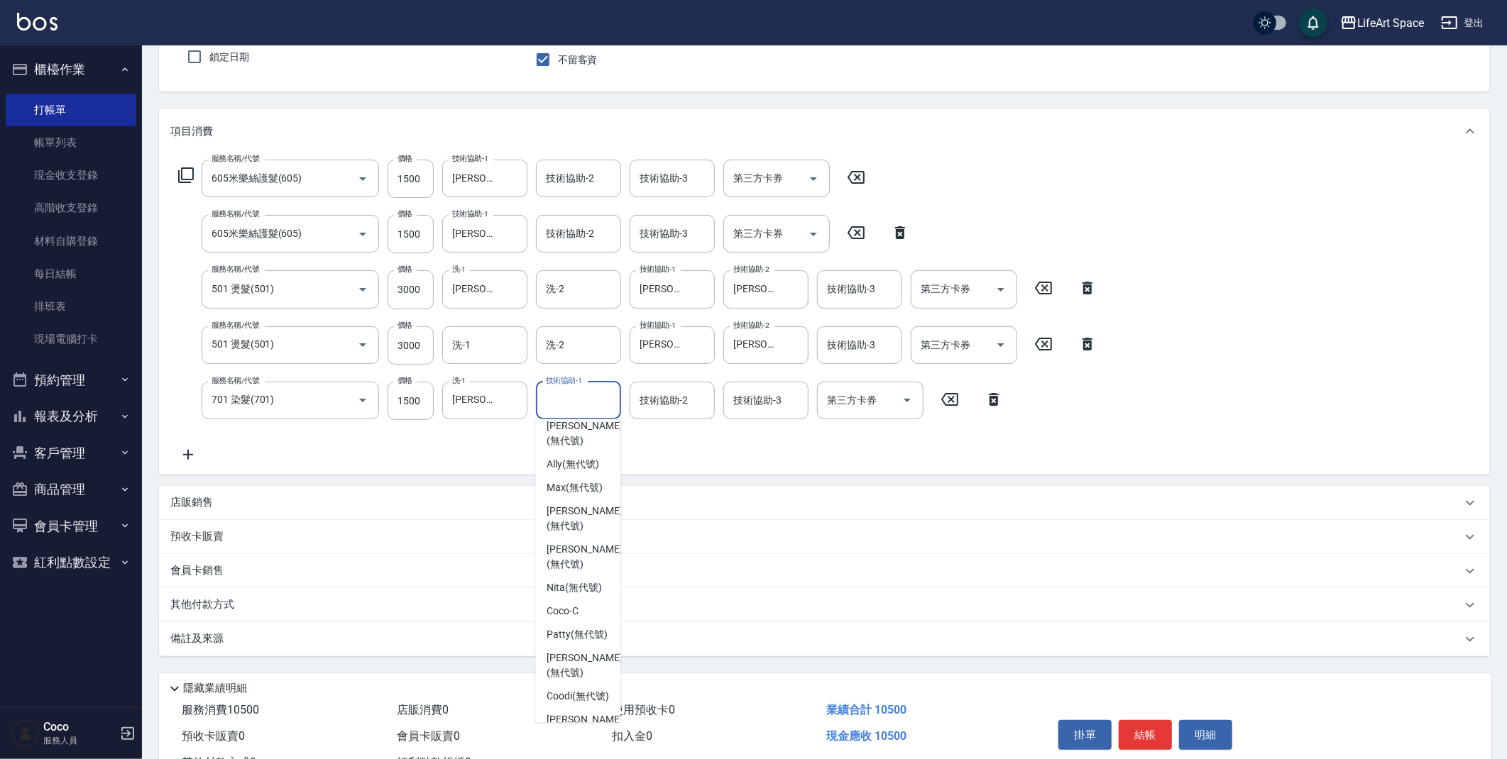
scroll to position [331, 0]
click at [585, 545] on span "[PERSON_NAME] (無代號)" at bounding box center [576, 552] width 61 height 15
type input "Patty(無代號)"
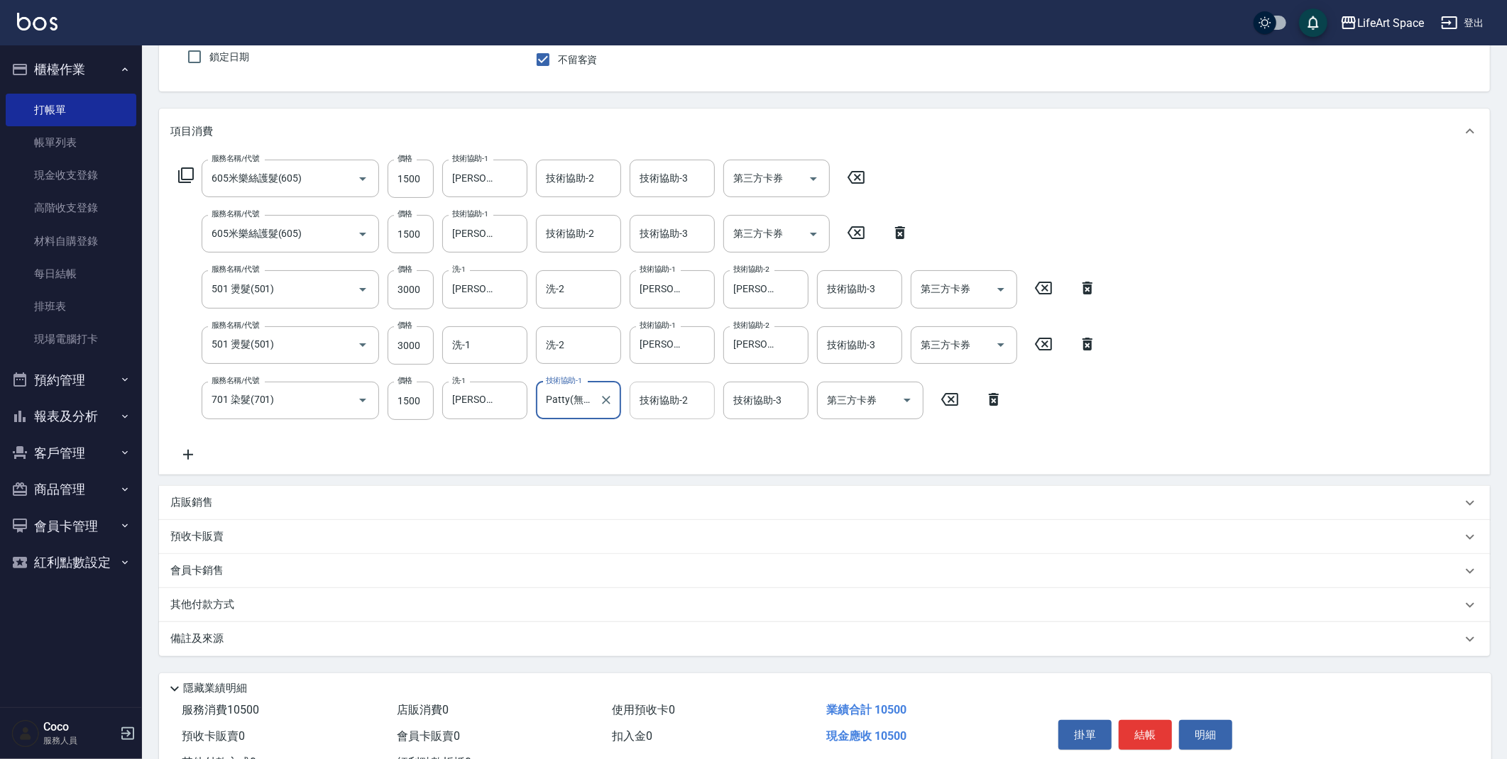
click at [674, 397] on div "技術協助-2 技術協助-2" at bounding box center [671, 401] width 85 height 38
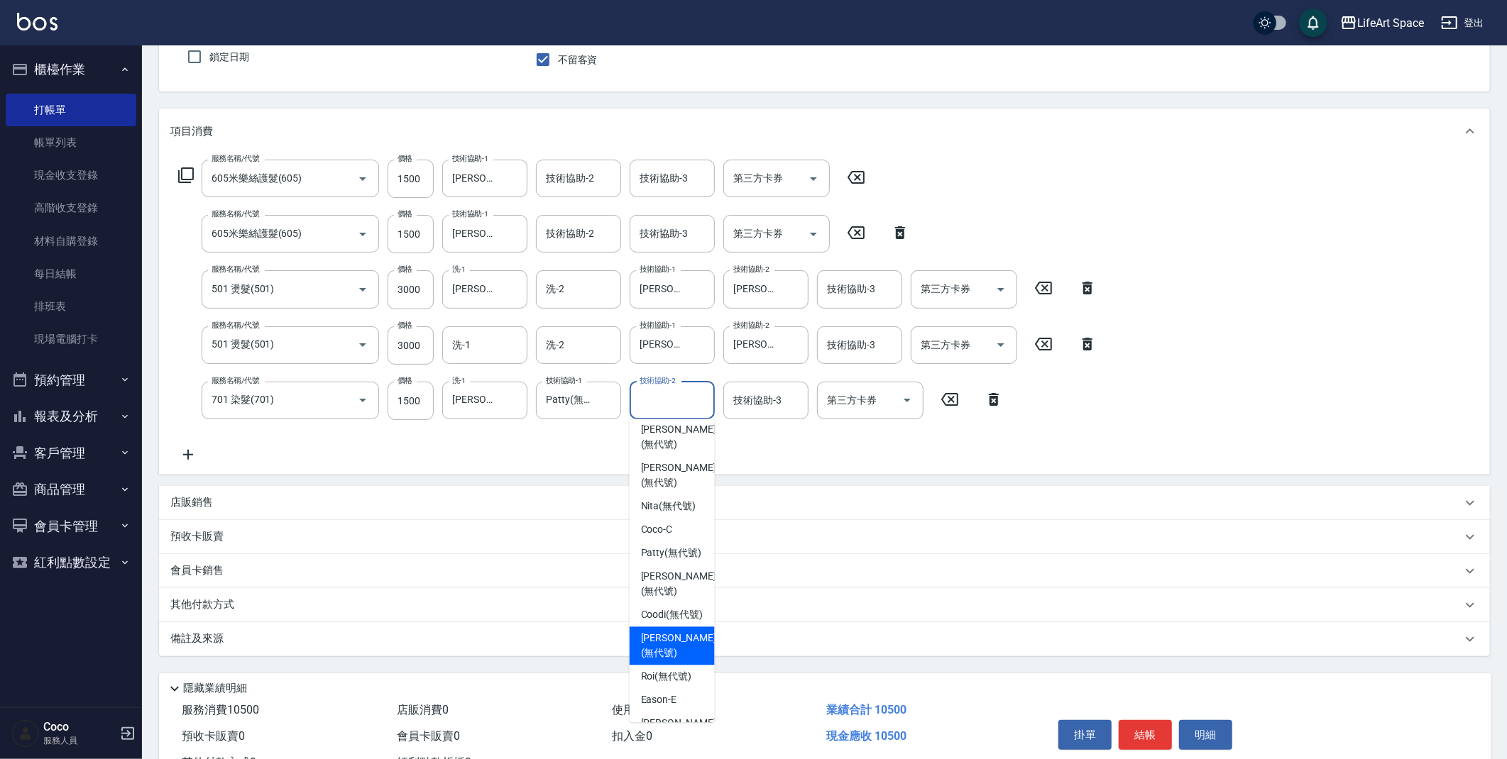
scroll to position [343, 0]
drag, startPoint x: 676, startPoint y: 516, endPoint x: 383, endPoint y: 399, distance: 316.3
click at [676, 534] on span "[PERSON_NAME] (無代號)" at bounding box center [671, 541] width 61 height 15
type input "Patty(無代號)"
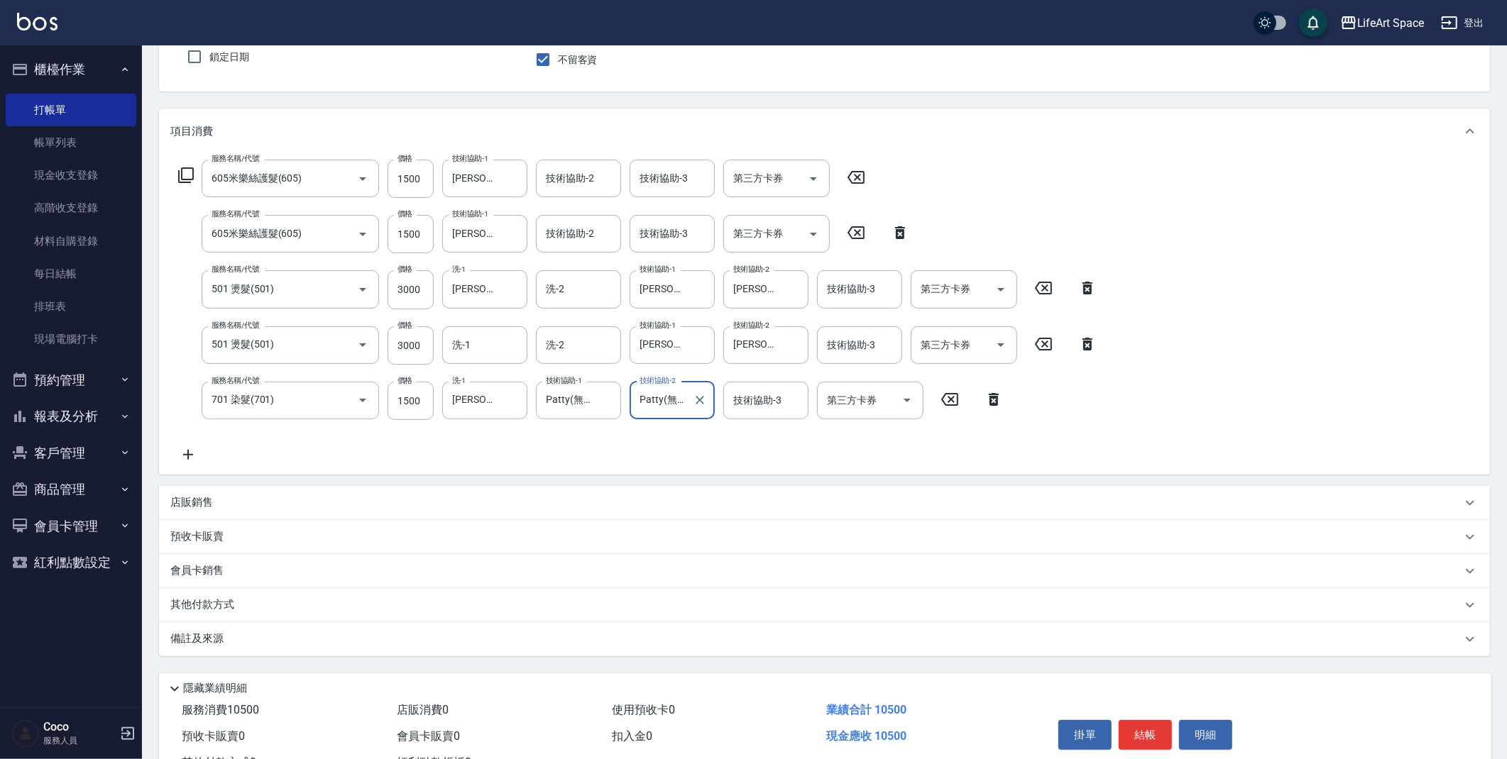
click at [184, 452] on icon at bounding box center [187, 454] width 35 height 17
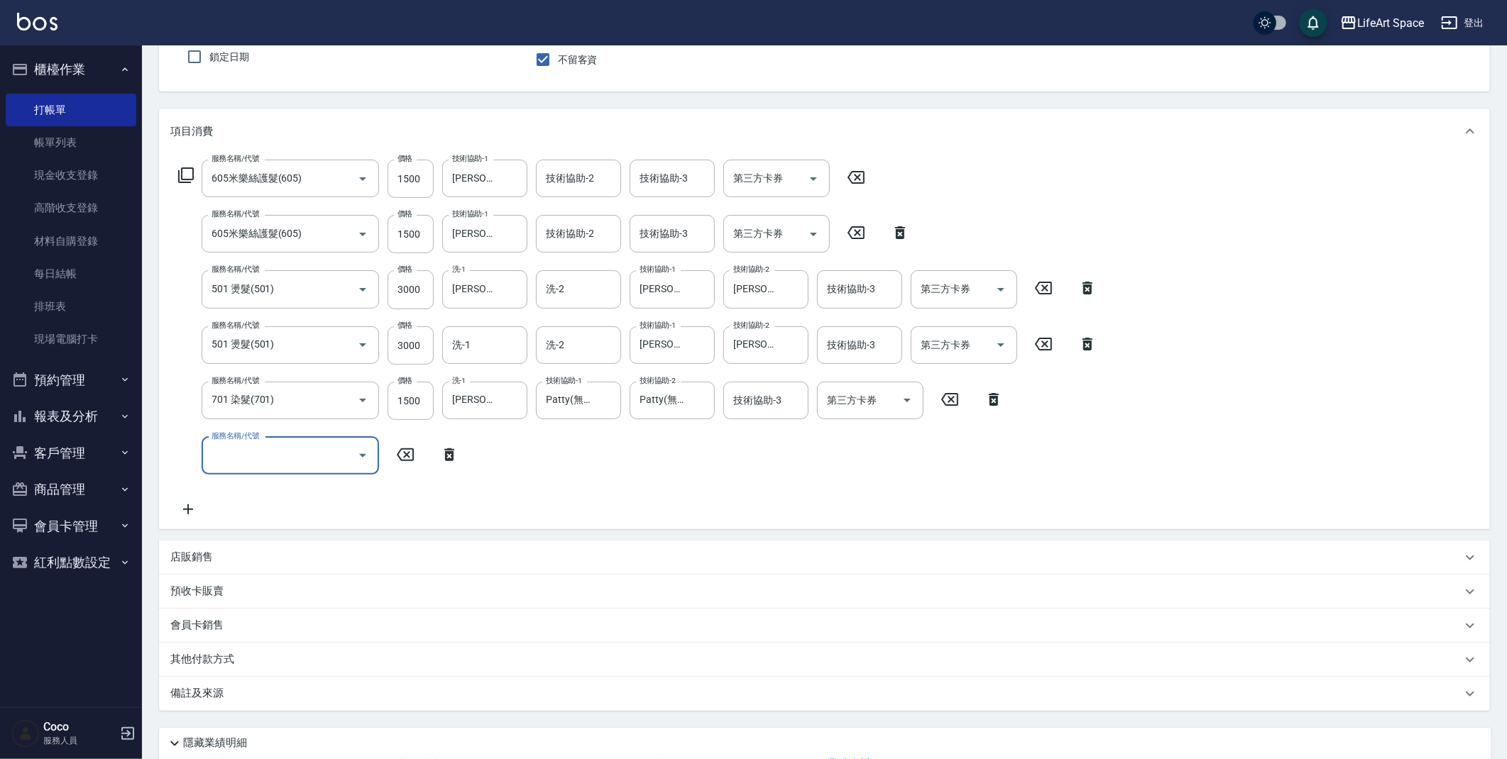
click at [235, 449] on input "服務名稱/代號" at bounding box center [279, 456] width 143 height 25
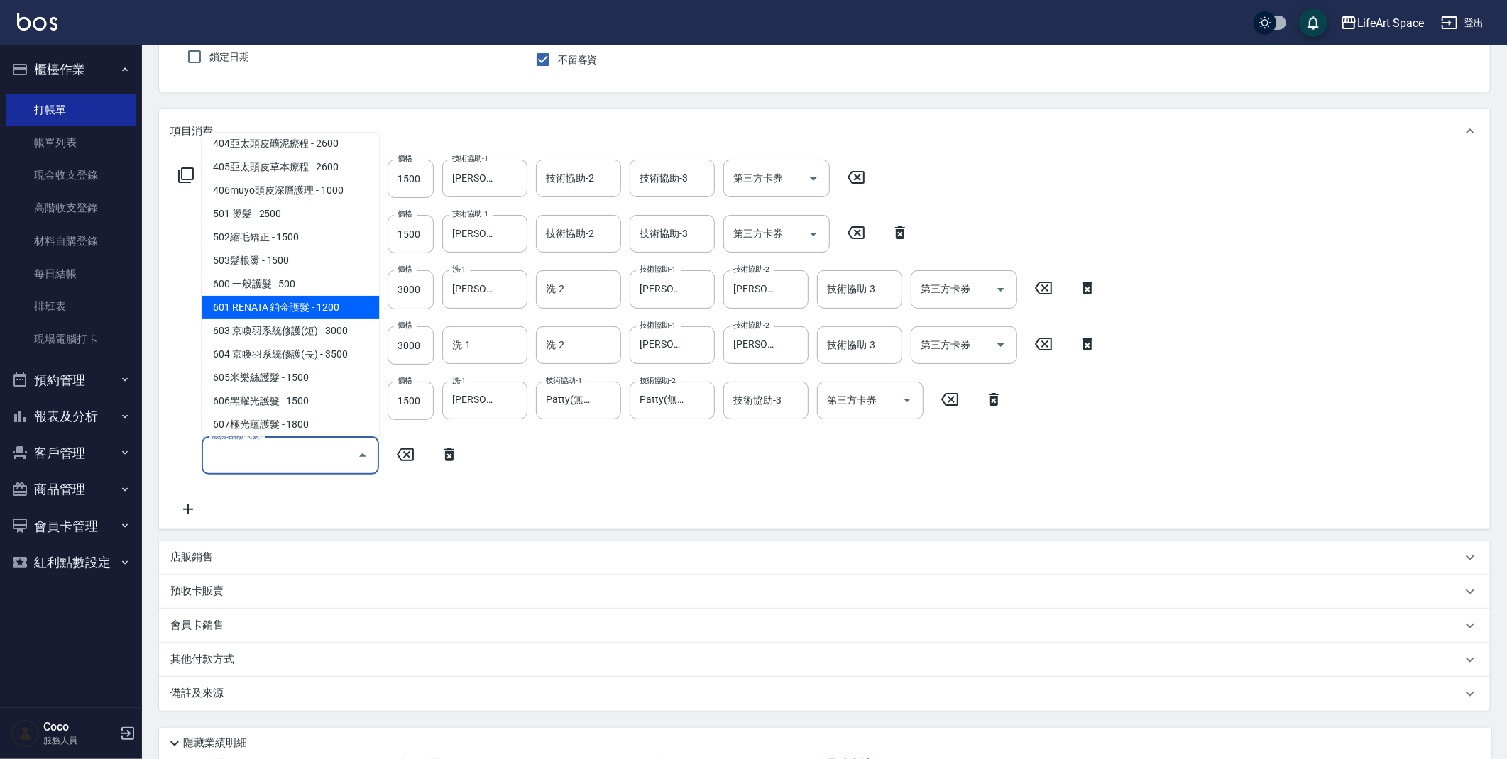
scroll to position [222, 0]
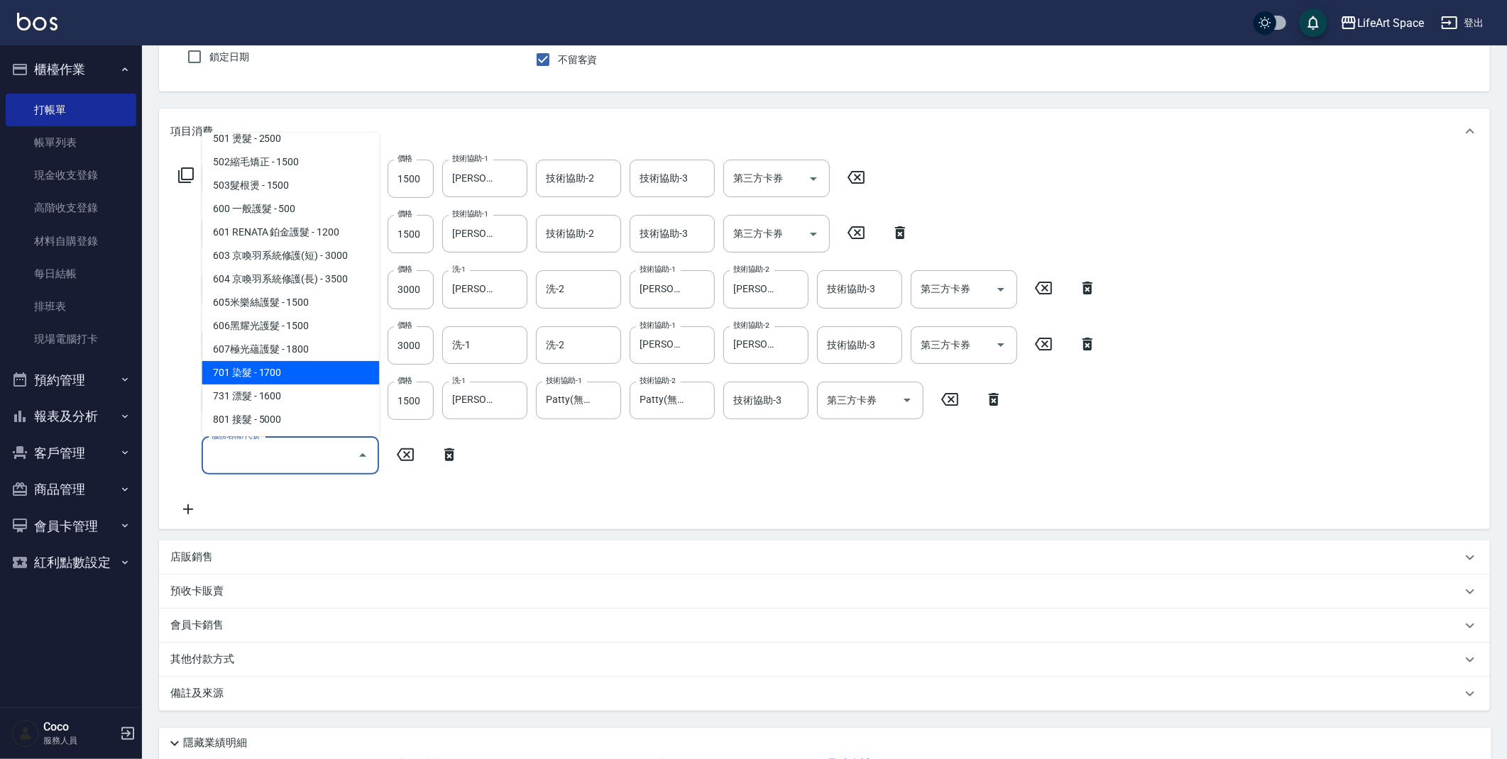
click at [302, 373] on span "701 染髮 - 1700" at bounding box center [290, 372] width 177 height 23
type input "701 染髮(701)"
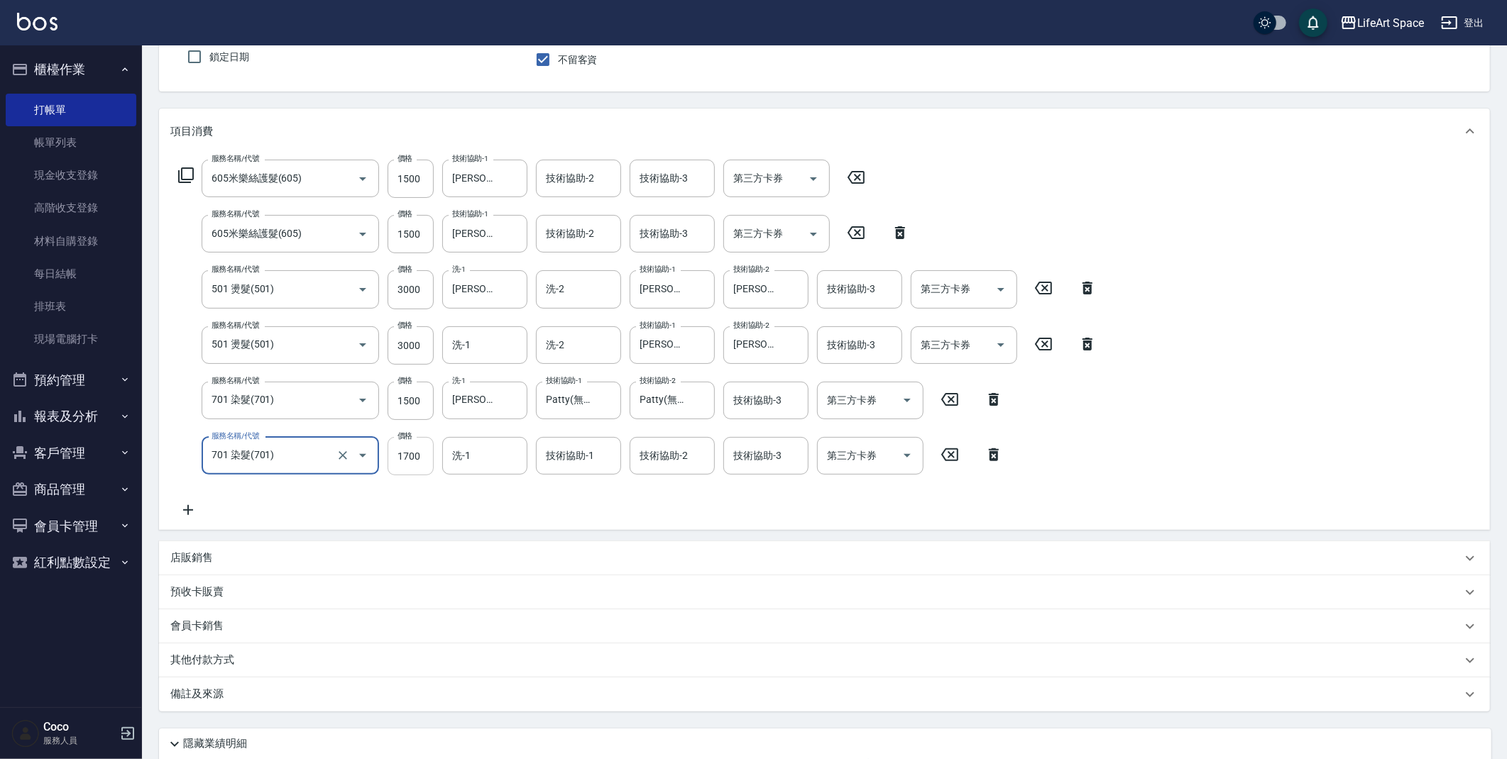
click at [422, 458] on input "1700" at bounding box center [410, 456] width 46 height 38
type input "2000"
click at [583, 457] on div "技術協助-1 技術協助-1" at bounding box center [578, 456] width 85 height 38
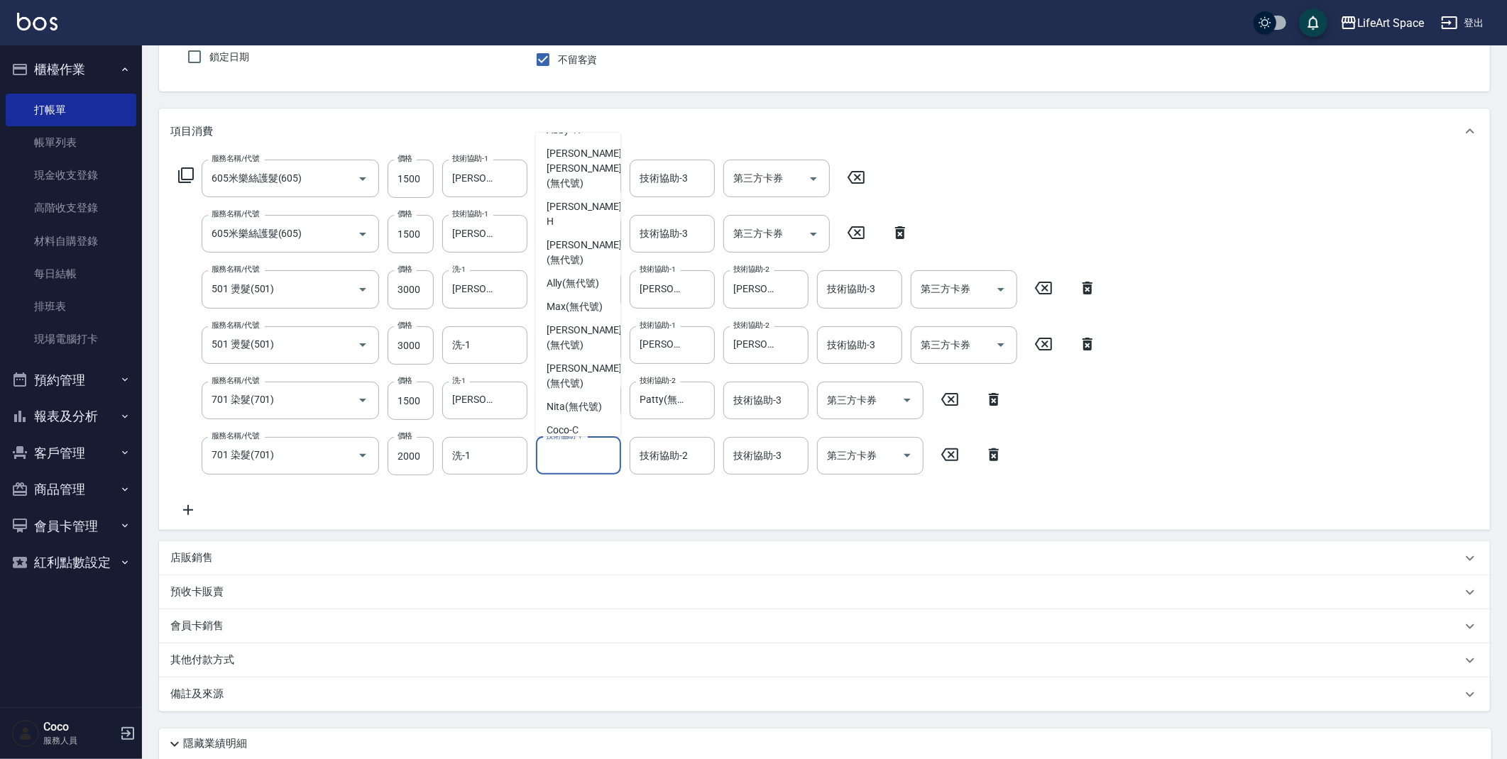
scroll to position [0, 0]
click at [587, 206] on span "[PERSON_NAME] (無代號)" at bounding box center [583, 204] width 75 height 30
type input "[PERSON_NAME](無代號)"
click at [676, 461] on div "技術協助-2 技術協助-2" at bounding box center [671, 456] width 85 height 38
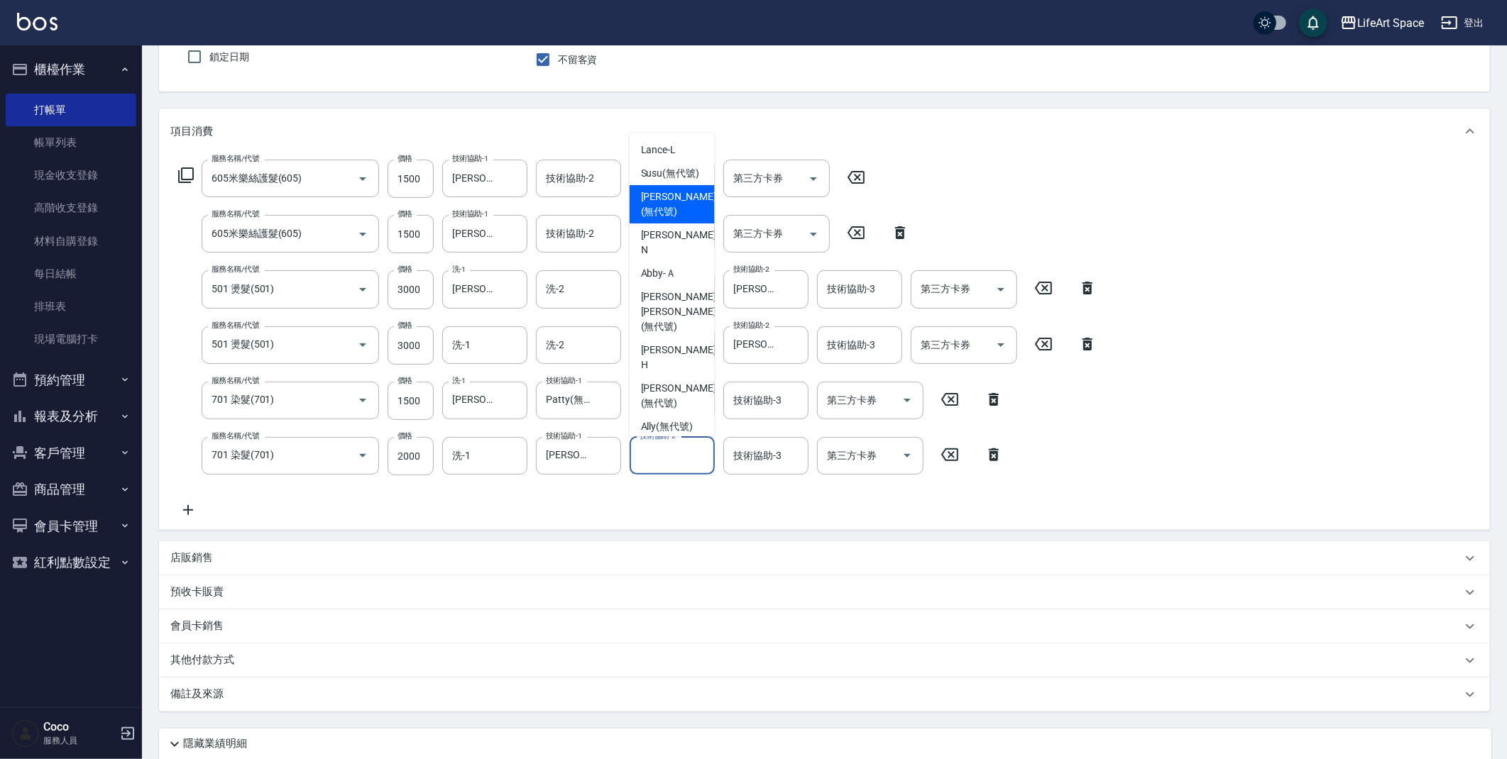
click at [691, 219] on span "[PERSON_NAME] (無代號)" at bounding box center [678, 204] width 75 height 30
type input "[PERSON_NAME](無代號)"
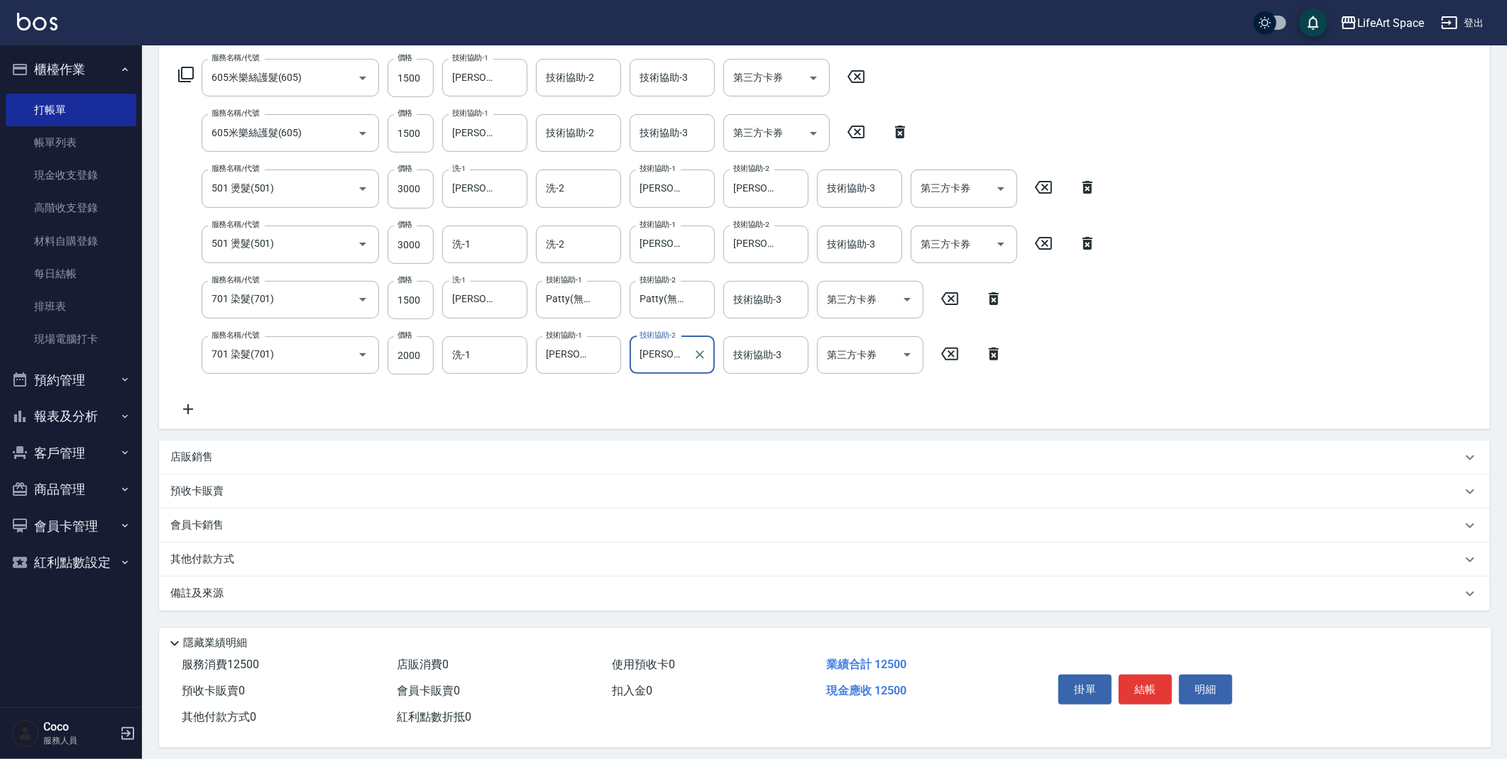
scroll to position [235, 0]
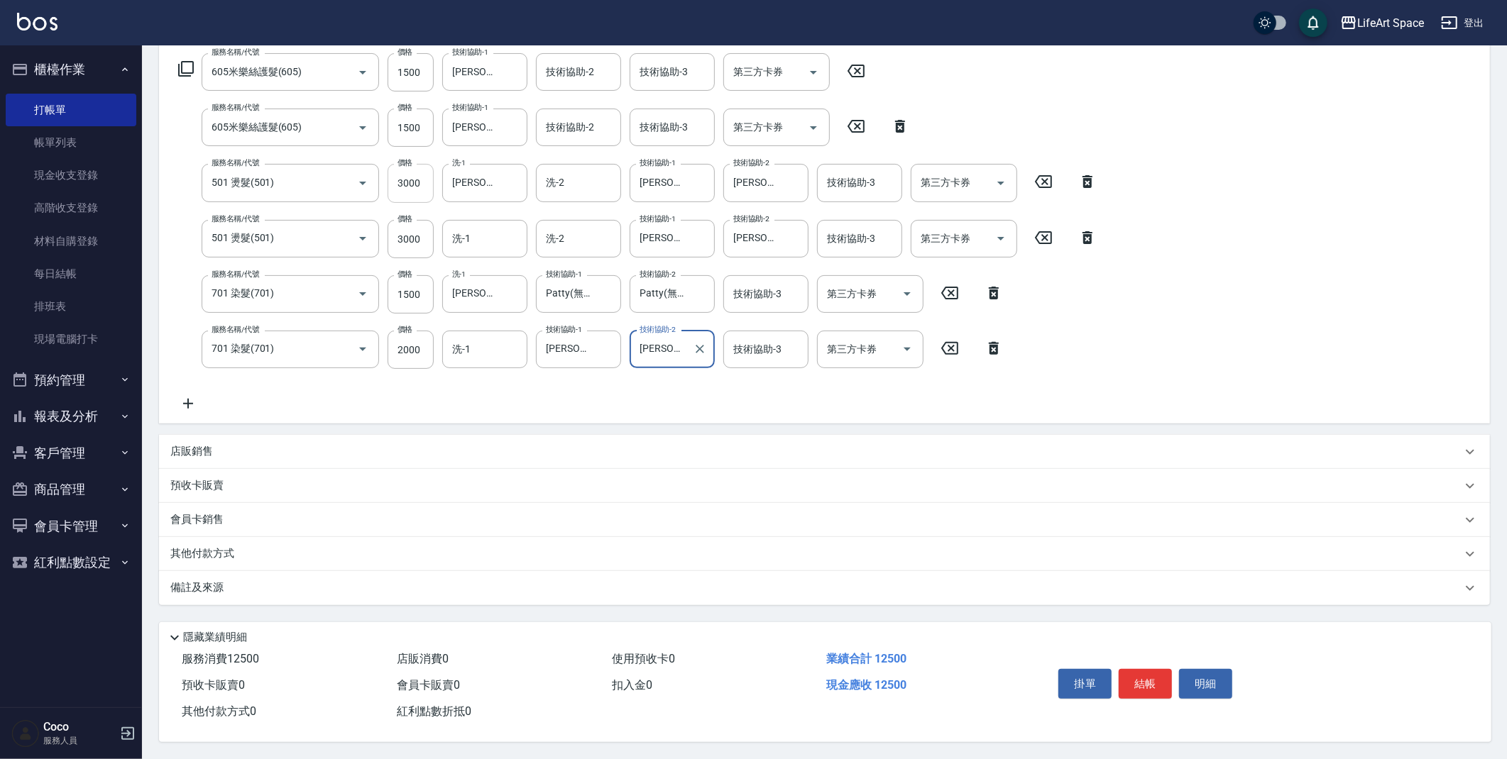
click at [429, 182] on input "3000" at bounding box center [410, 183] width 46 height 38
type input "2800"
click at [424, 232] on input "3000" at bounding box center [410, 239] width 46 height 38
type input "2800"
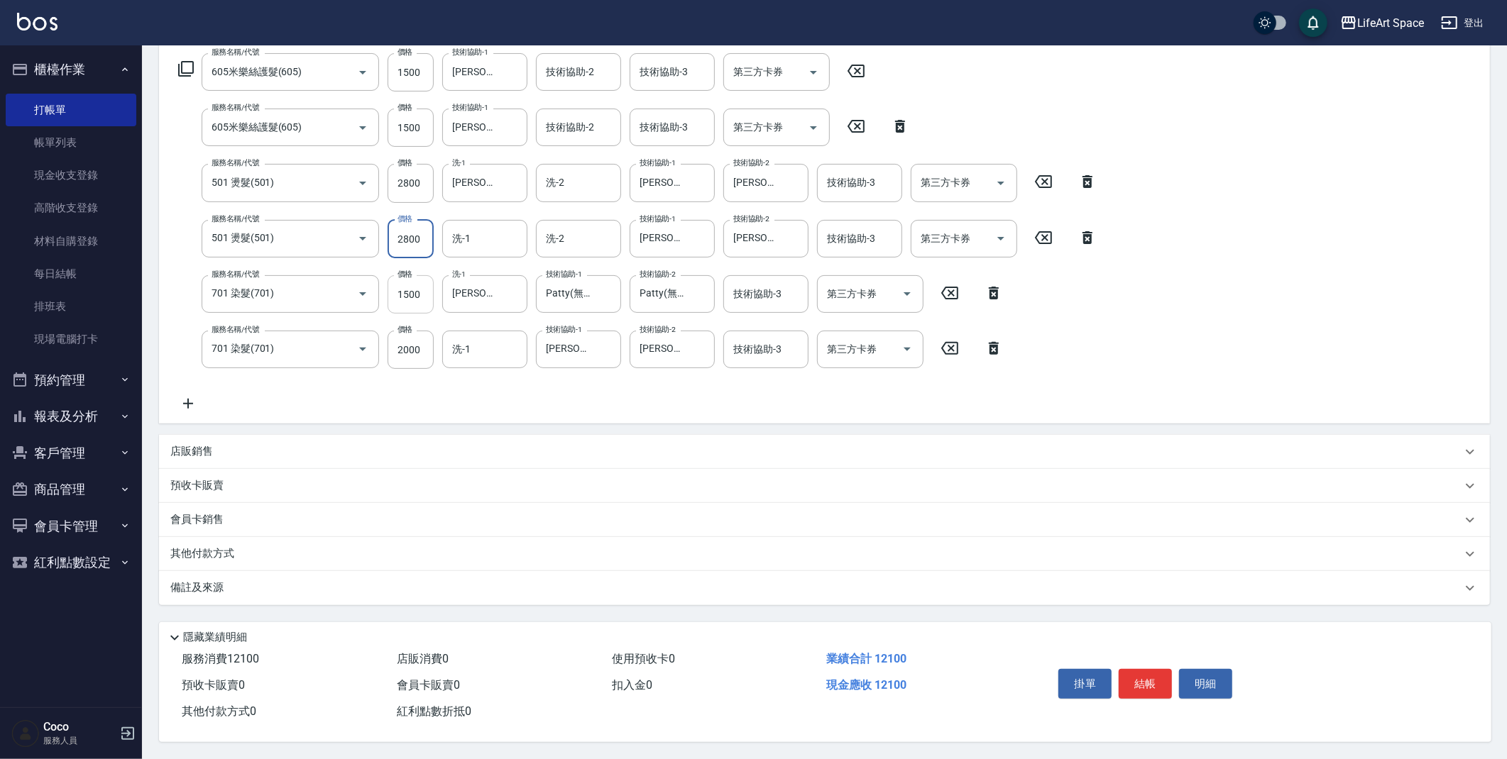
click at [429, 293] on input "1500" at bounding box center [410, 294] width 46 height 38
type input "1300"
click at [241, 551] on div "其他付款方式" at bounding box center [815, 554] width 1291 height 16
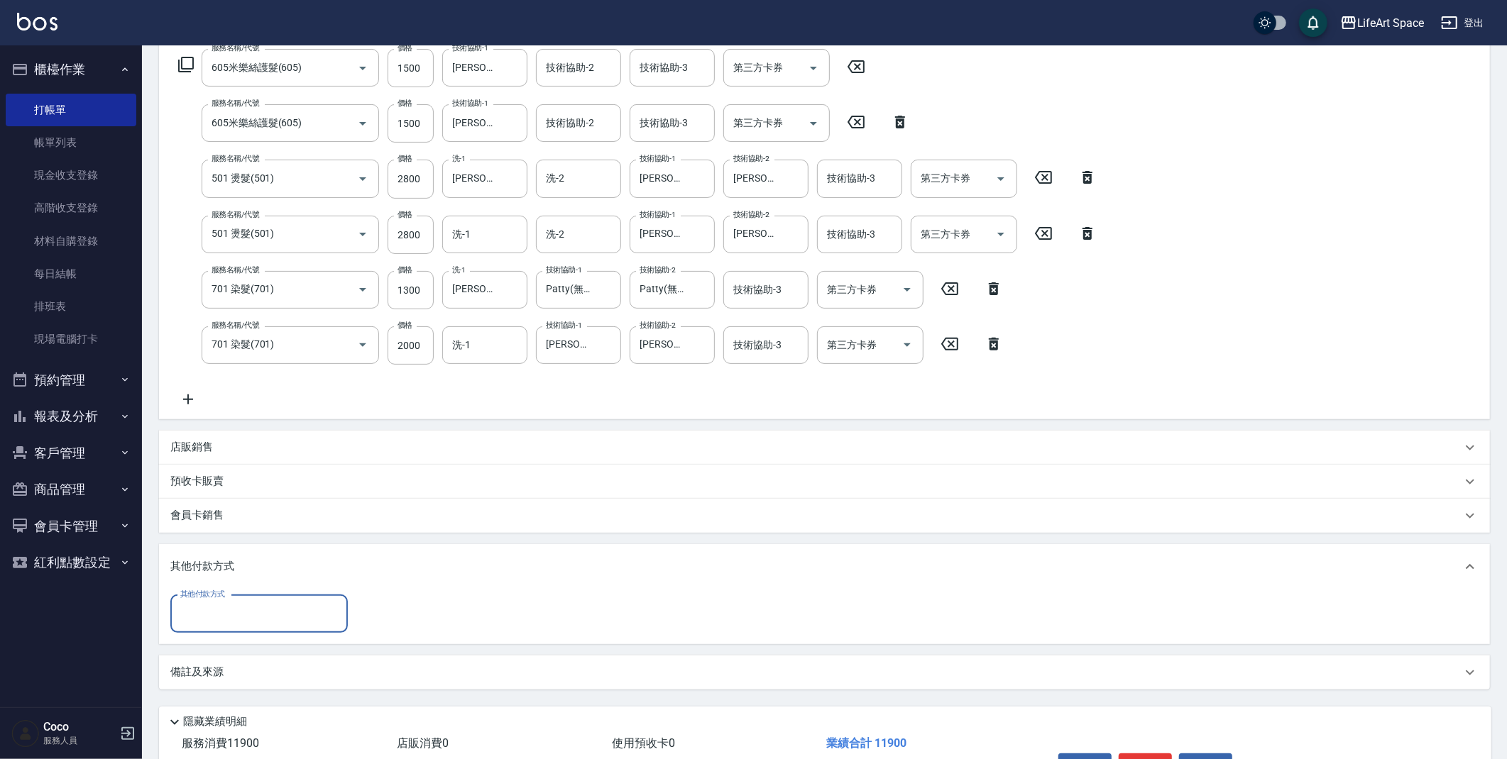
scroll to position [0, 0]
click at [267, 610] on input "其他付款方式" at bounding box center [259, 614] width 165 height 25
click at [244, 689] on span "信用卡" at bounding box center [258, 696] width 177 height 23
type input "信用卡"
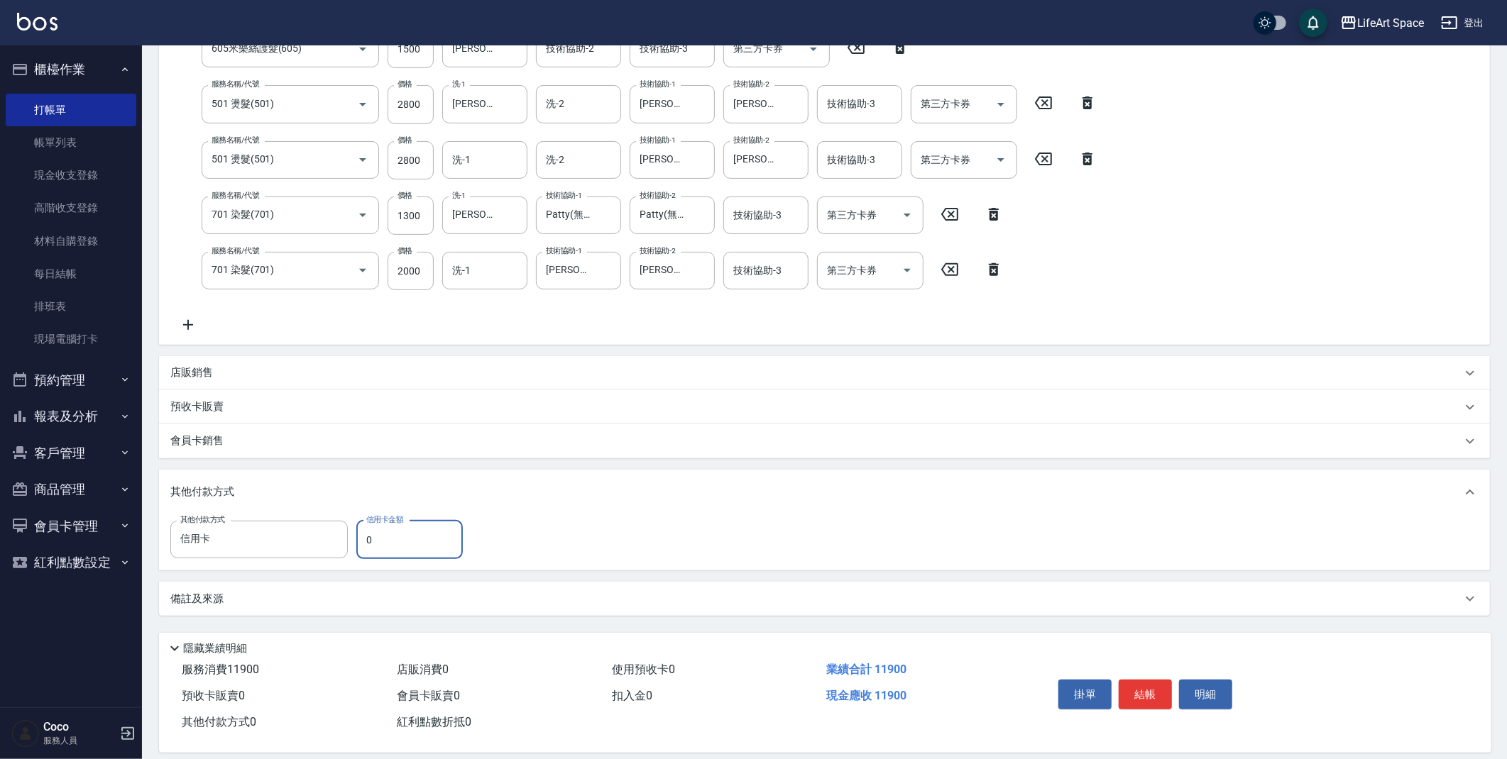
scroll to position [324, 0]
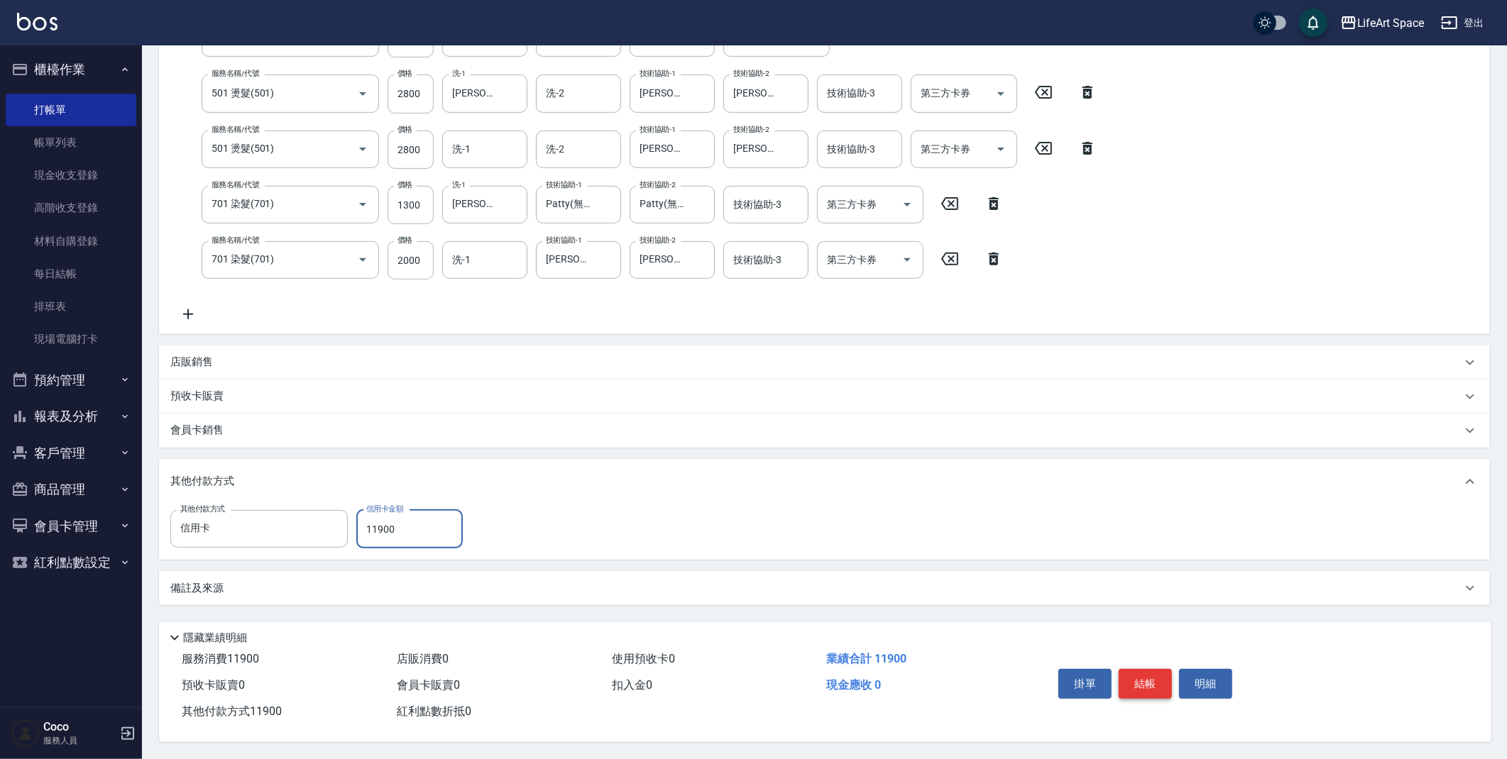
type input "11900"
click at [1148, 674] on button "結帳" at bounding box center [1144, 684] width 53 height 30
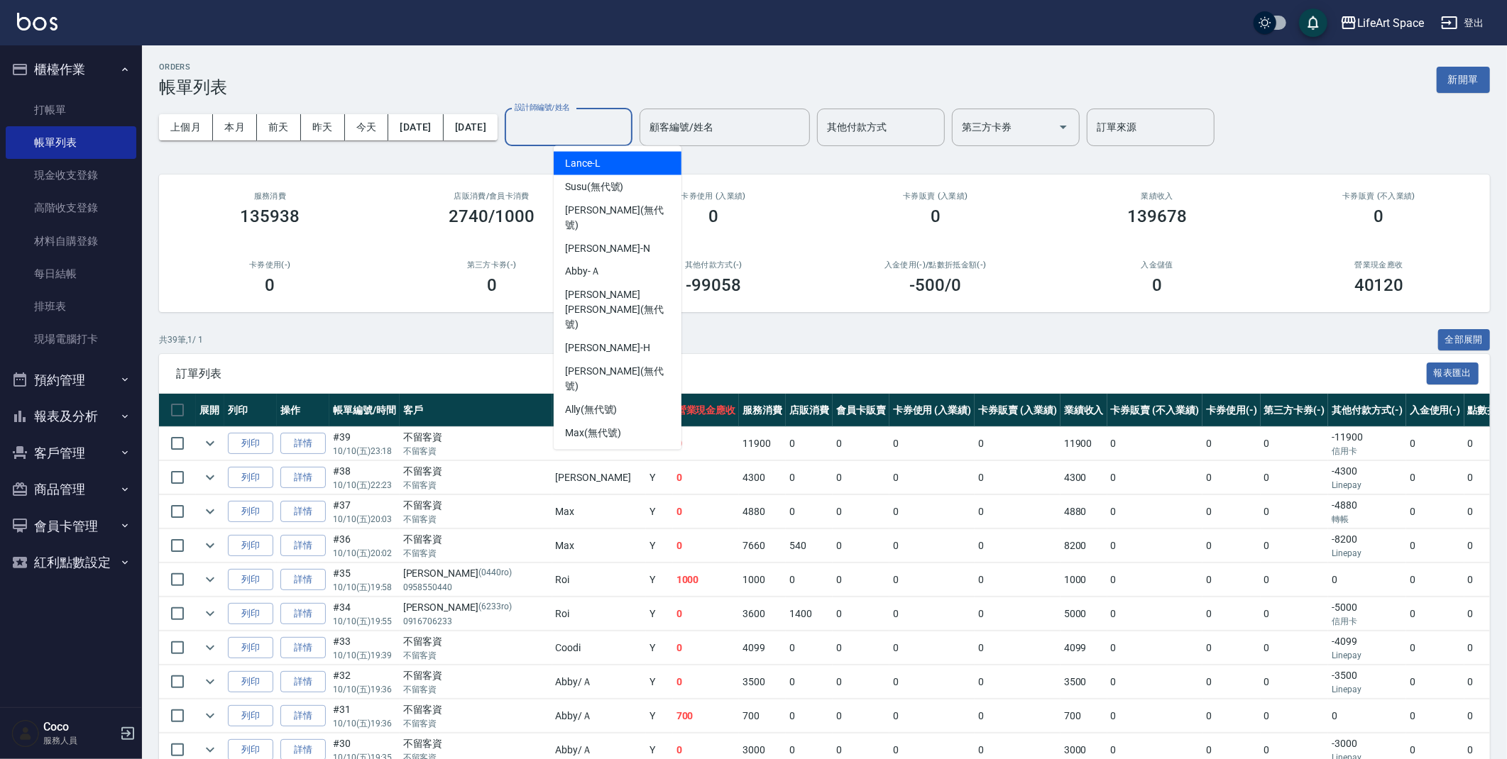
click at [615, 128] on input "設計師編號/姓名" at bounding box center [568, 127] width 115 height 25
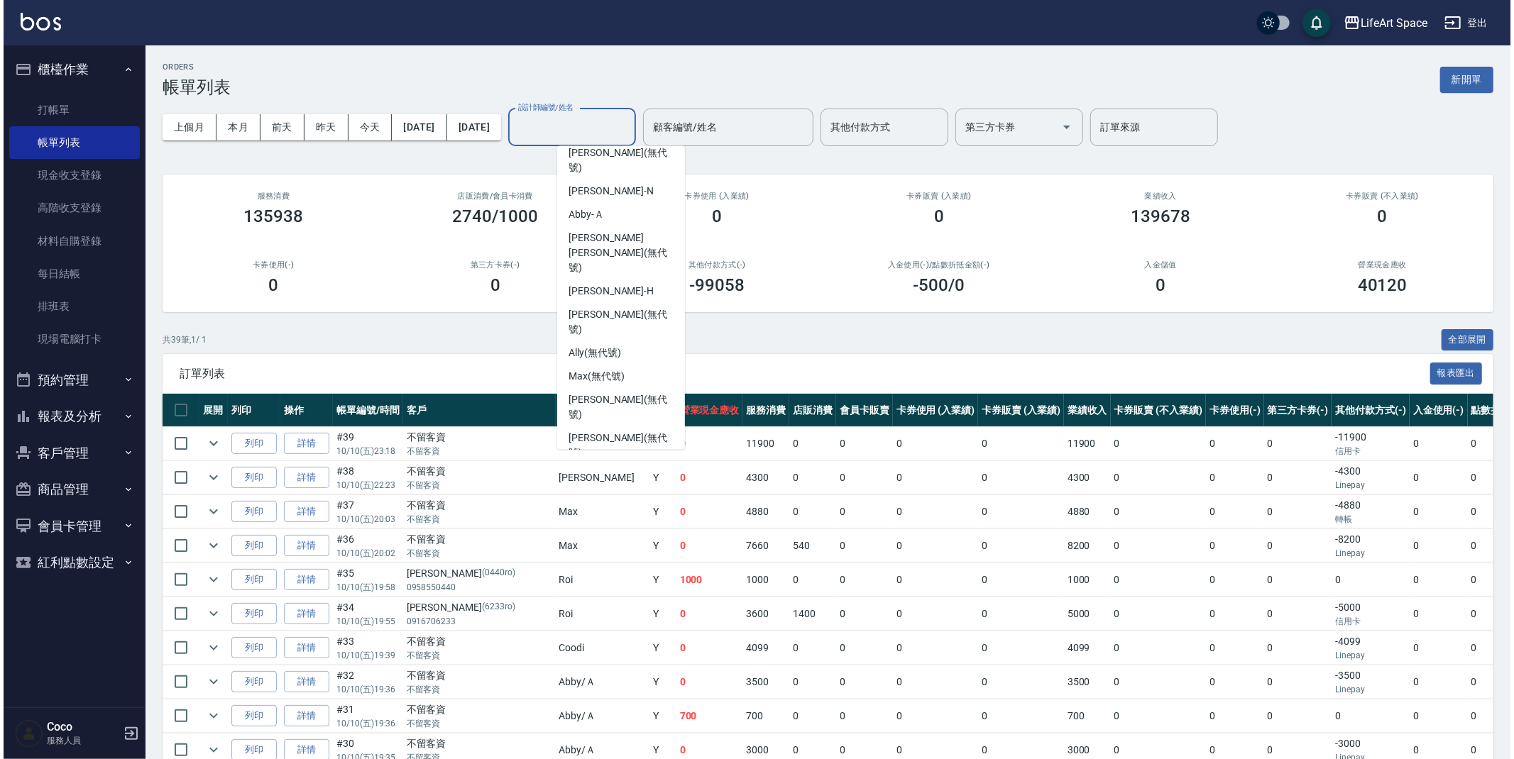
scroll to position [246, 0]
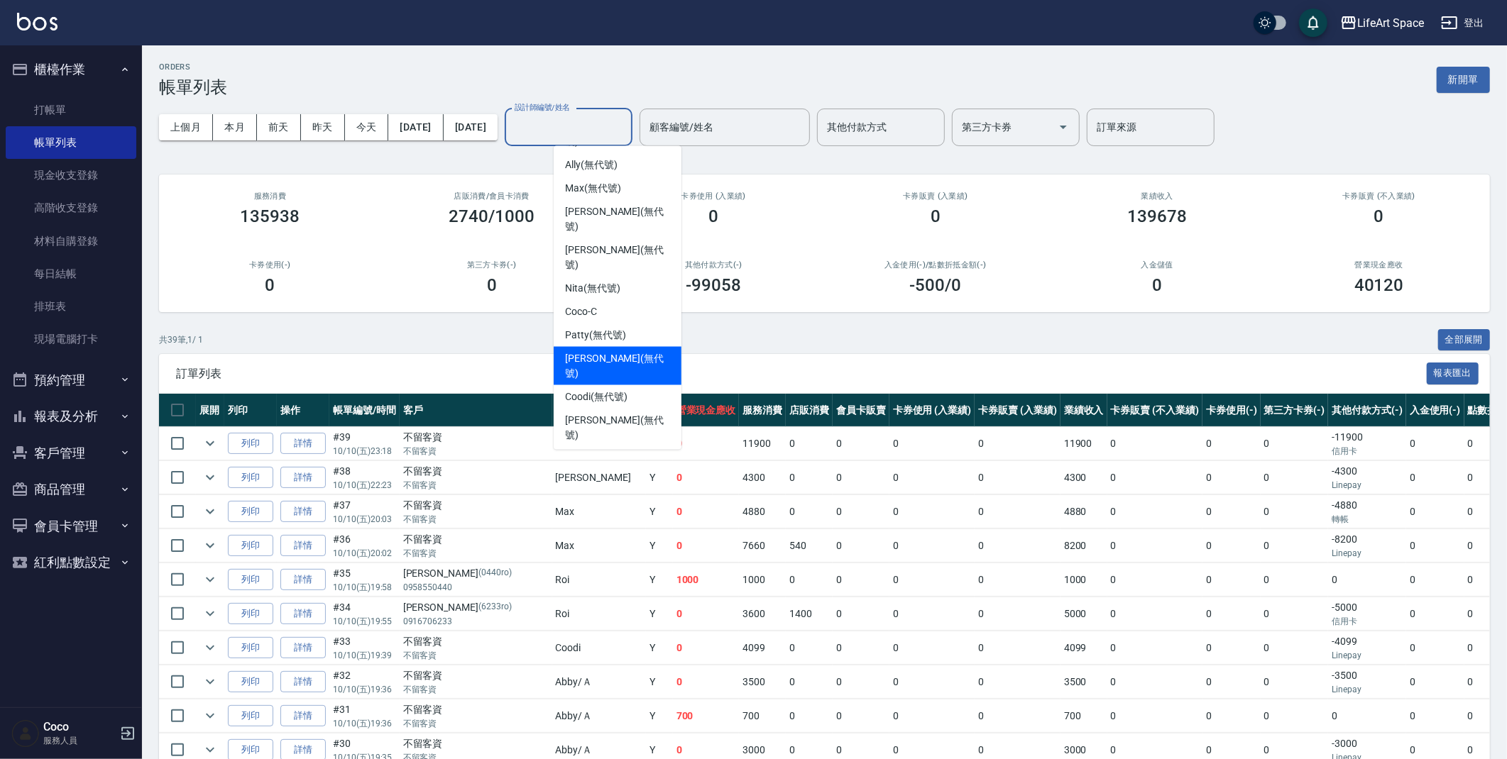
click at [620, 351] on span "[PERSON_NAME] (無代號)" at bounding box center [617, 366] width 105 height 30
type input "[PERSON_NAME](無代號)"
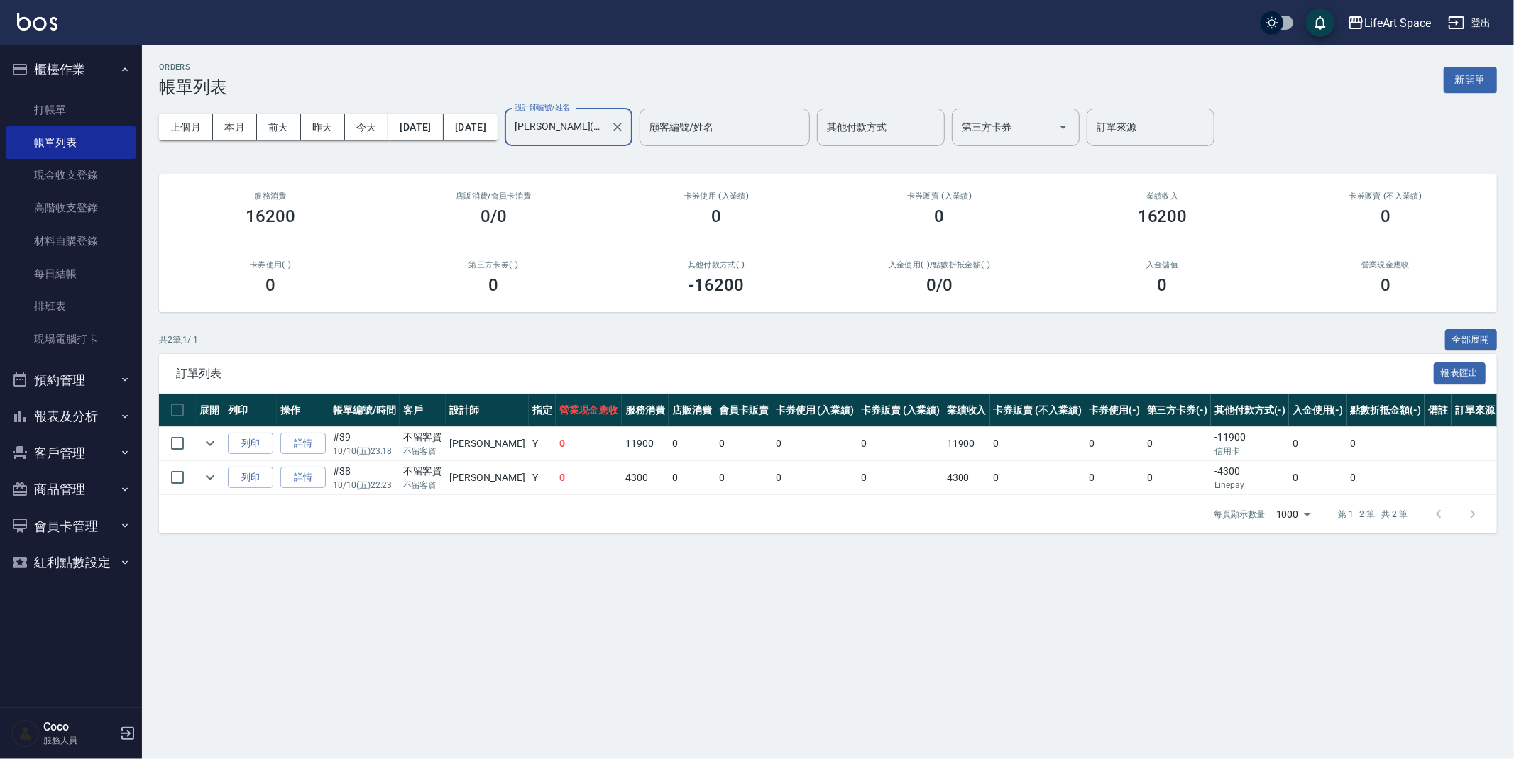
click at [71, 91] on ul "打帳單 帳單列表 現金收支登錄 高階收支登錄 材料自購登錄 每日結帳 排班表 現場電腦打卡" at bounding box center [71, 225] width 131 height 274
click at [83, 99] on link "打帳單" at bounding box center [71, 110] width 131 height 33
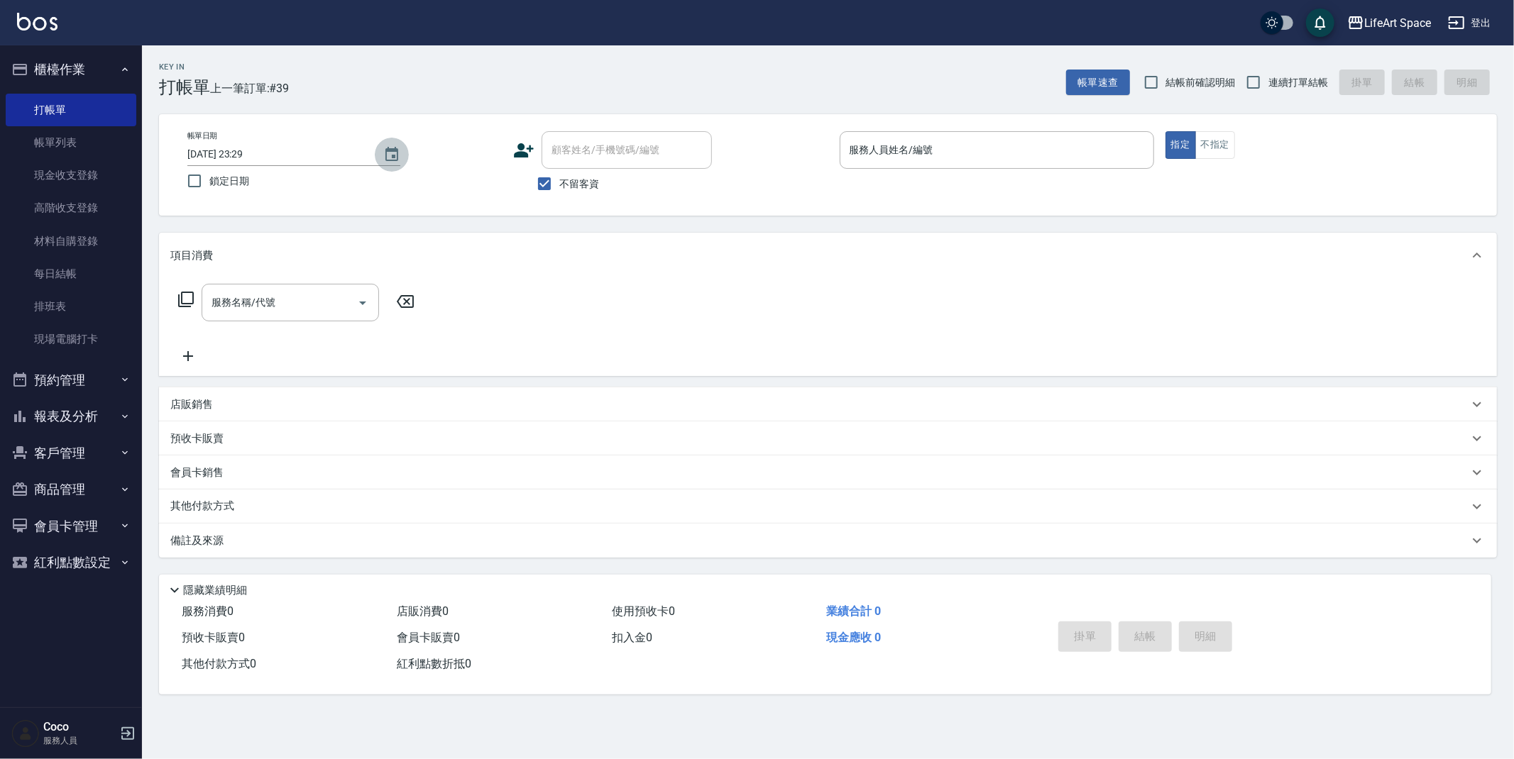
click at [379, 150] on button "Choose date, selected date is 2025-10-10" at bounding box center [392, 155] width 34 height 34
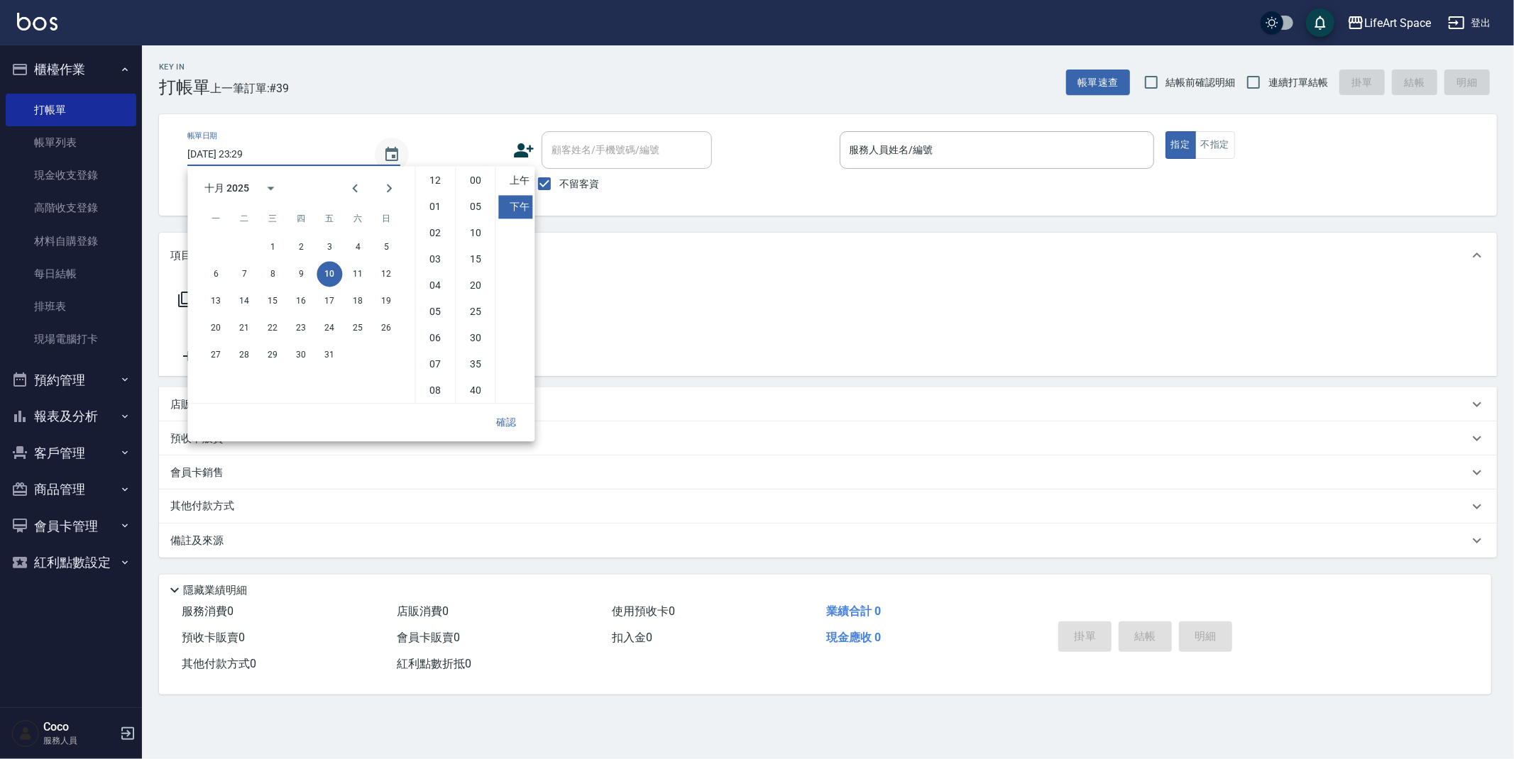
scroll to position [79, 0]
click at [358, 282] on button "11" at bounding box center [358, 274] width 26 height 26
click at [521, 424] on button "確認" at bounding box center [505, 422] width 45 height 26
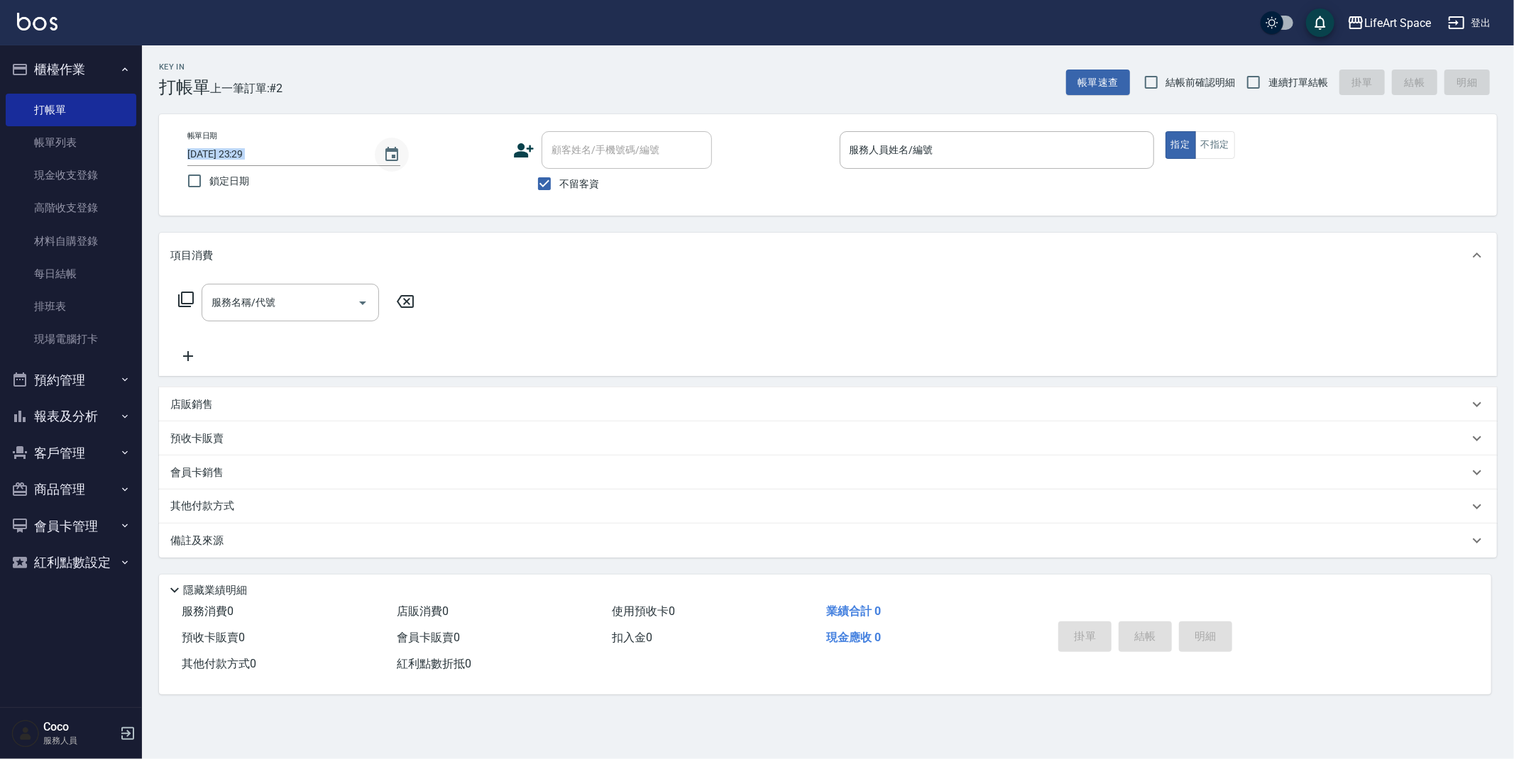
click at [378, 145] on div "[DATE] 23:29" at bounding box center [293, 154] width 213 height 23
click at [395, 154] on icon "Choose date, selected date is 2025-10-11" at bounding box center [391, 154] width 17 height 17
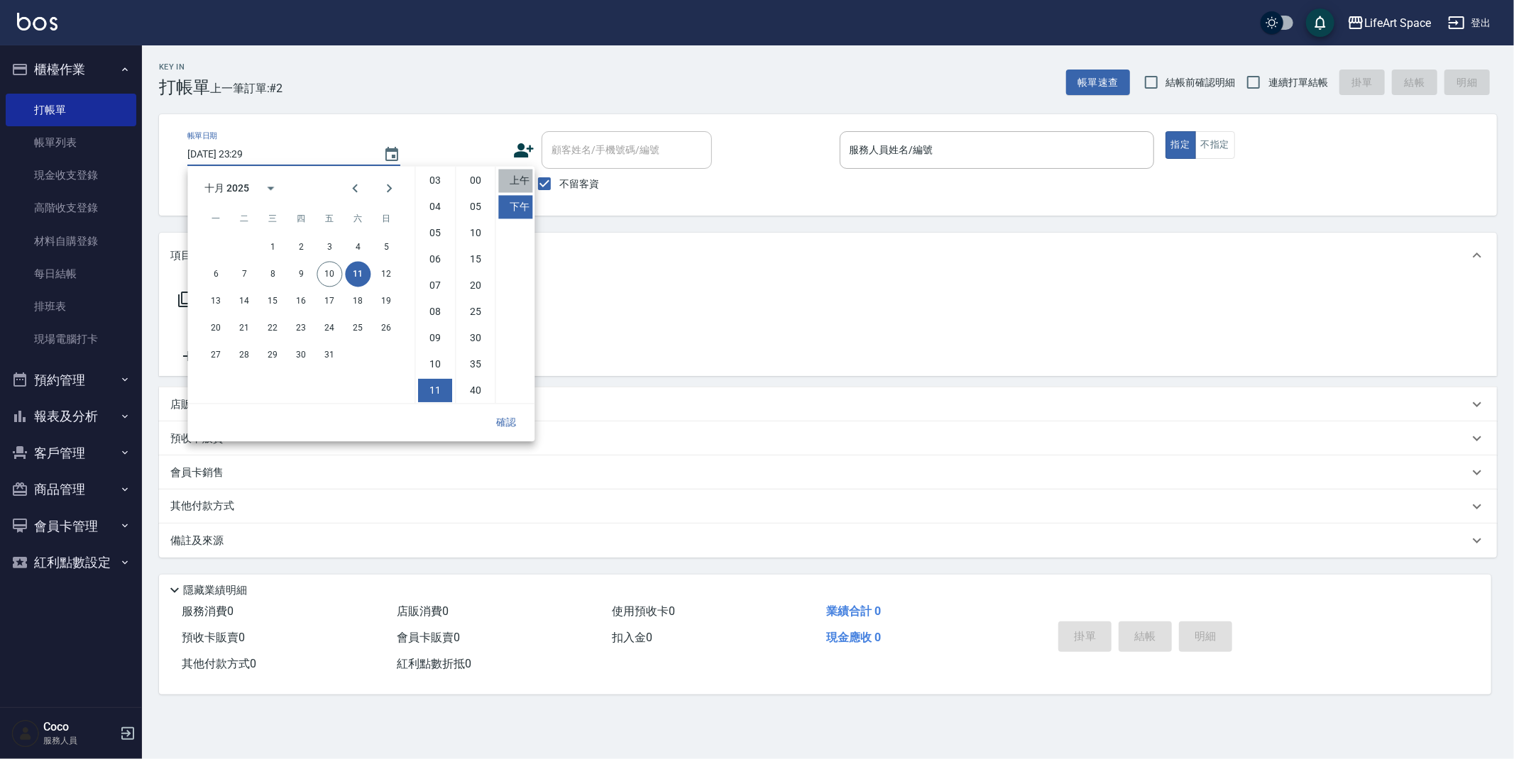
click at [507, 181] on li "上午" at bounding box center [515, 180] width 34 height 23
type input "[DATE] 11:29"
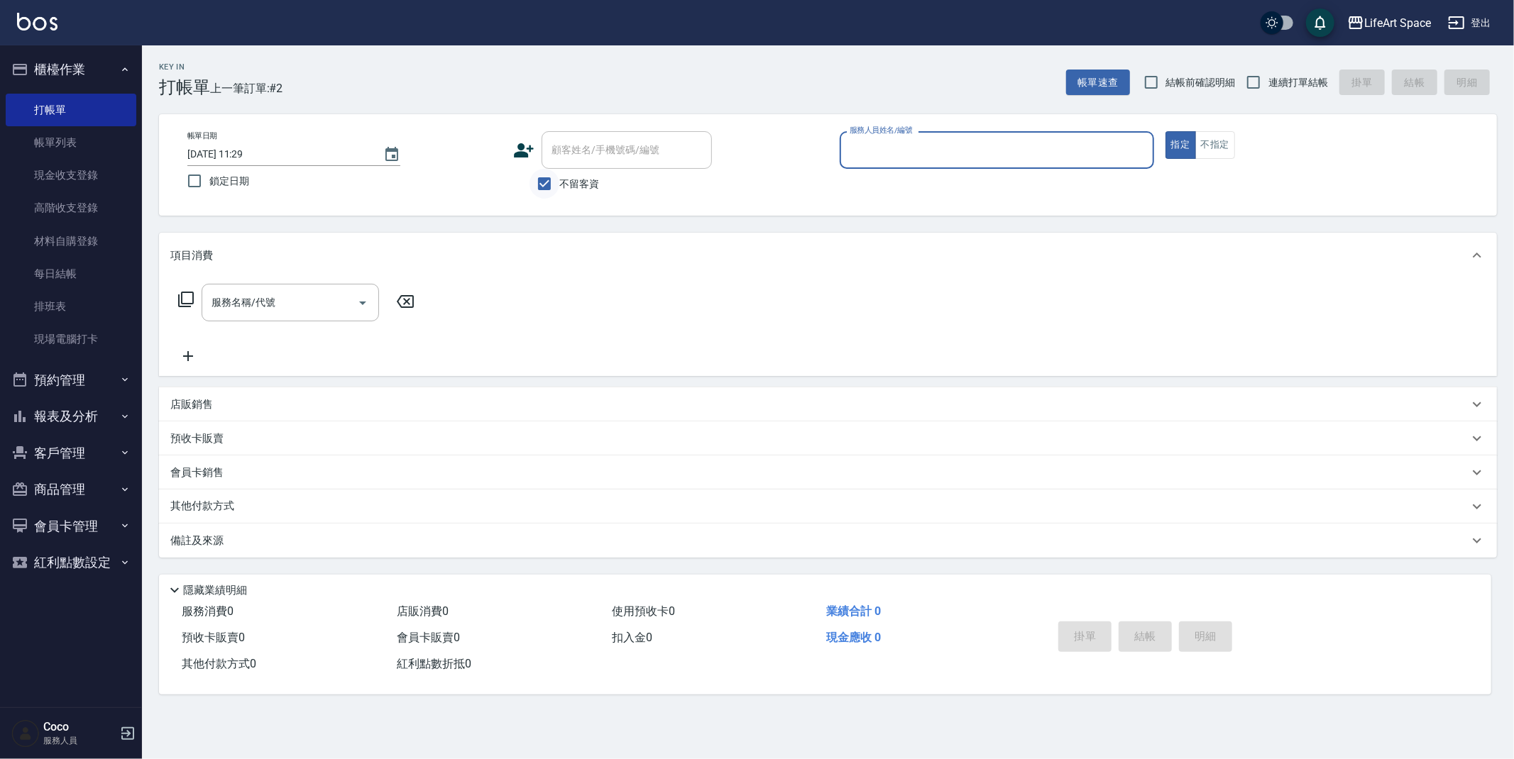
click at [537, 190] on input "不留客資" at bounding box center [544, 184] width 30 height 30
checkbox input "false"
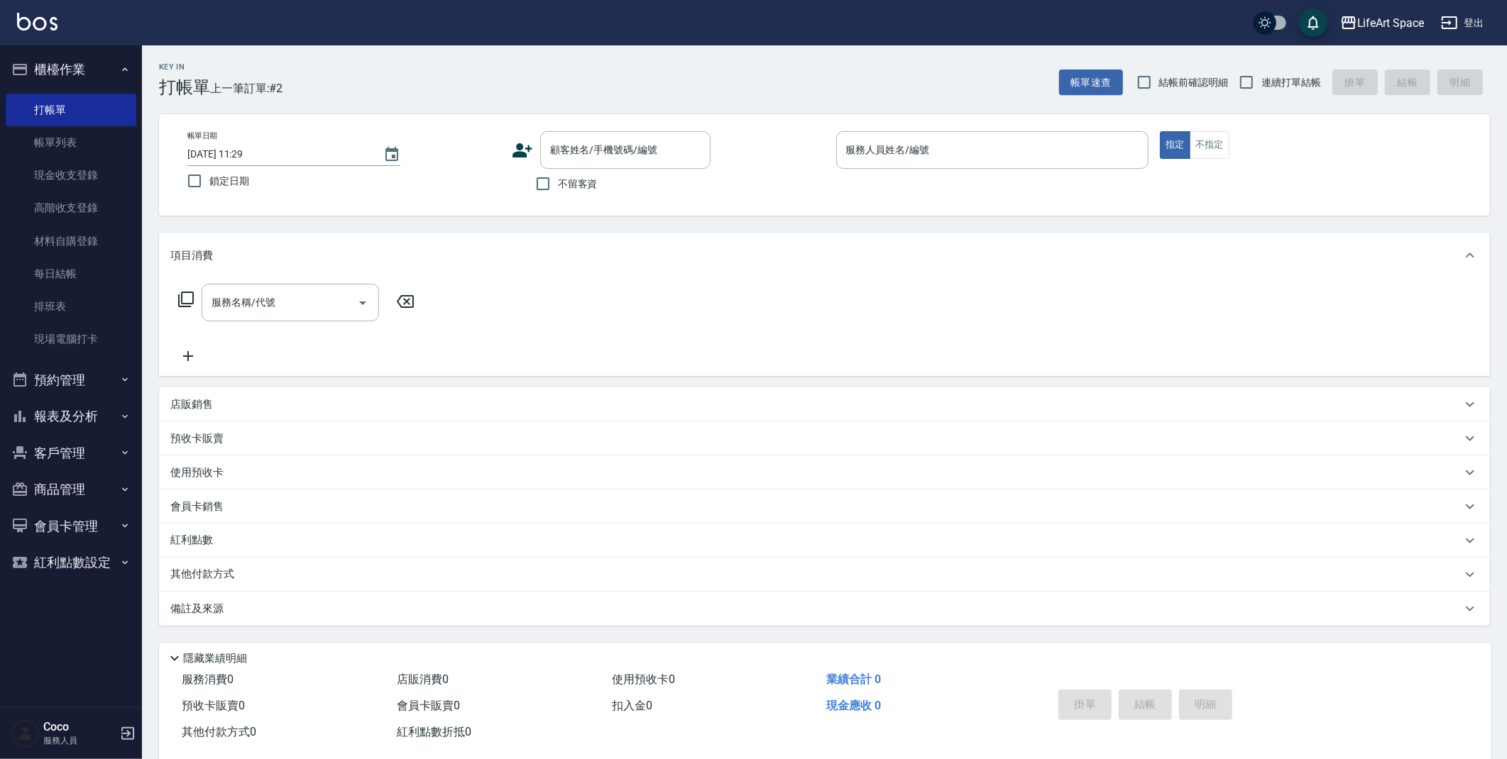
click at [527, 160] on icon at bounding box center [522, 150] width 21 height 21
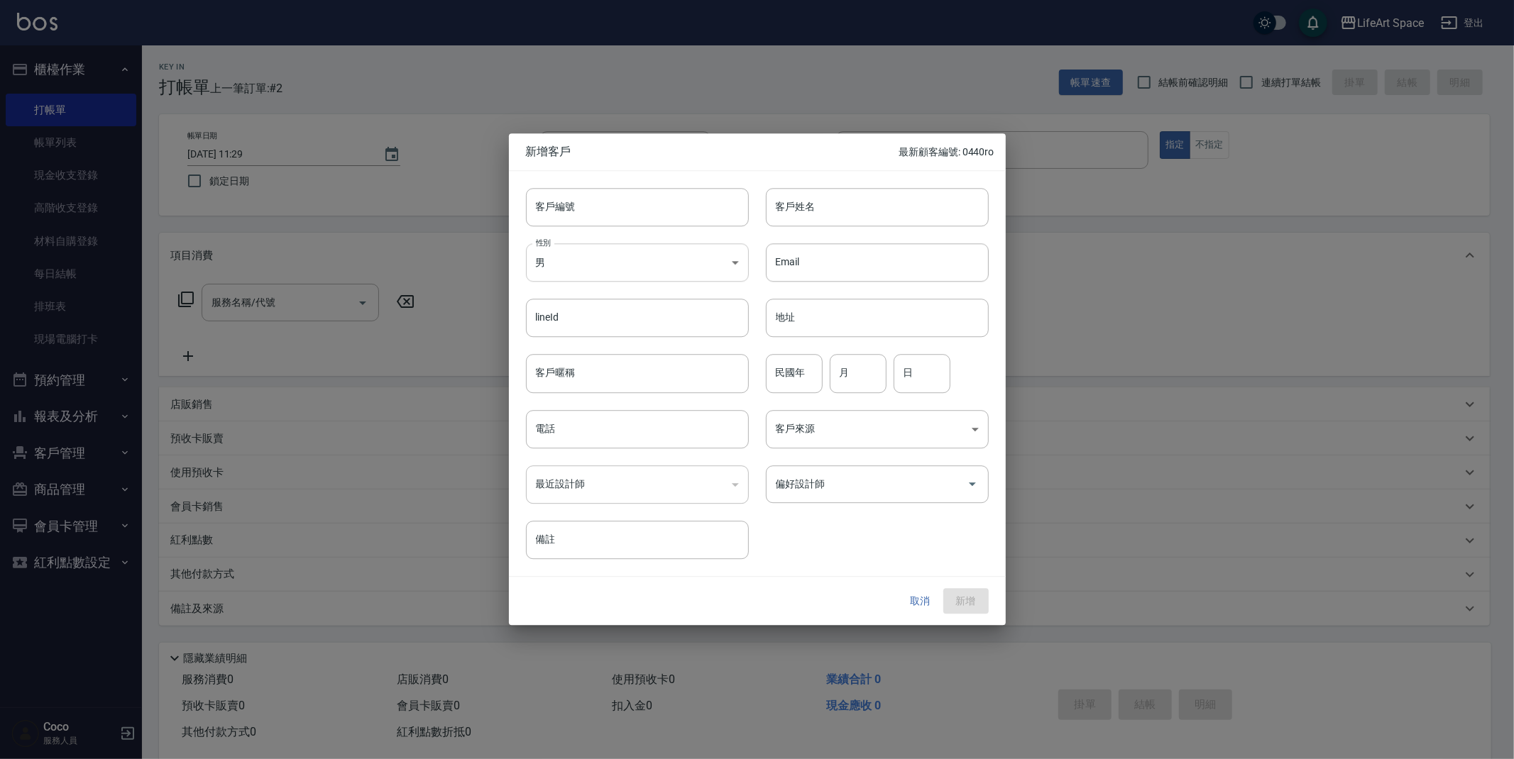
click at [581, 253] on body "LifeArt Space 登出 櫃檯作業 打帳單 帳單列表 現金收支登錄 高階收支登錄 材料自購登錄 每日結帳 排班表 現場電腦打卡 預約管理 預約管理 單…" at bounding box center [757, 390] width 1514 height 780
click at [630, 344] on li "女" at bounding box center [637, 346] width 223 height 23
type input "[DEMOGRAPHIC_DATA]"
click at [801, 214] on input "客戶姓名" at bounding box center [877, 207] width 223 height 38
type input "[PERSON_NAME]"
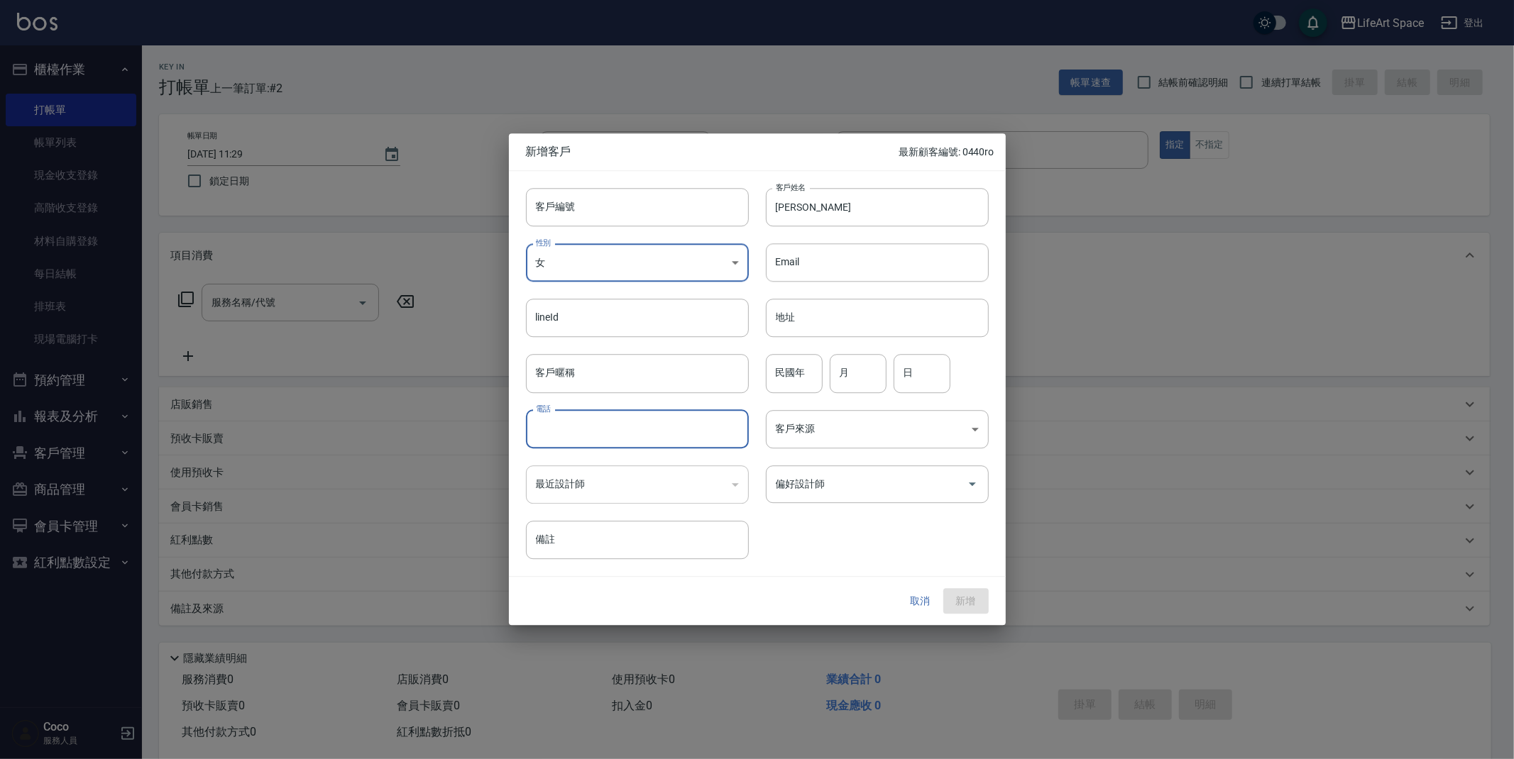
click at [656, 429] on input "電話" at bounding box center [637, 429] width 223 height 38
type input "0921663380"
click at [909, 442] on body "LifeArt Space 登出 櫃檯作業 打帳單 帳單列表 現金收支登錄 高階收支登錄 材料自購登錄 每日結帳 排班表 現場電腦打卡 預約管理 預約管理 單…" at bounding box center [757, 390] width 1514 height 780
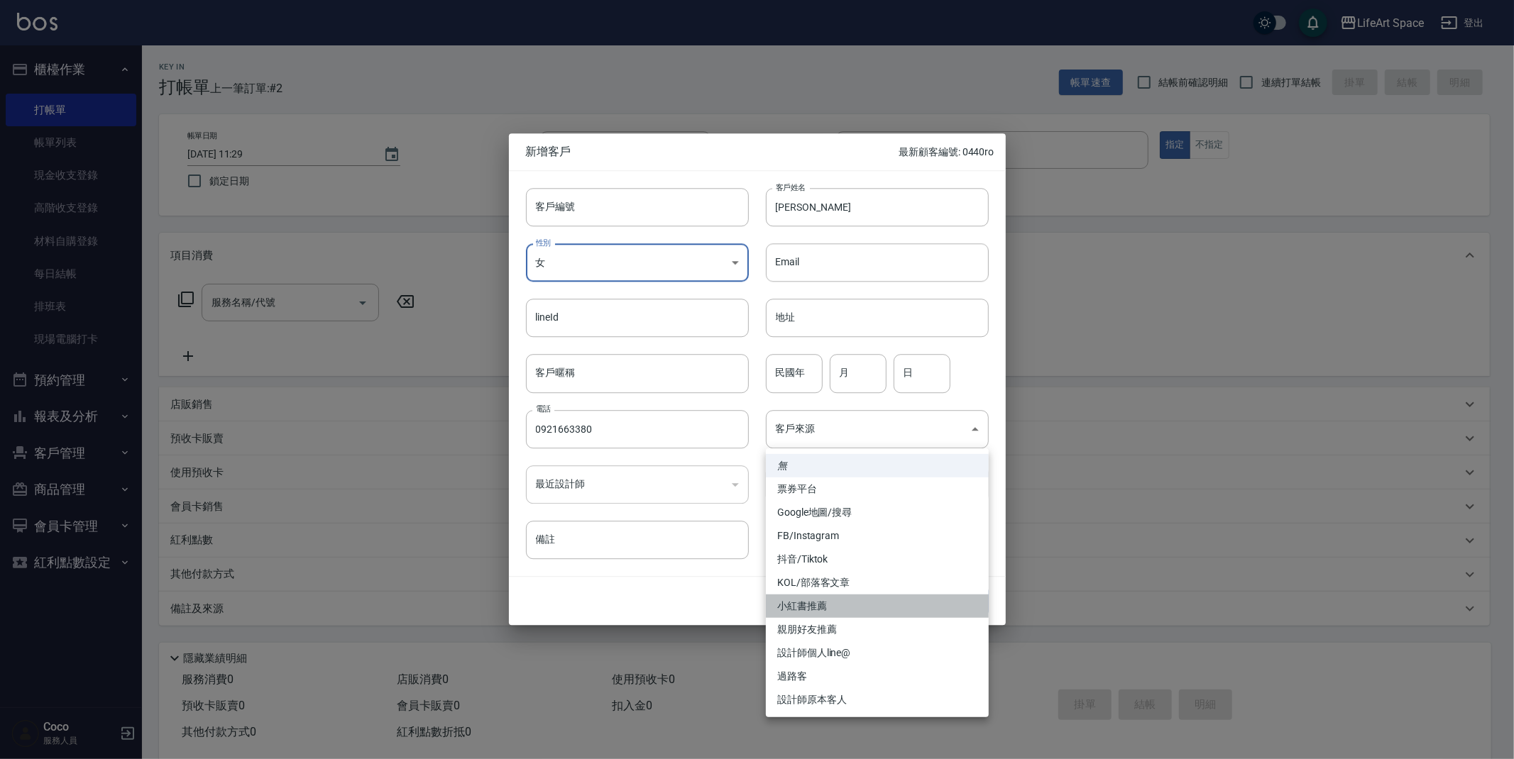
click at [839, 601] on li "小紅書推薦" at bounding box center [877, 606] width 223 height 23
type input "小紅書推薦"
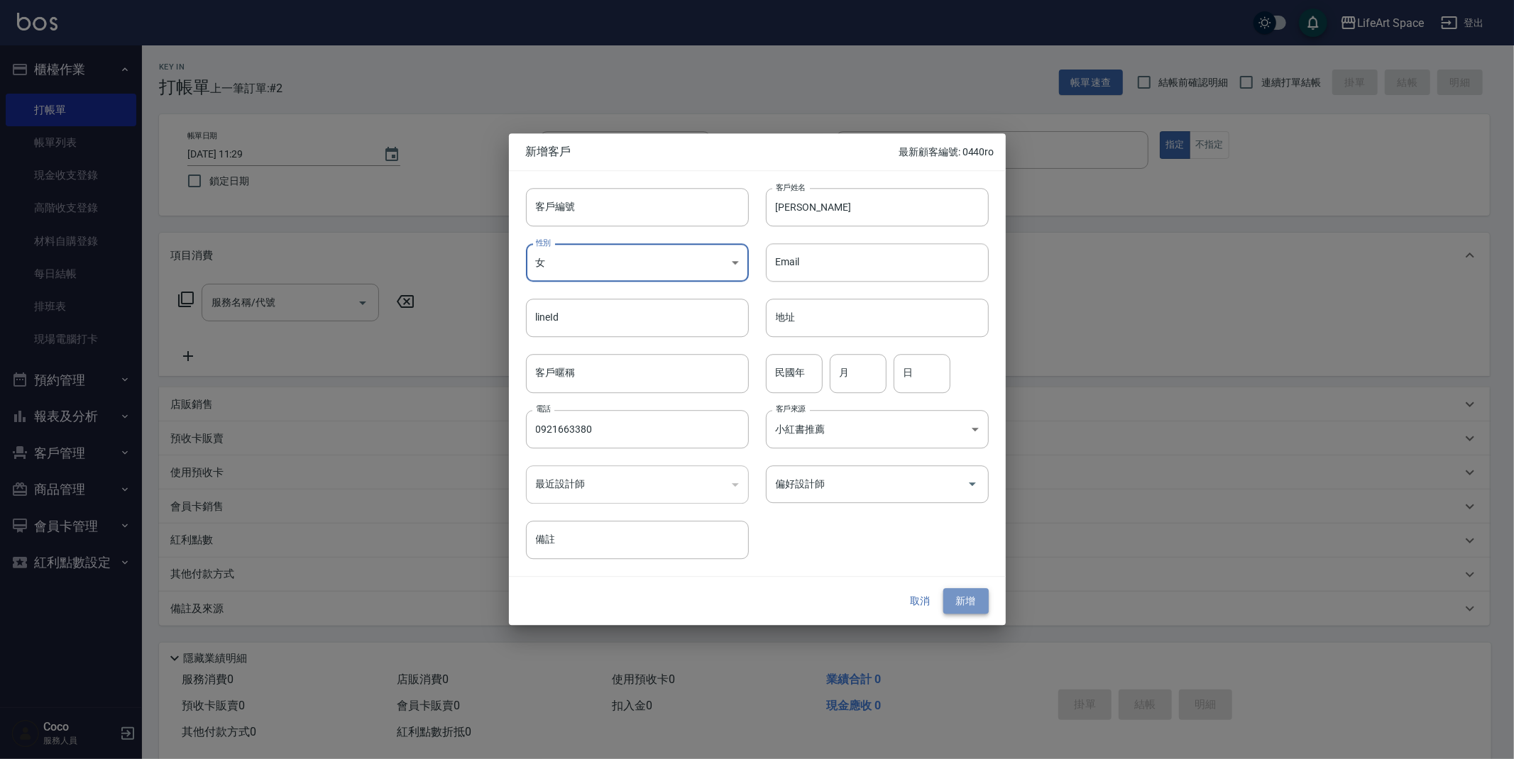
click at [984, 605] on button "新增" at bounding box center [965, 601] width 45 height 26
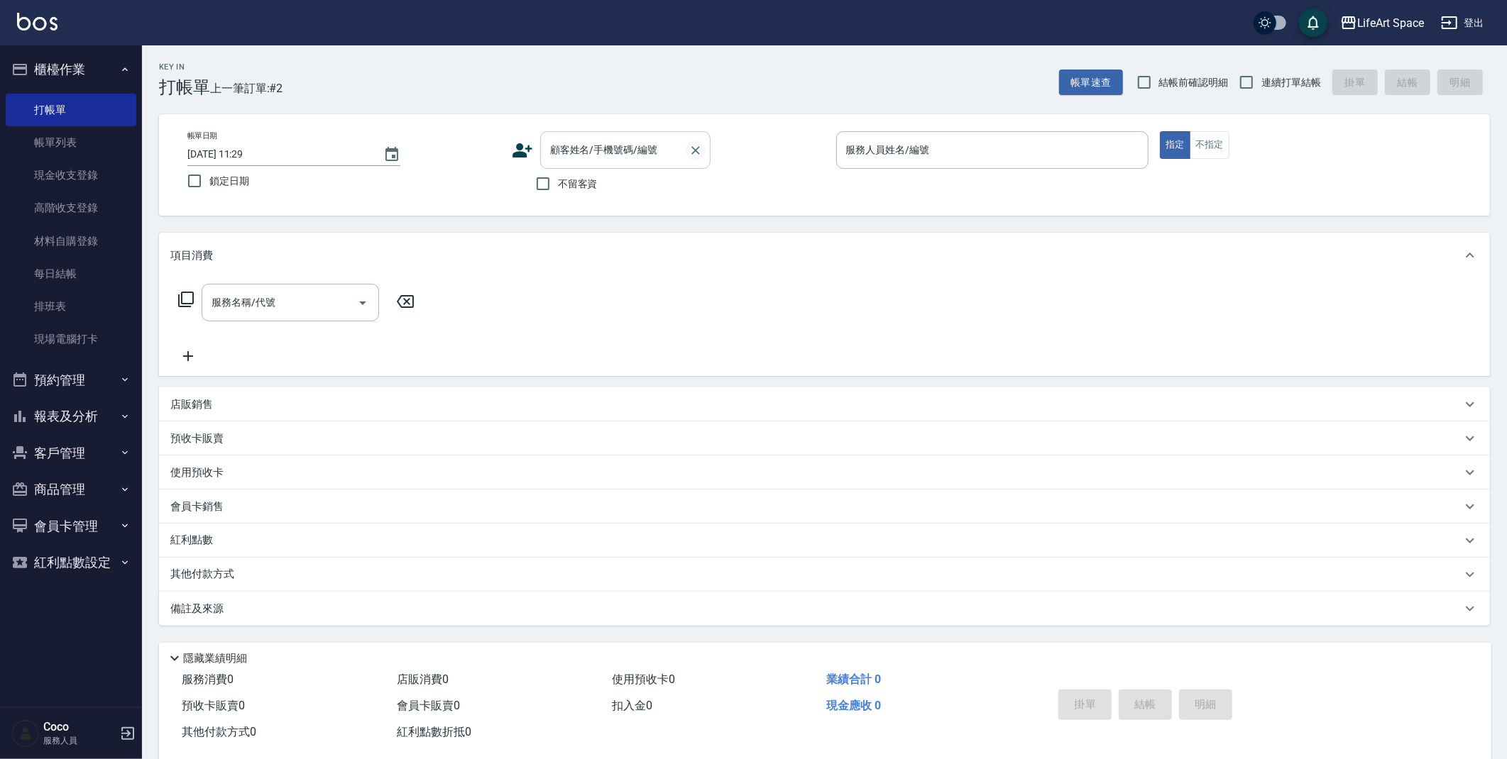
click at [701, 148] on icon "Clear" at bounding box center [695, 150] width 14 height 14
click at [571, 162] on input "顧客姓名/手機號碼/編號" at bounding box center [614, 150] width 136 height 25
click at [585, 147] on input "顧客姓名/手機號碼/編號" at bounding box center [614, 150] width 136 height 25
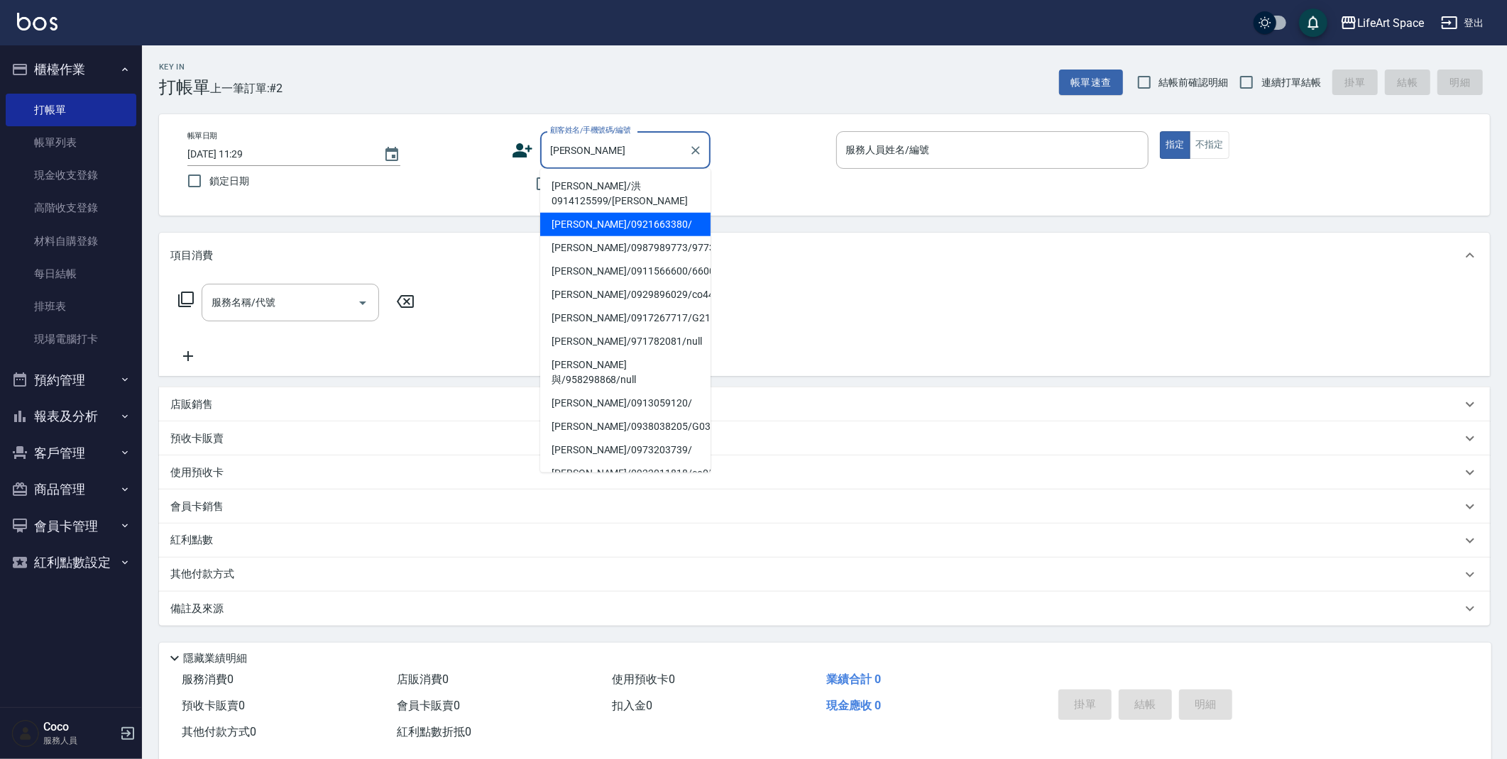
click at [628, 213] on li "[PERSON_NAME]/0921663380/" at bounding box center [625, 224] width 170 height 23
type input "[PERSON_NAME]/0921663380/"
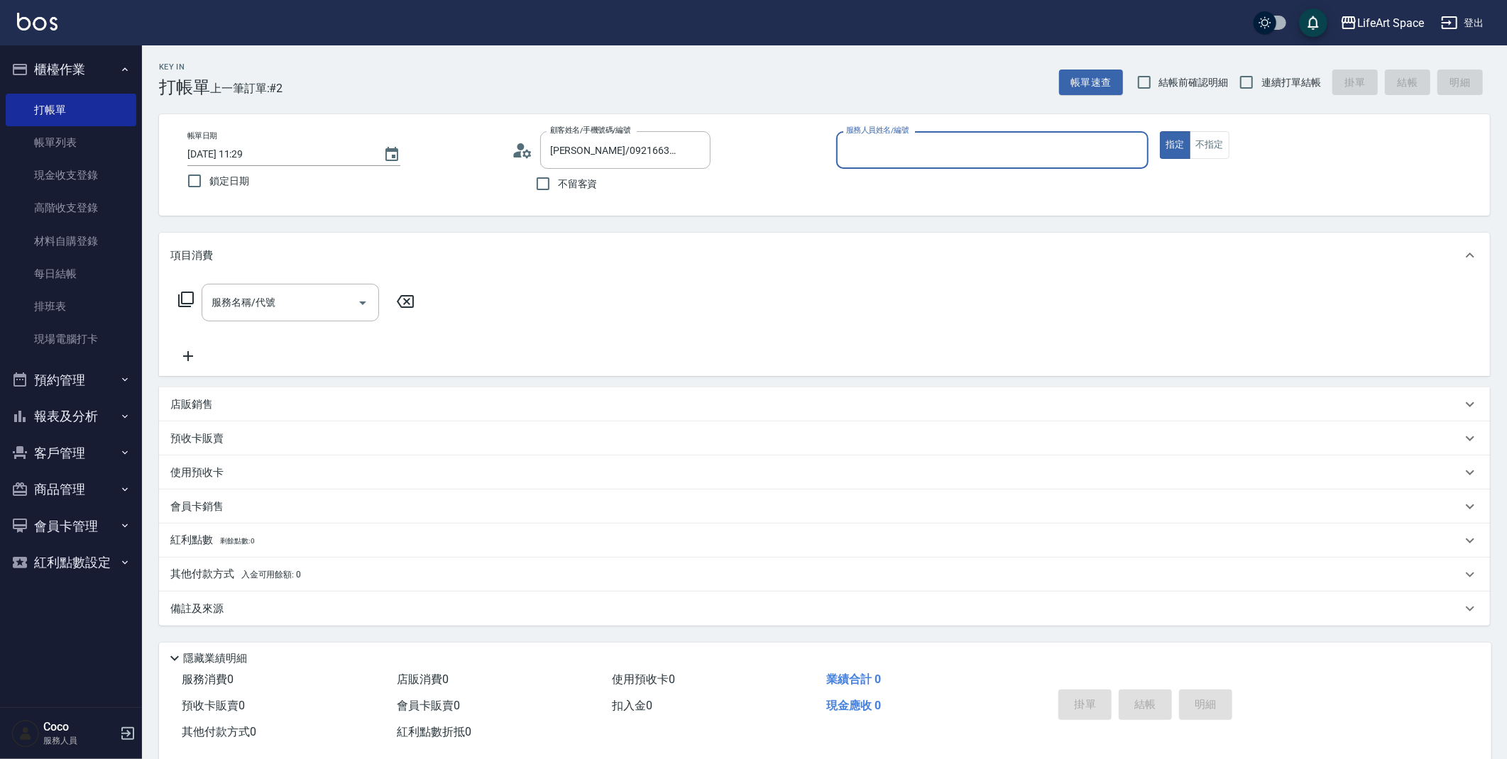
click at [915, 159] on input "服務人員姓名/編號" at bounding box center [992, 150] width 300 height 25
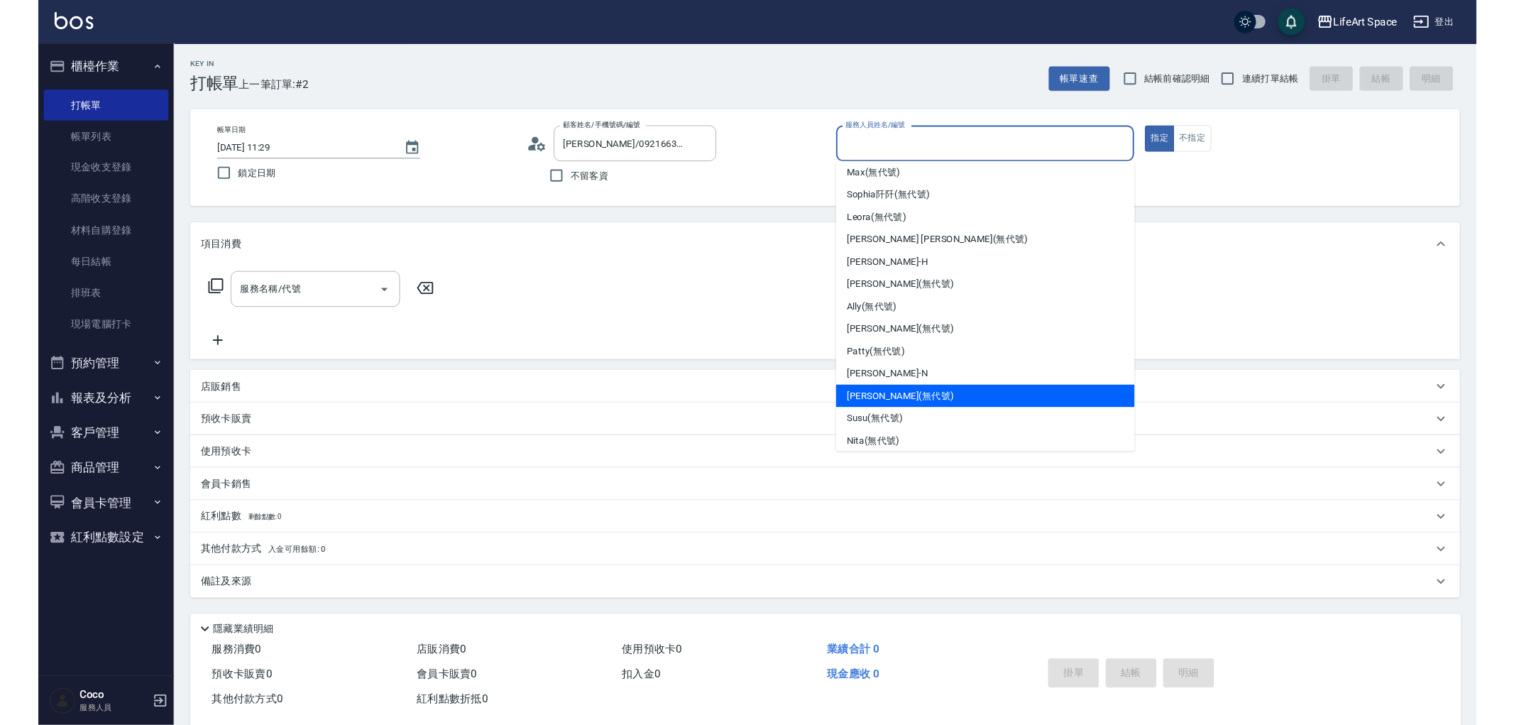
scroll to position [206, 0]
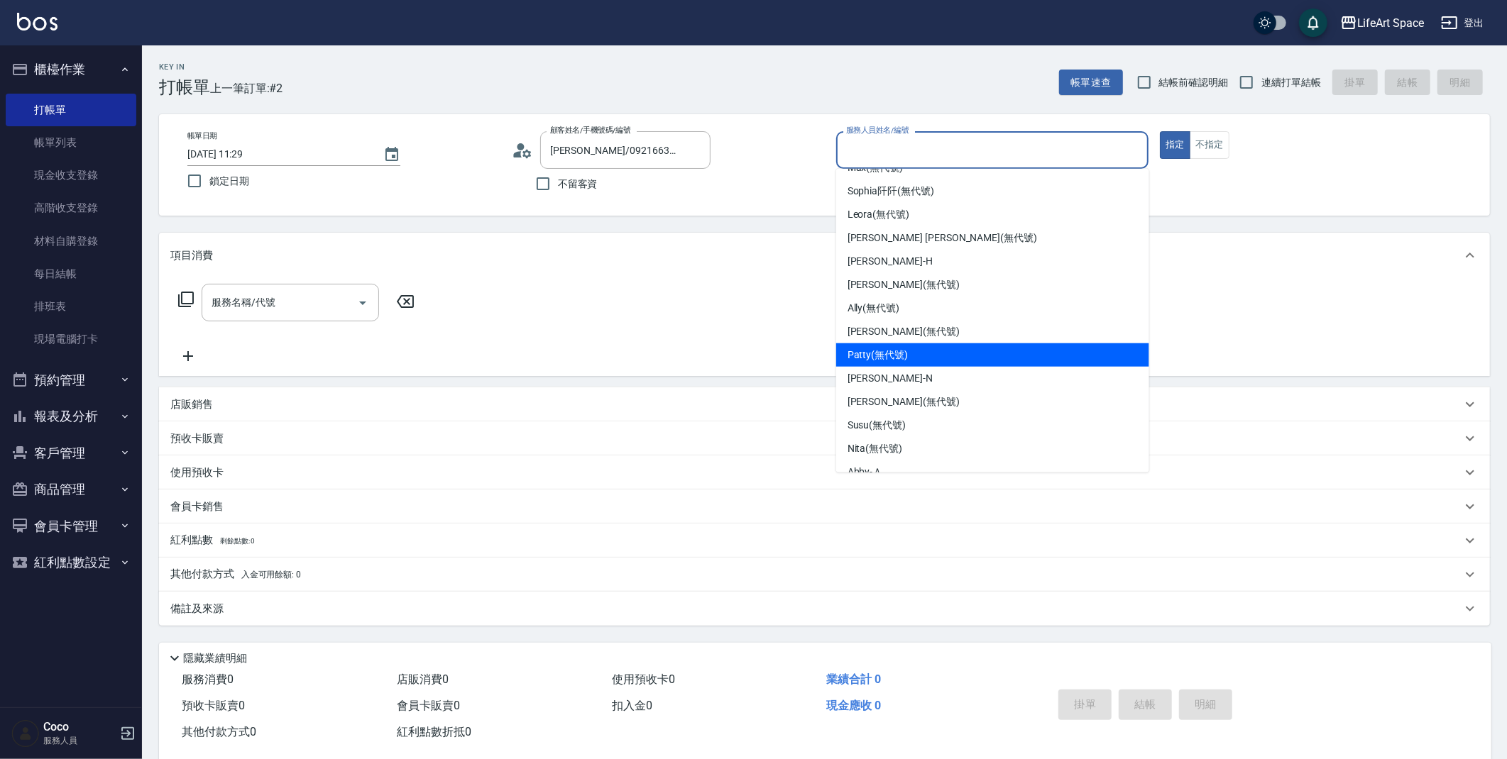
click at [896, 351] on span "[PERSON_NAME] (無代號)" at bounding box center [877, 355] width 61 height 15
type input "Patty(無代號)"
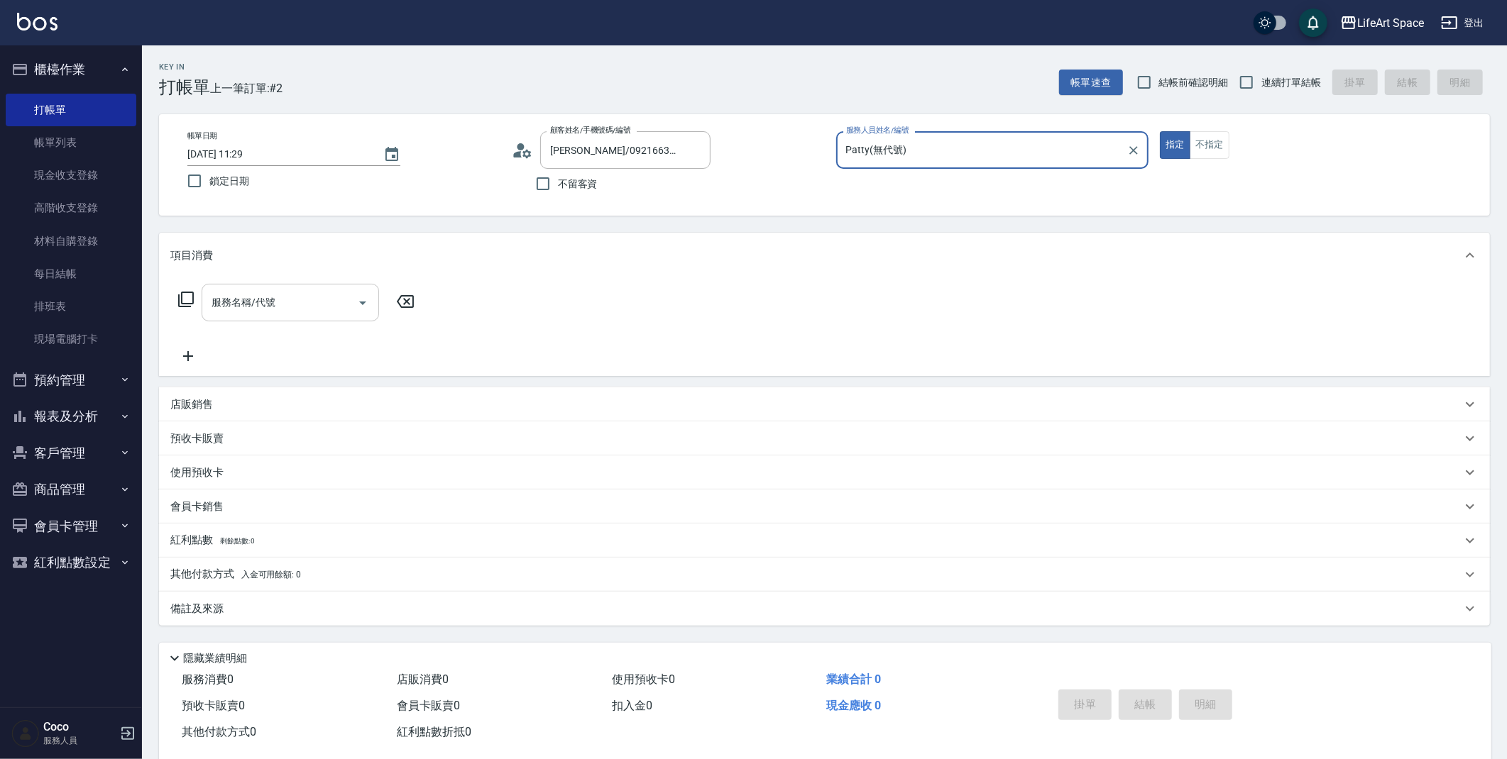
click at [304, 297] on input "服務名稱/代號" at bounding box center [279, 302] width 143 height 25
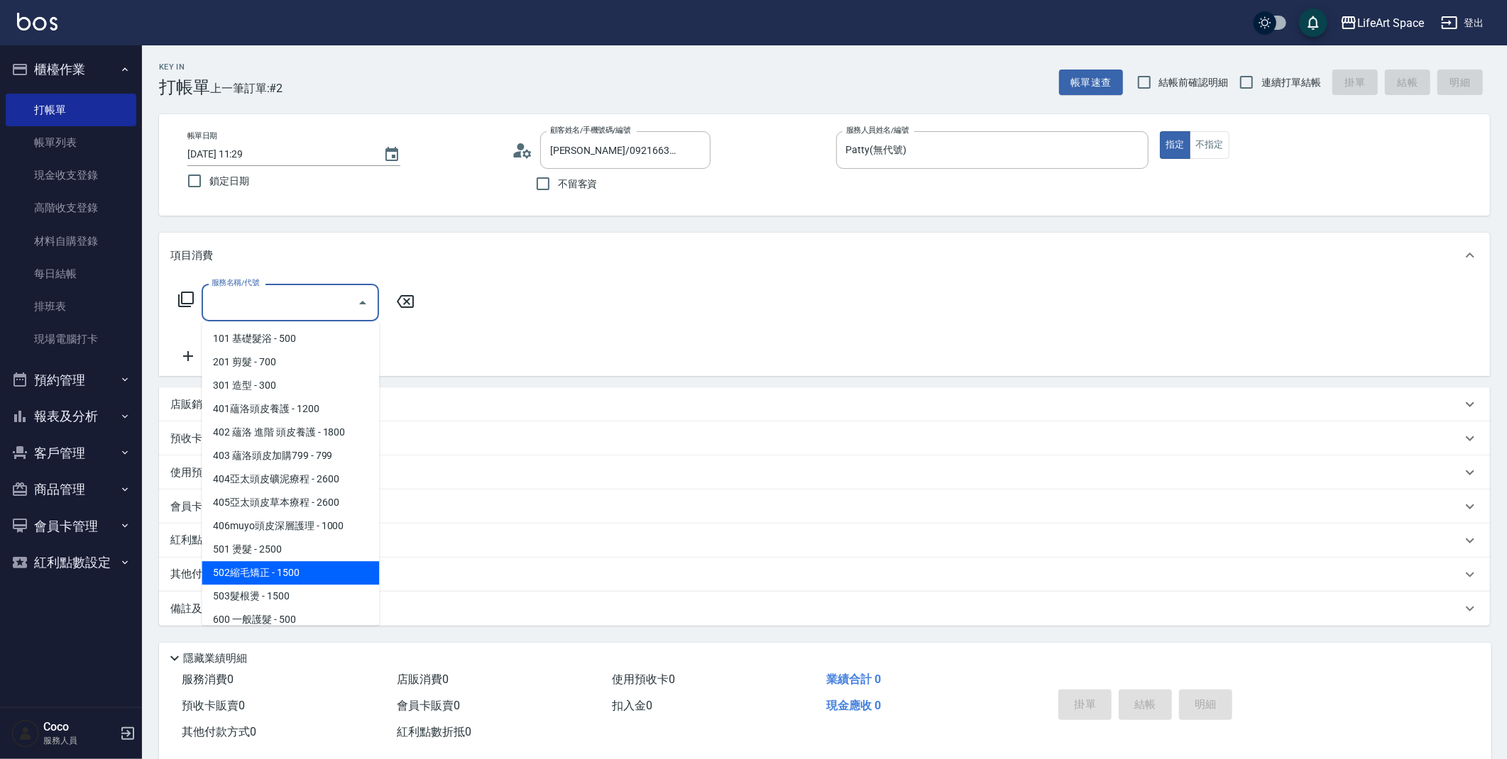
click at [298, 579] on span "502縮毛矯正 - 1500" at bounding box center [290, 572] width 177 height 23
type input "502縮毛矯正 (502)"
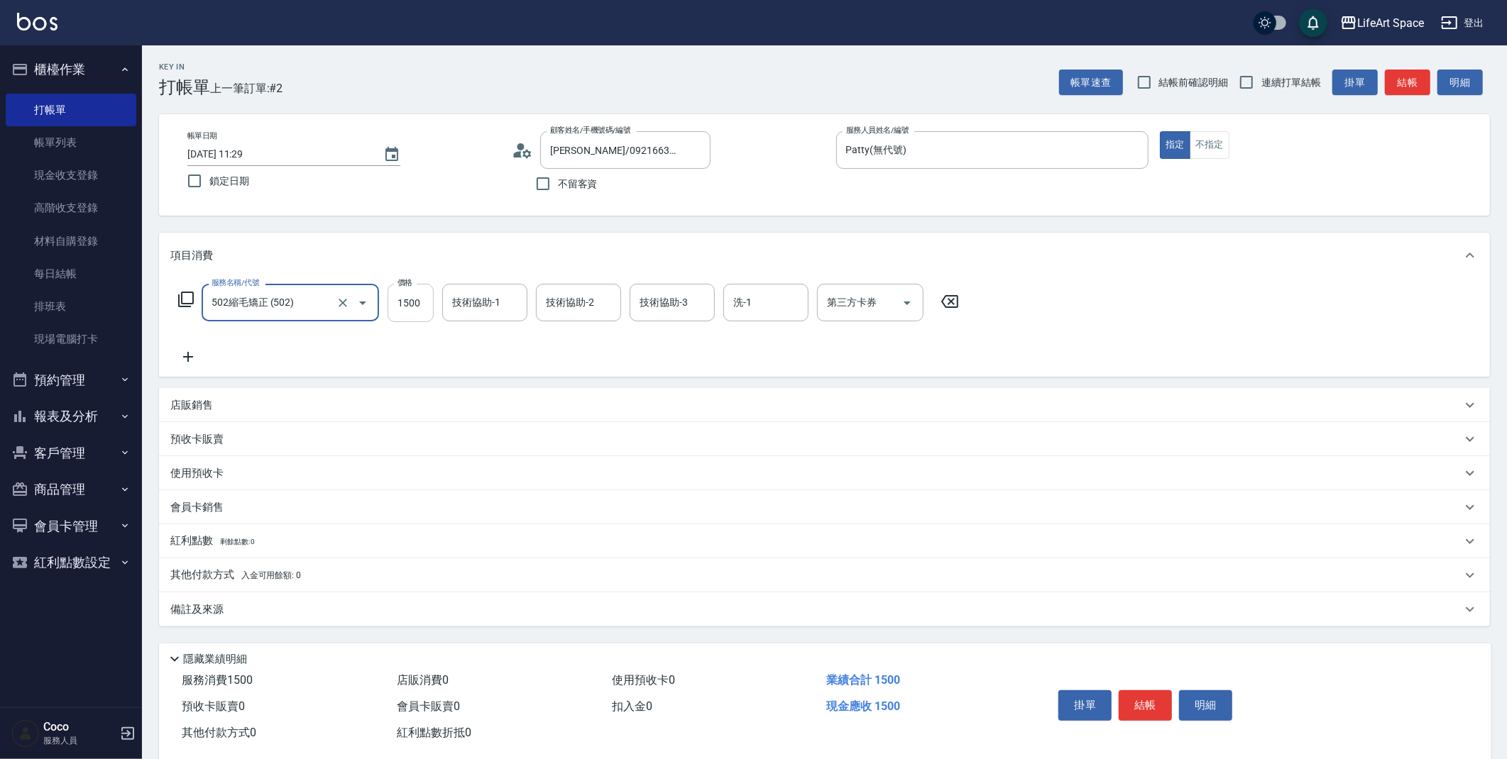
click at [408, 303] on input "1500" at bounding box center [410, 303] width 46 height 38
type input "1950"
click at [1130, 695] on button "結帳" at bounding box center [1144, 706] width 53 height 30
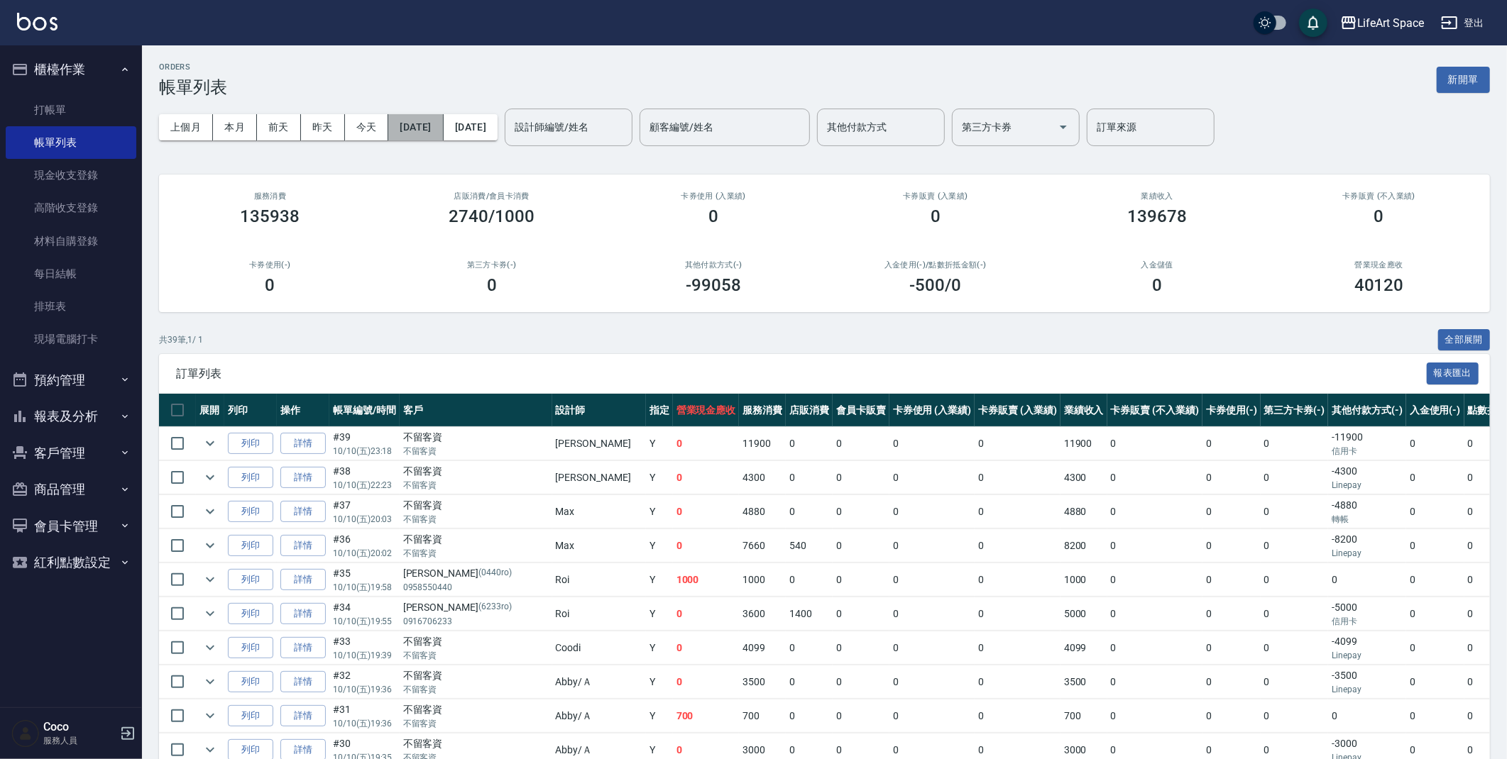
click at [434, 119] on button "[DATE]" at bounding box center [415, 127] width 55 height 26
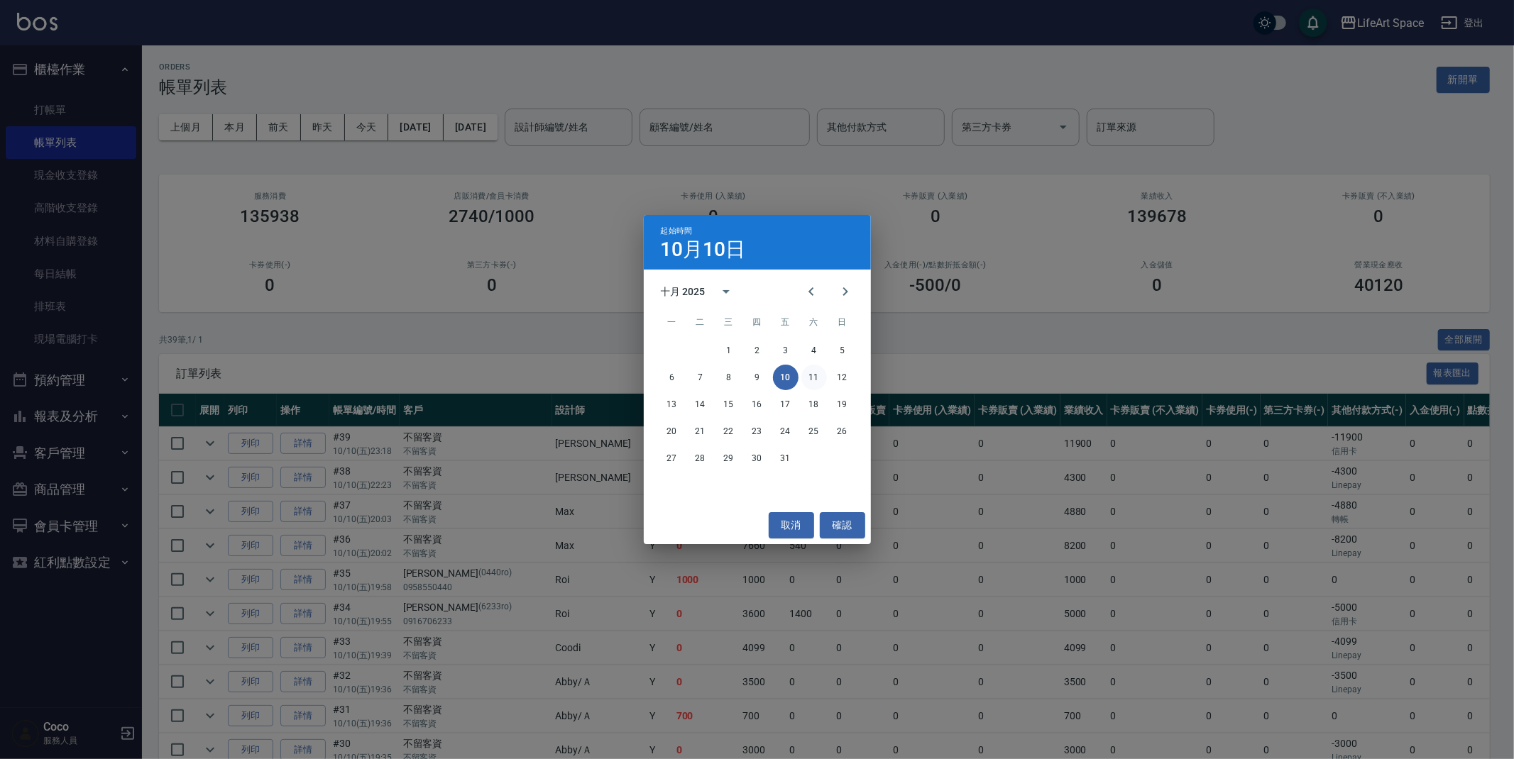
click at [814, 368] on button "11" at bounding box center [814, 378] width 26 height 26
